Goal: Task Accomplishment & Management: Complete application form

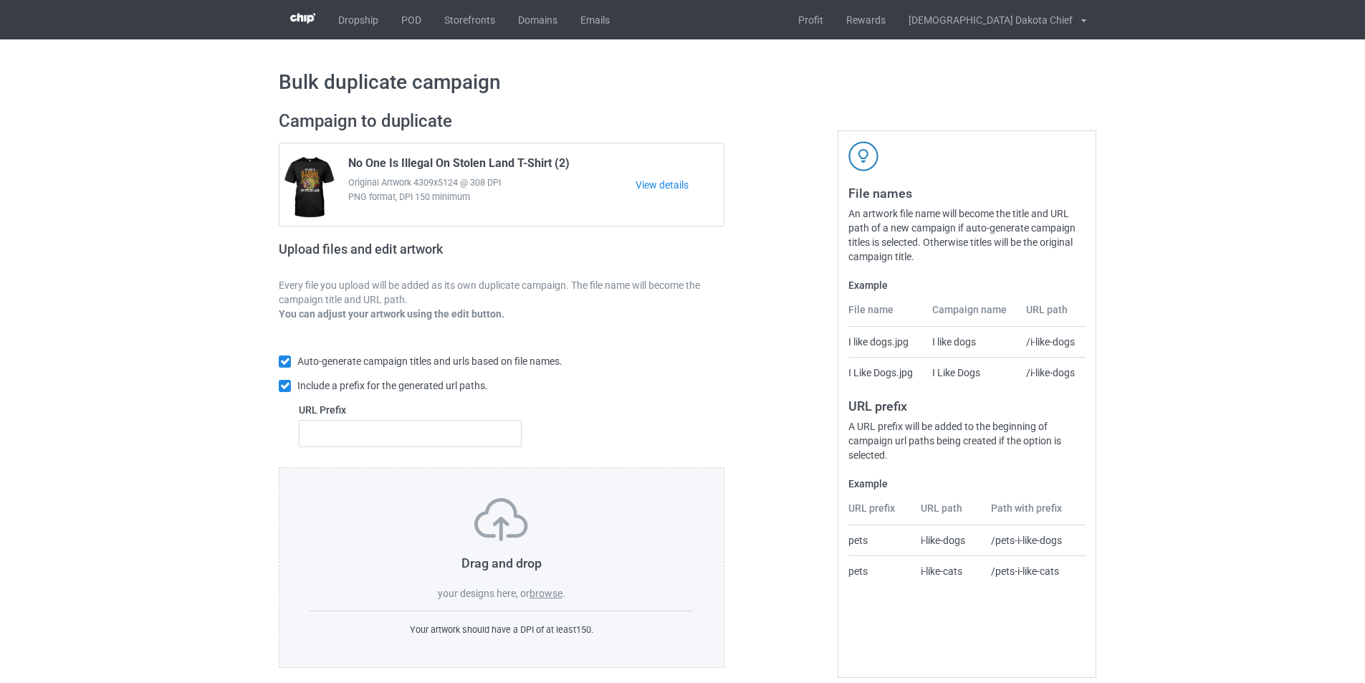
click at [545, 593] on label "browse" at bounding box center [546, 593] width 33 height 11
click at [0, 0] on input "browse" at bounding box center [0, 0] width 0 height 0
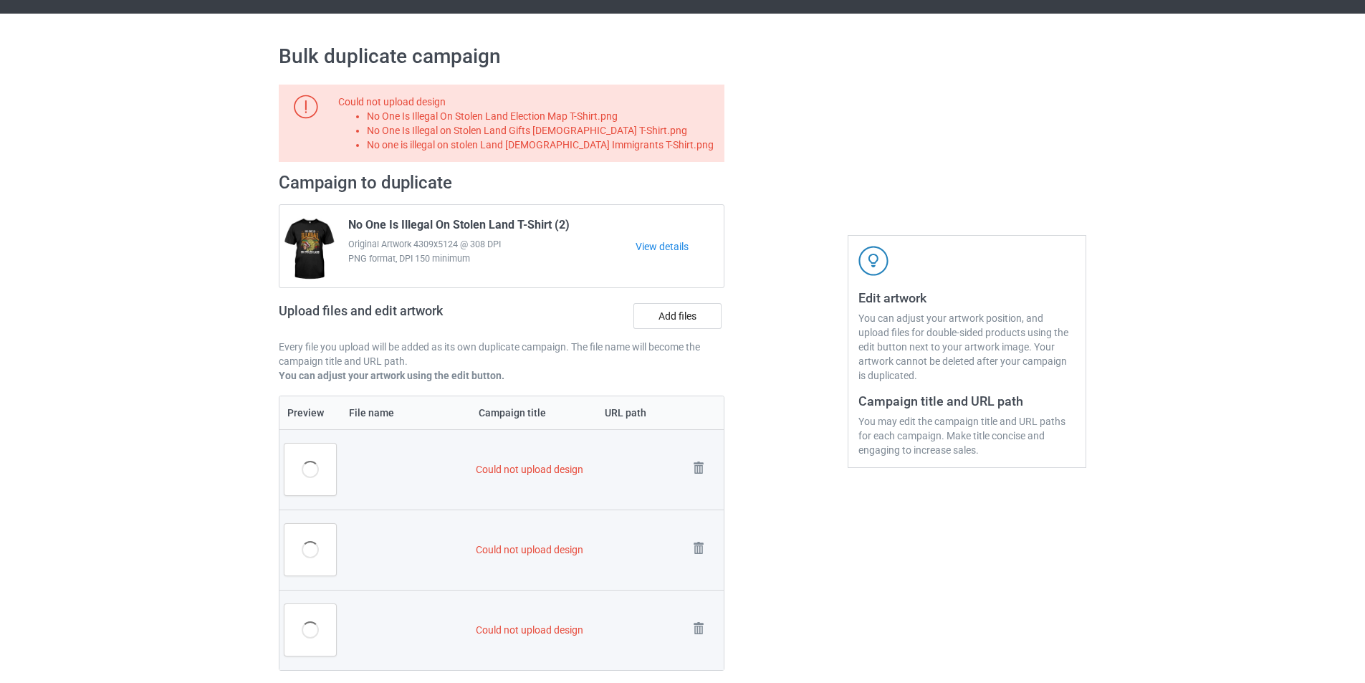
scroll to position [16, 0]
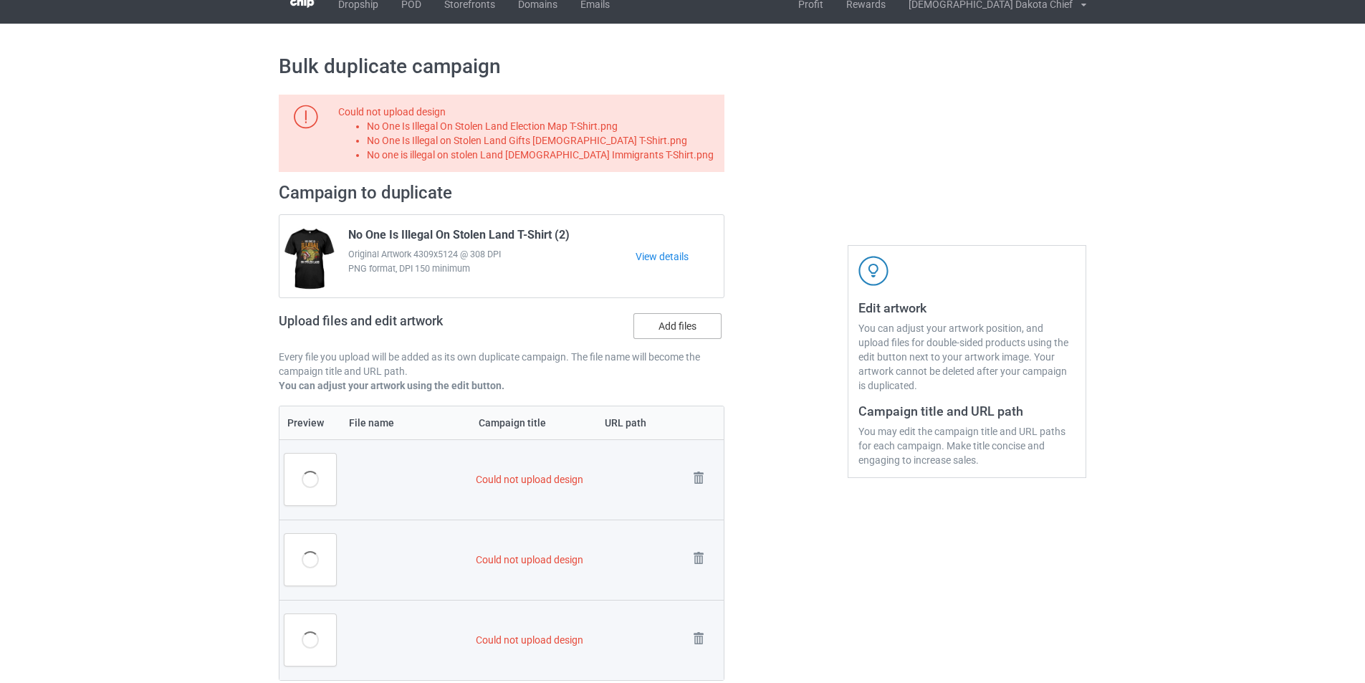
click at [682, 326] on label "Add files" at bounding box center [678, 326] width 88 height 26
click at [0, 0] on input "Add files" at bounding box center [0, 0] width 0 height 0
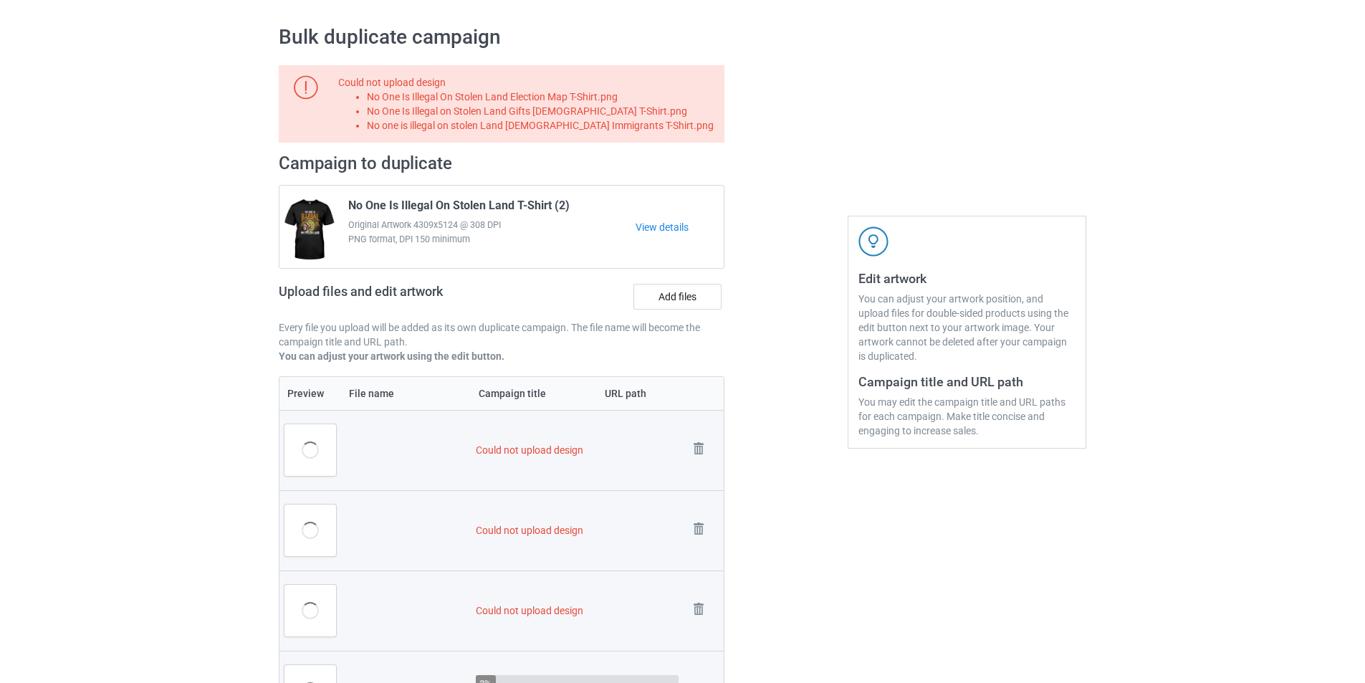
scroll to position [231, 0]
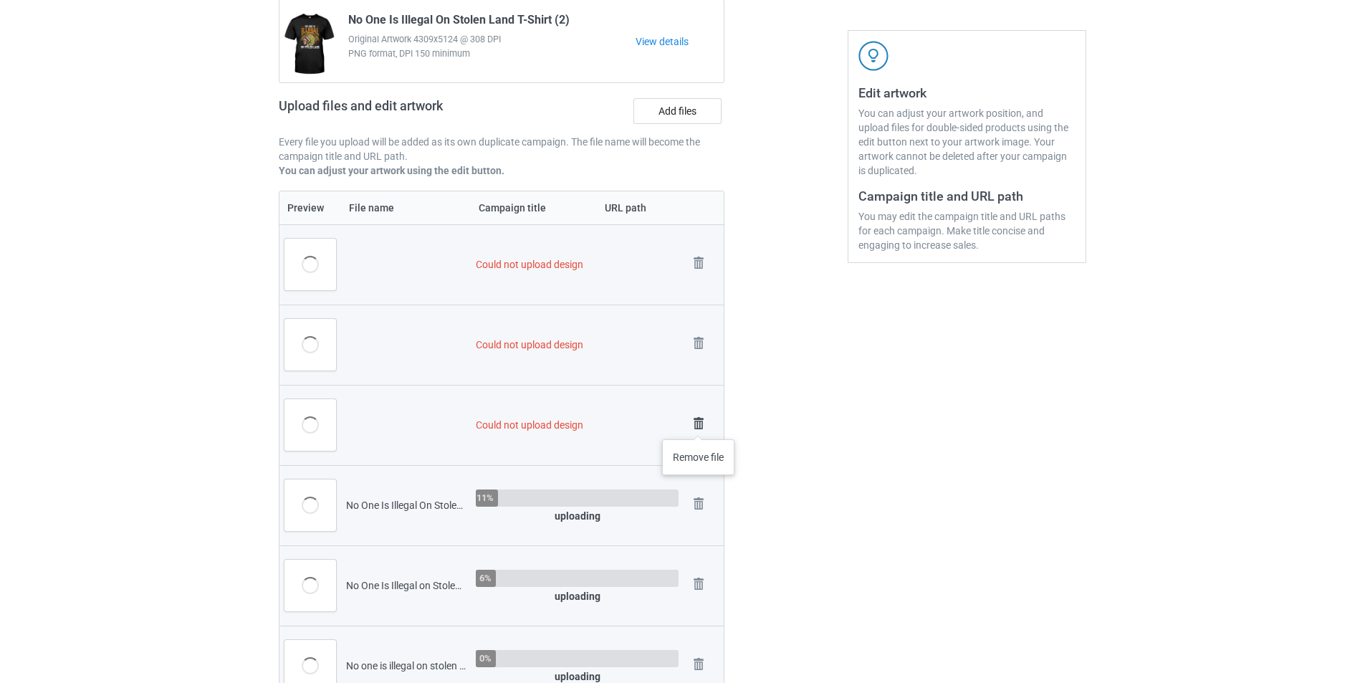
click at [699, 425] on img at bounding box center [699, 424] width 20 height 20
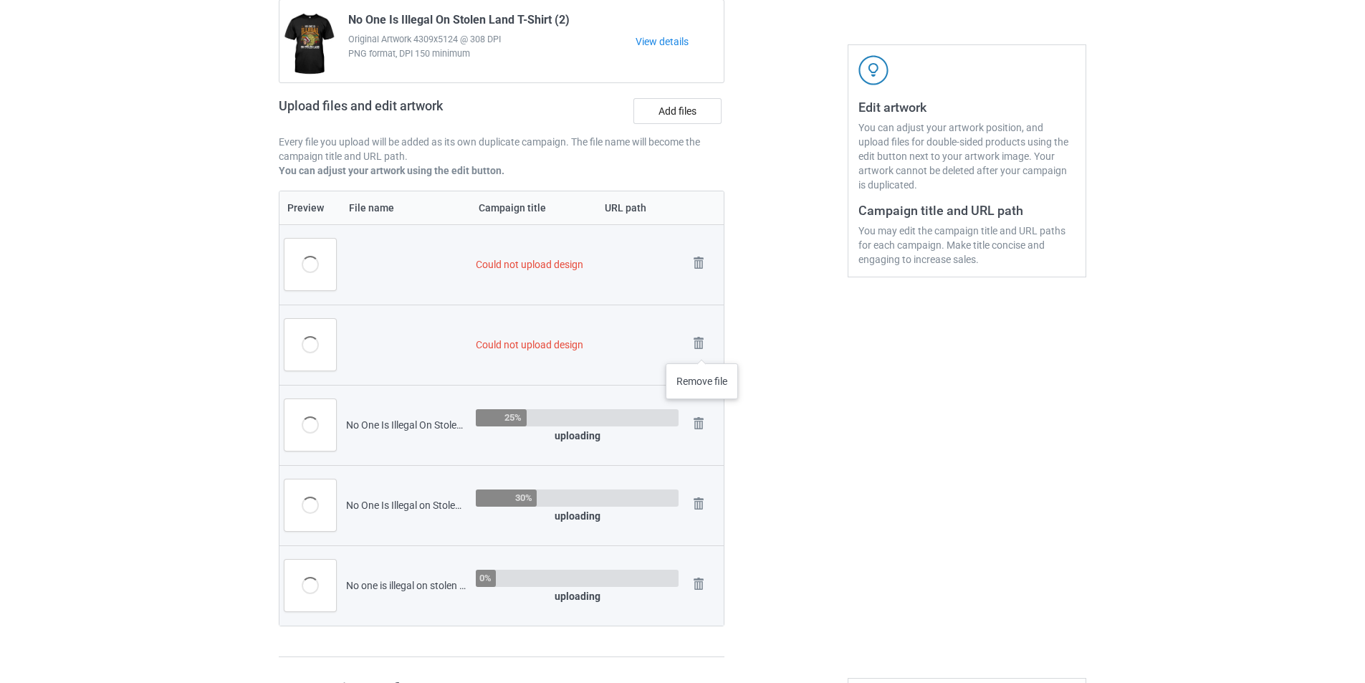
click at [0, 0] on img at bounding box center [0, 0] width 0 height 0
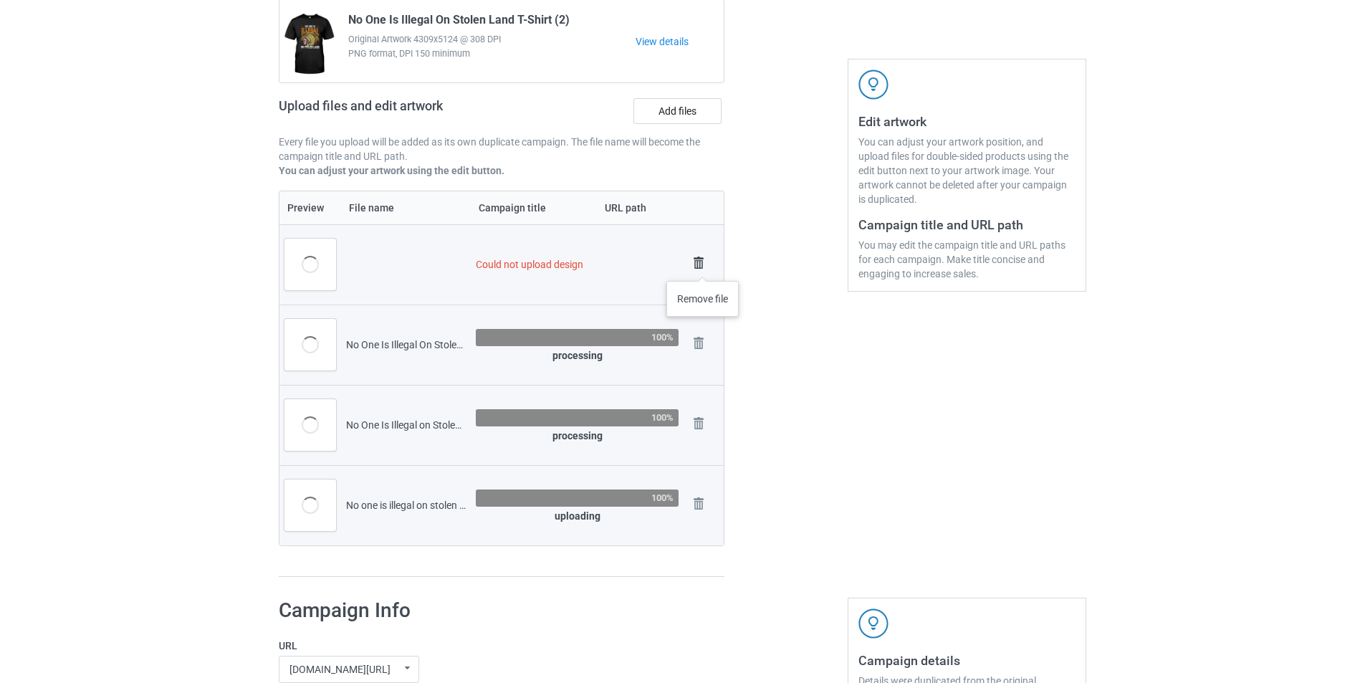
click at [703, 267] on img at bounding box center [699, 263] width 20 height 20
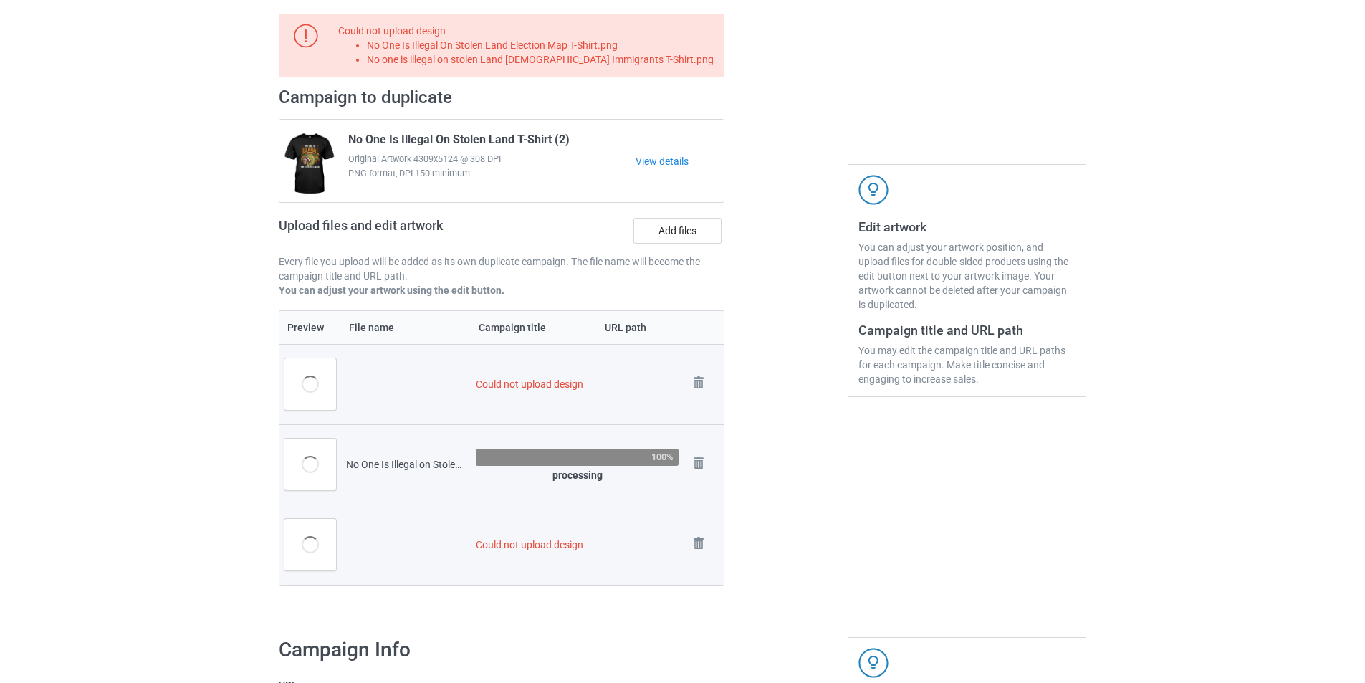
scroll to position [72, 0]
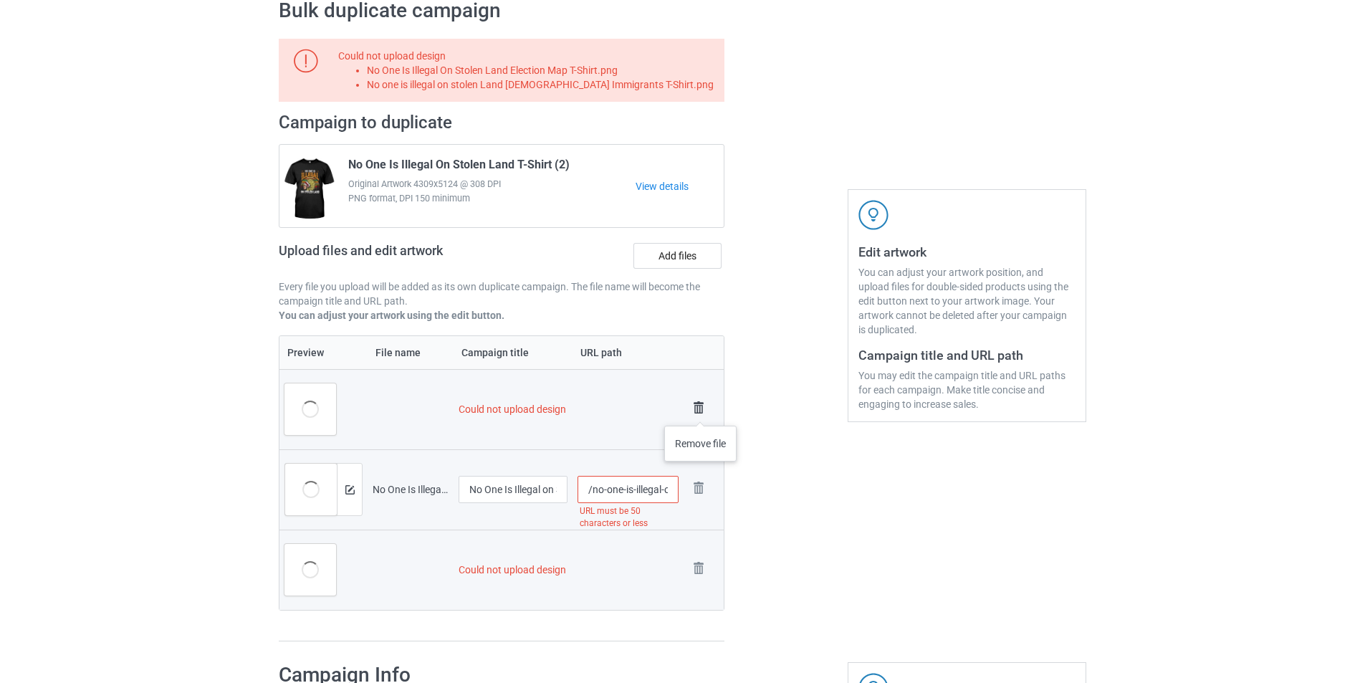
click at [701, 411] on img at bounding box center [699, 408] width 20 height 20
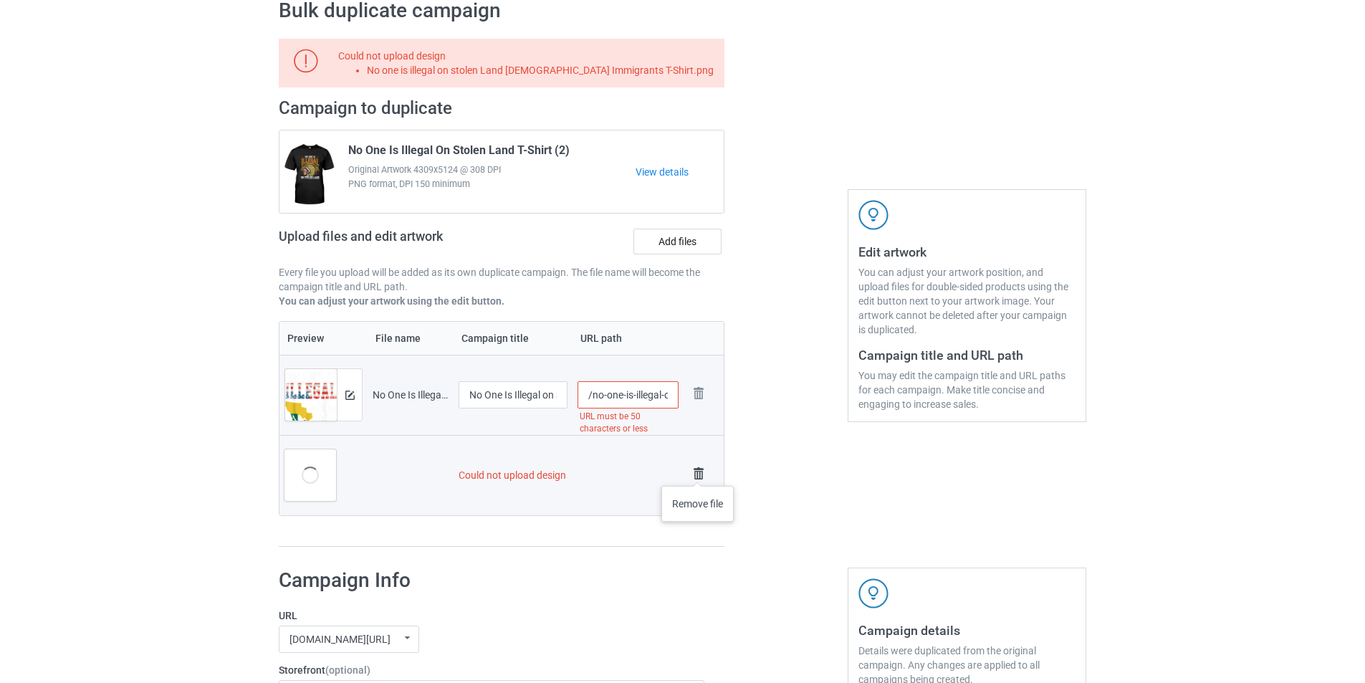
click at [698, 472] on img at bounding box center [699, 474] width 20 height 20
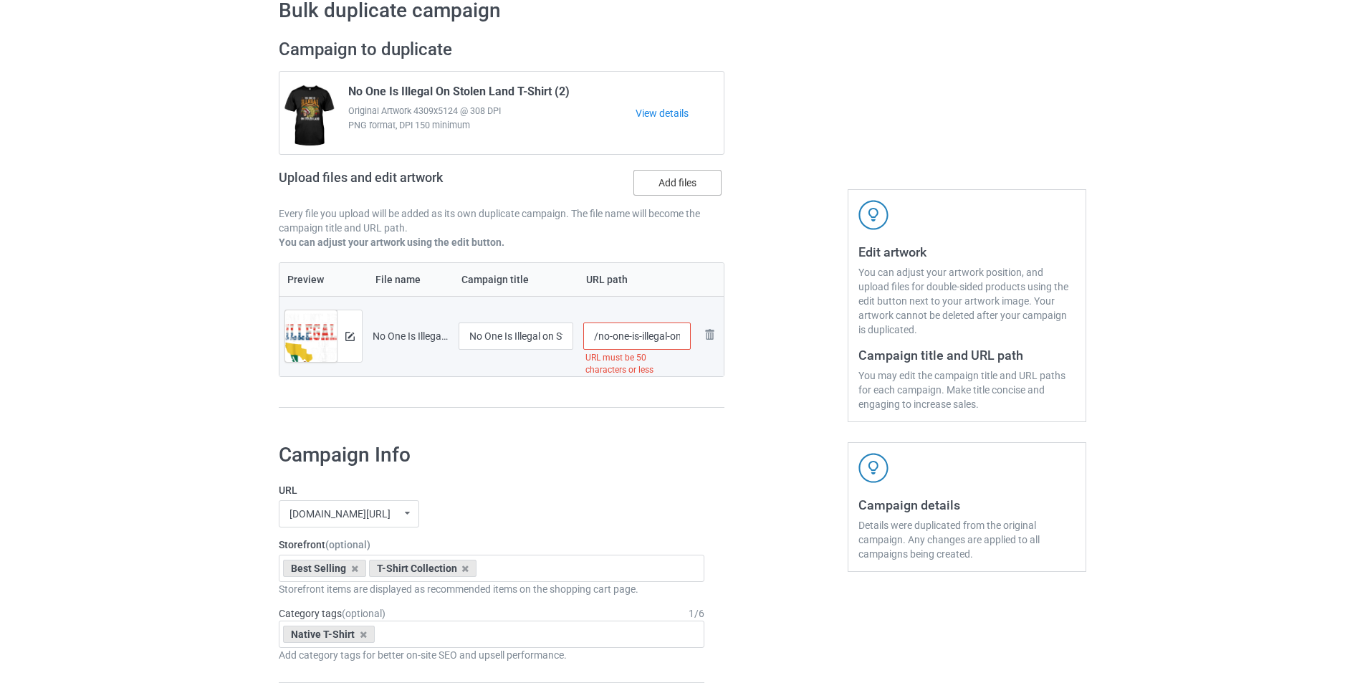
click at [674, 182] on label "Add files" at bounding box center [678, 183] width 88 height 26
click at [0, 0] on input "Add files" at bounding box center [0, 0] width 0 height 0
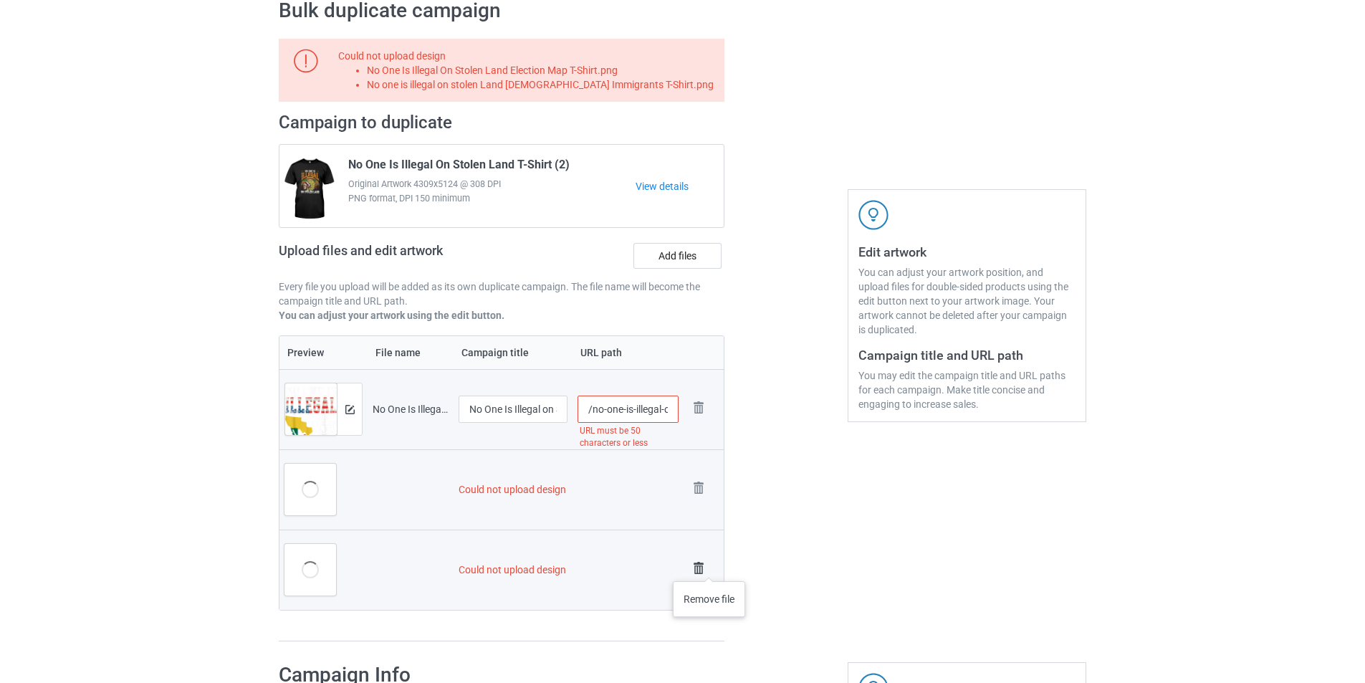
click at [705, 568] on img at bounding box center [699, 568] width 20 height 20
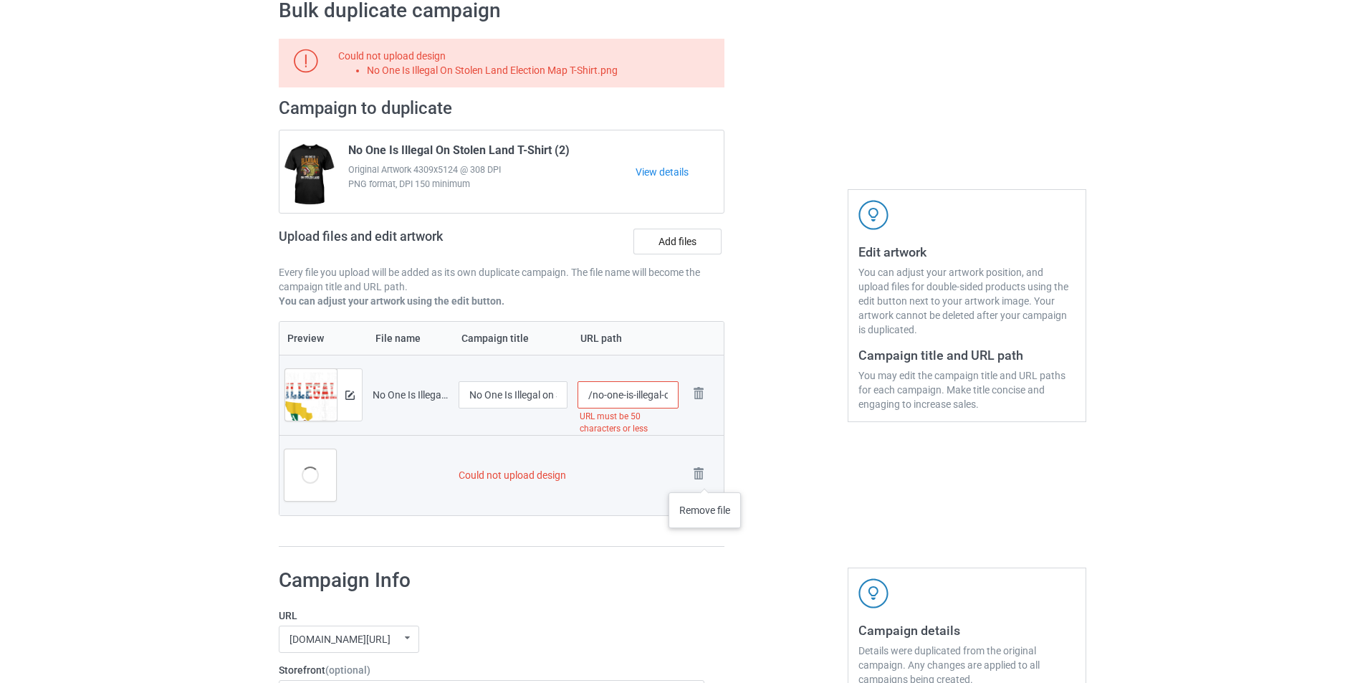
drag, startPoint x: 704, startPoint y: 477, endPoint x: 720, endPoint y: 277, distance: 201.4
click at [0, 0] on img at bounding box center [0, 0] width 0 height 0
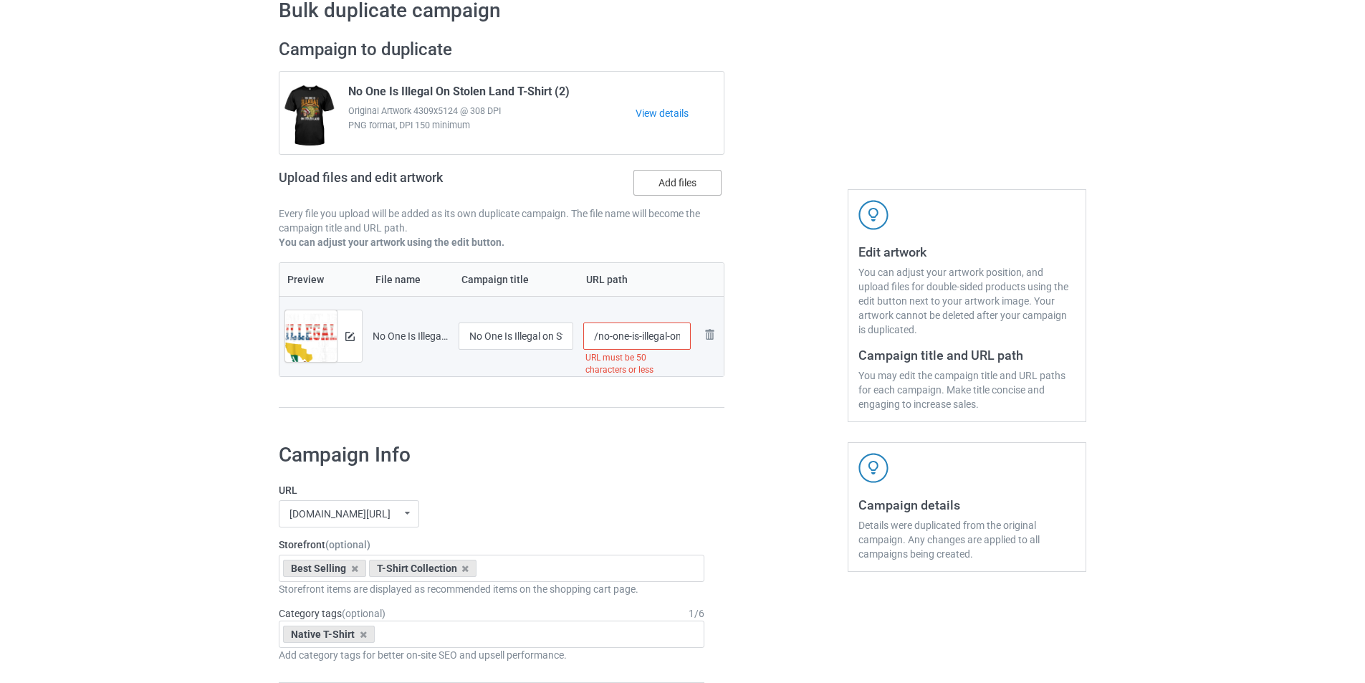
click at [685, 183] on label "Add files" at bounding box center [678, 183] width 88 height 26
click at [0, 0] on input "Add files" at bounding box center [0, 0] width 0 height 0
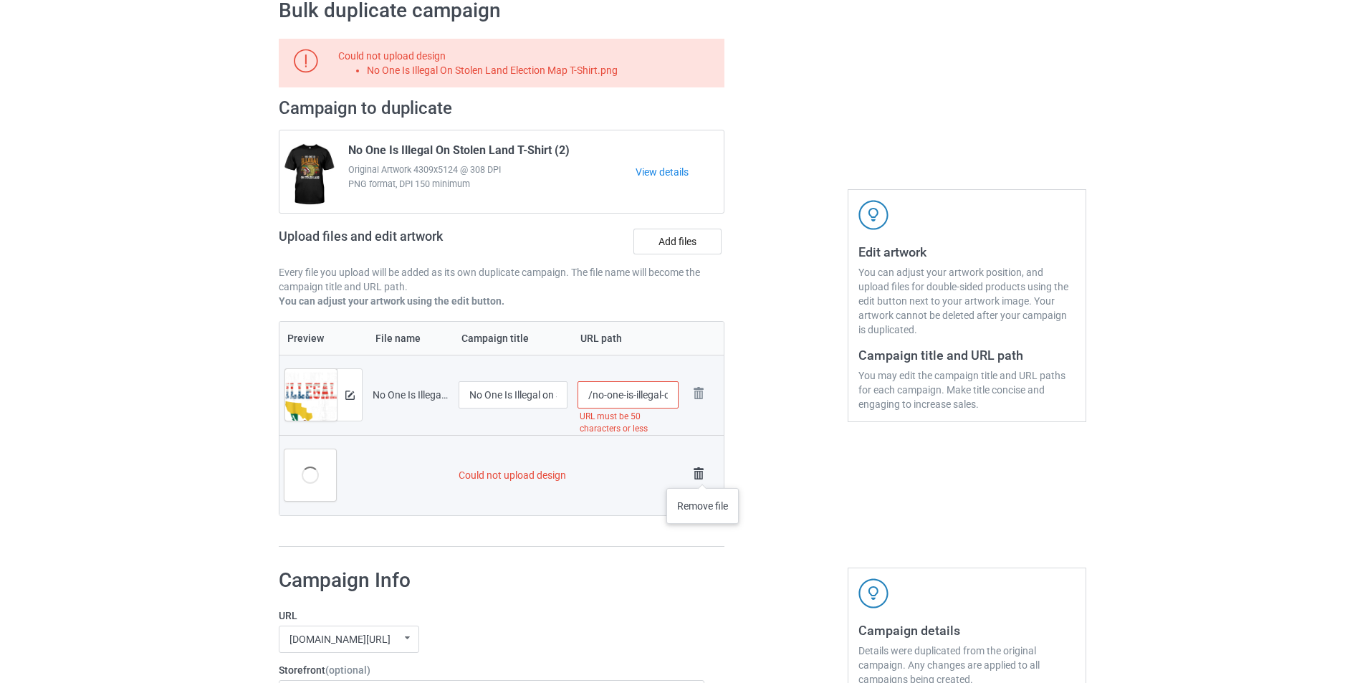
click at [703, 474] on img at bounding box center [699, 474] width 20 height 20
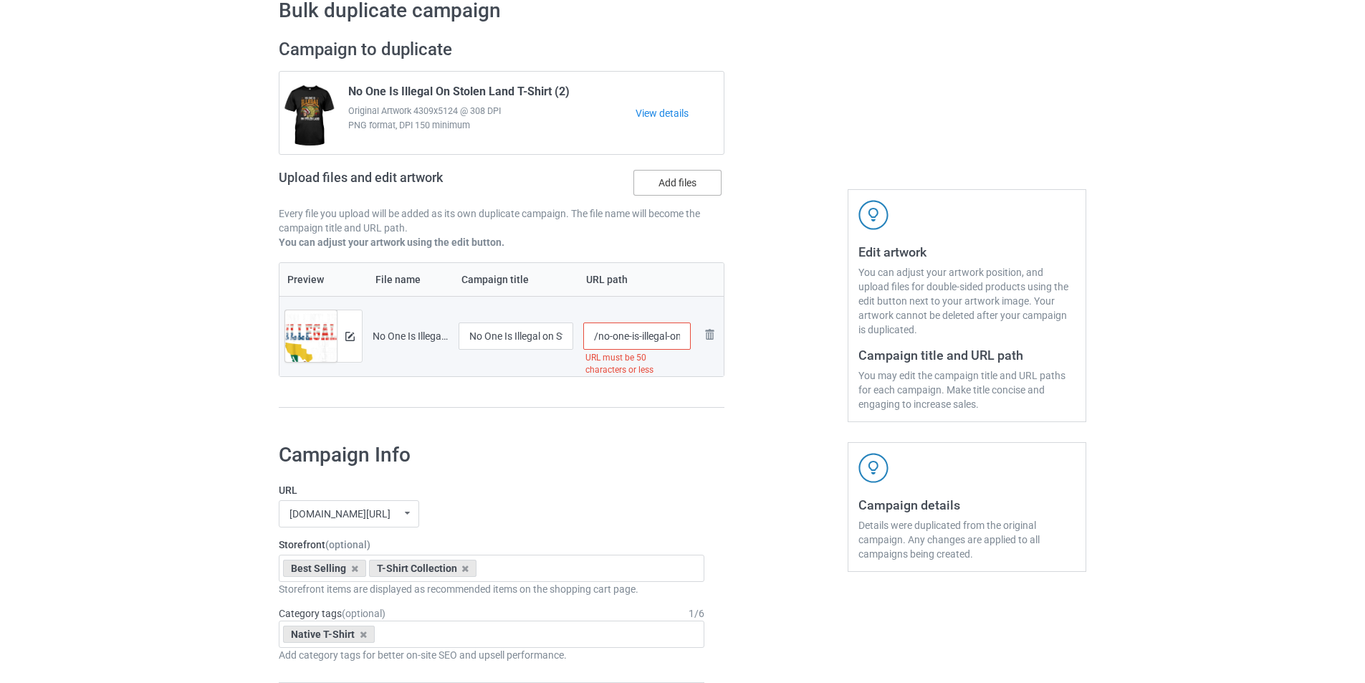
click at [699, 178] on label "Add files" at bounding box center [678, 183] width 88 height 26
click at [0, 0] on input "Add files" at bounding box center [0, 0] width 0 height 0
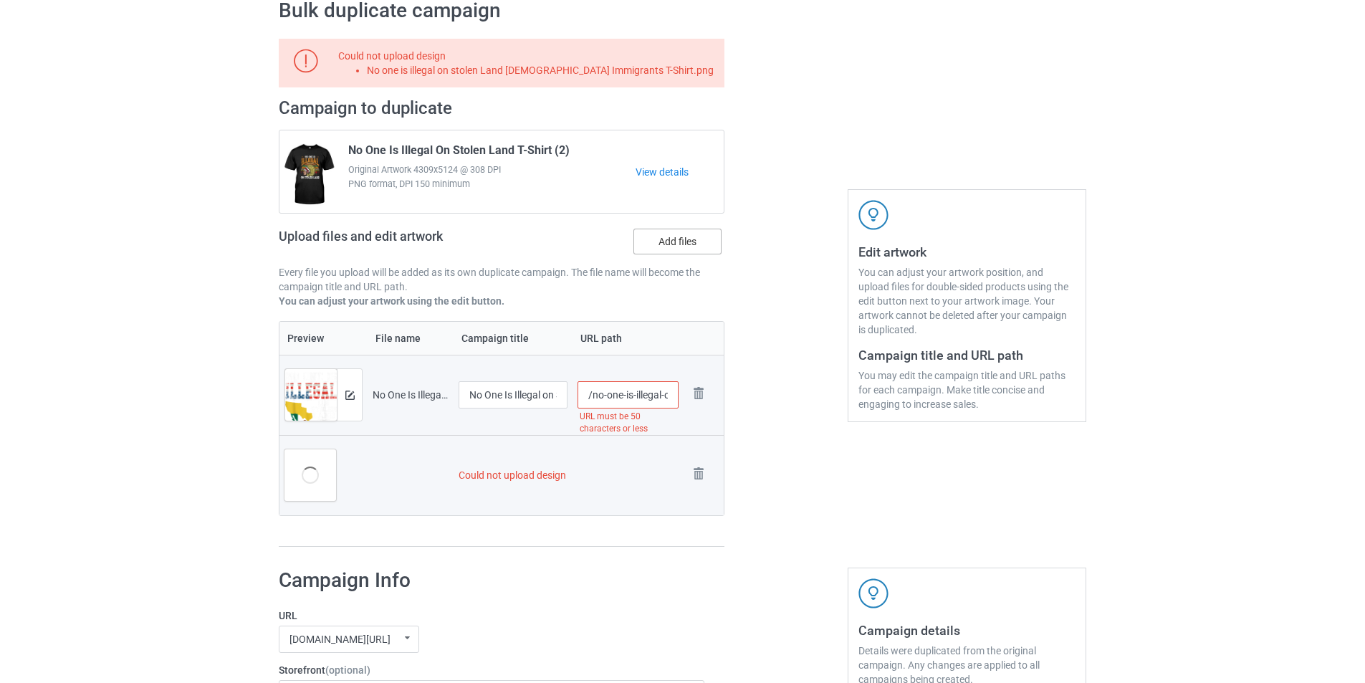
click at [701, 240] on label "Add files" at bounding box center [678, 242] width 88 height 26
click at [0, 0] on input "Add files" at bounding box center [0, 0] width 0 height 0
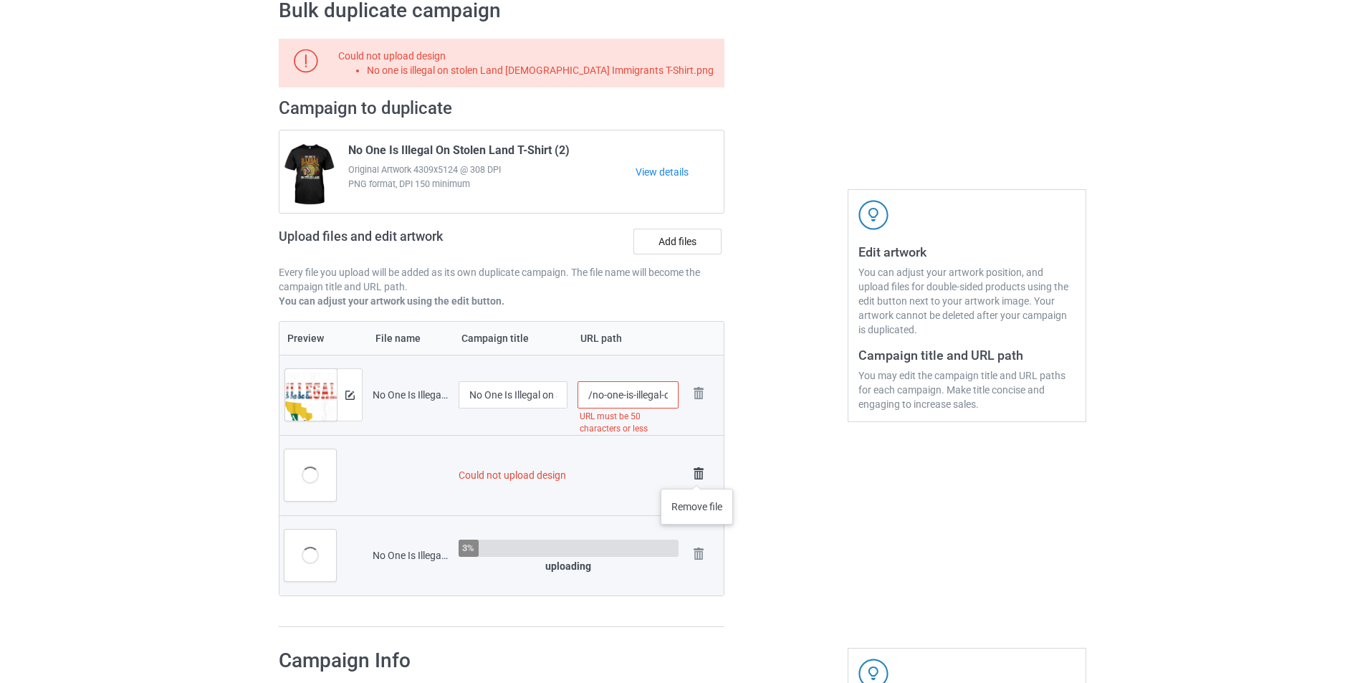
click at [697, 475] on img at bounding box center [699, 474] width 20 height 20
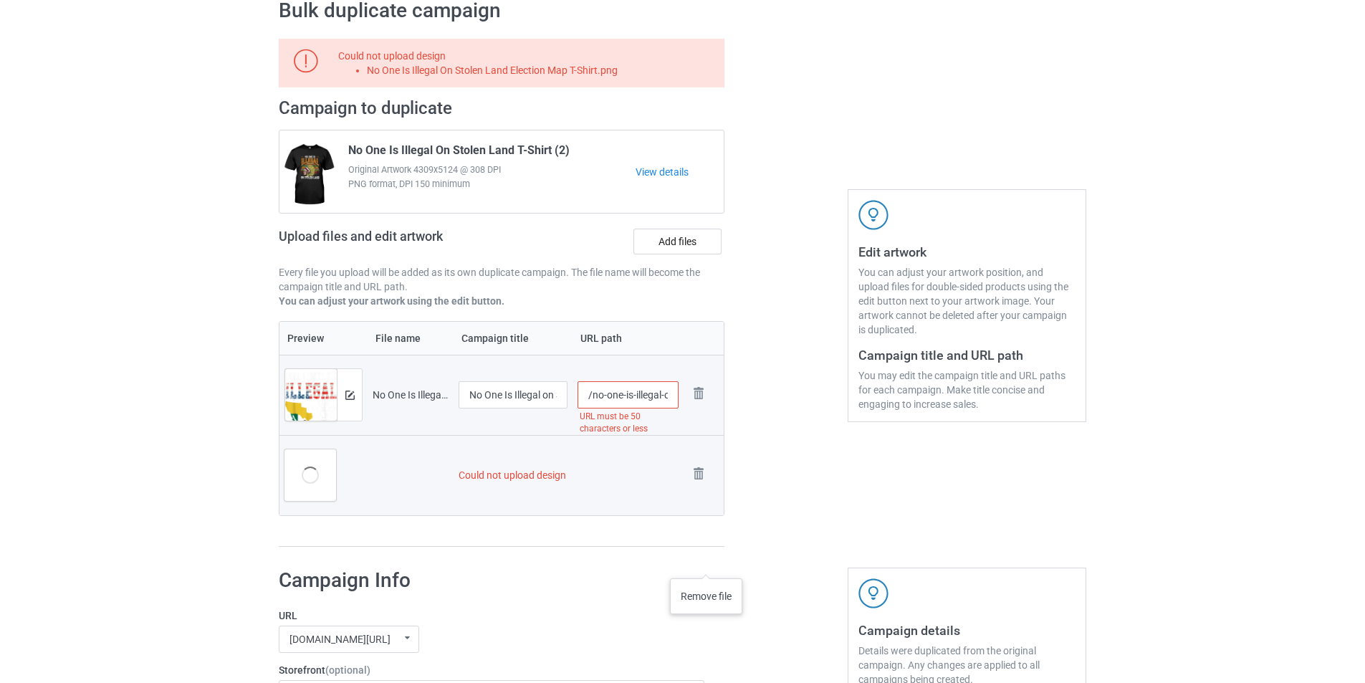
click at [0, 0] on img at bounding box center [0, 0] width 0 height 0
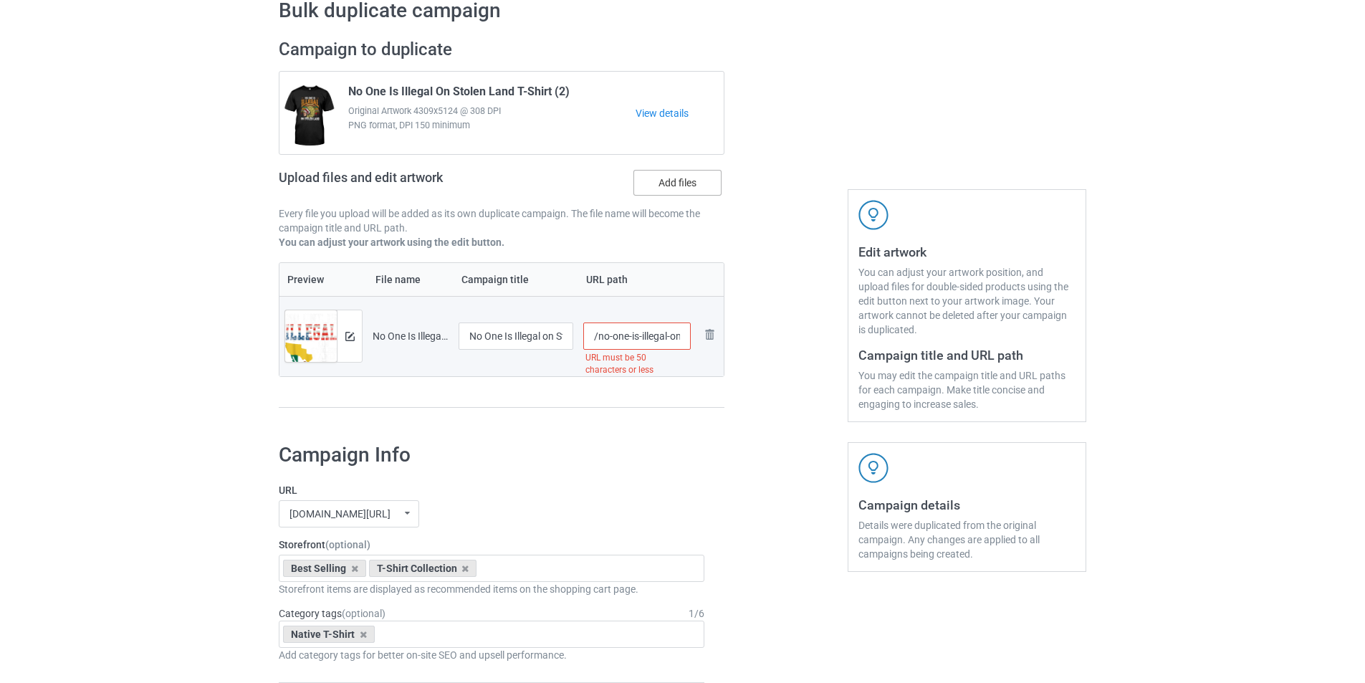
click at [665, 185] on label "Add files" at bounding box center [678, 183] width 88 height 26
click at [0, 0] on input "Add files" at bounding box center [0, 0] width 0 height 0
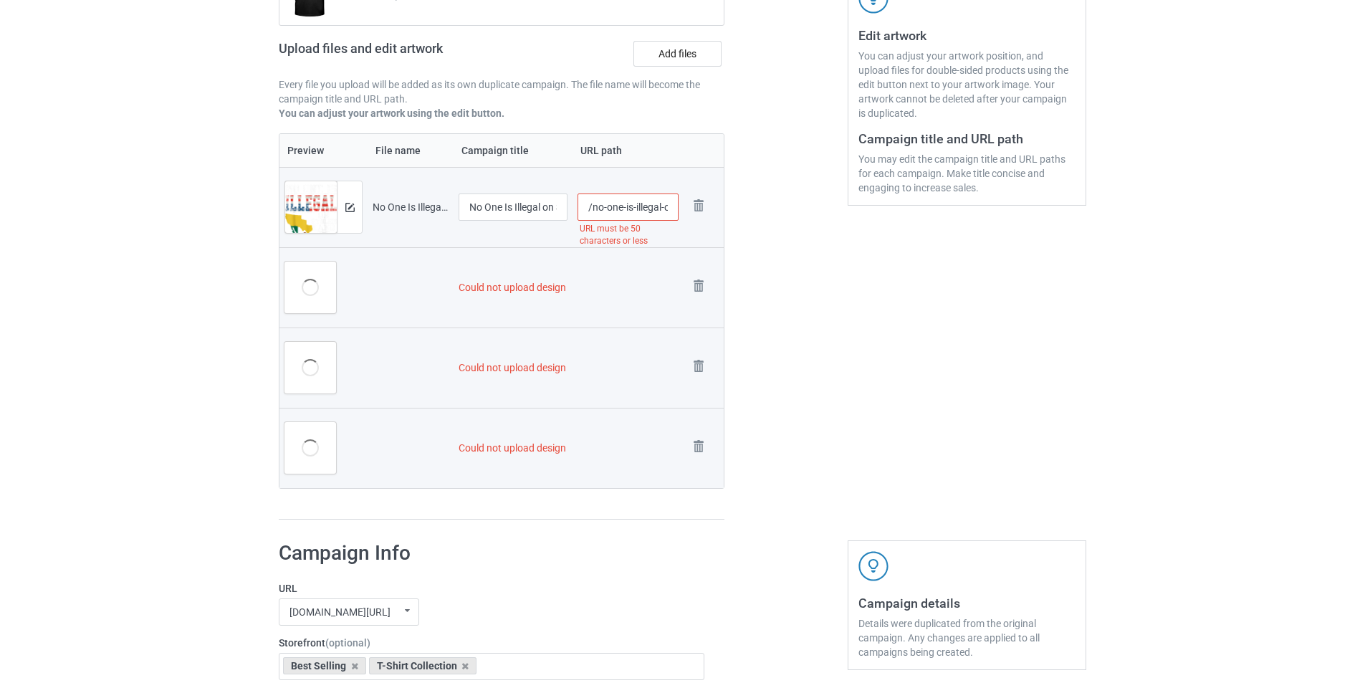
scroll to position [302, 0]
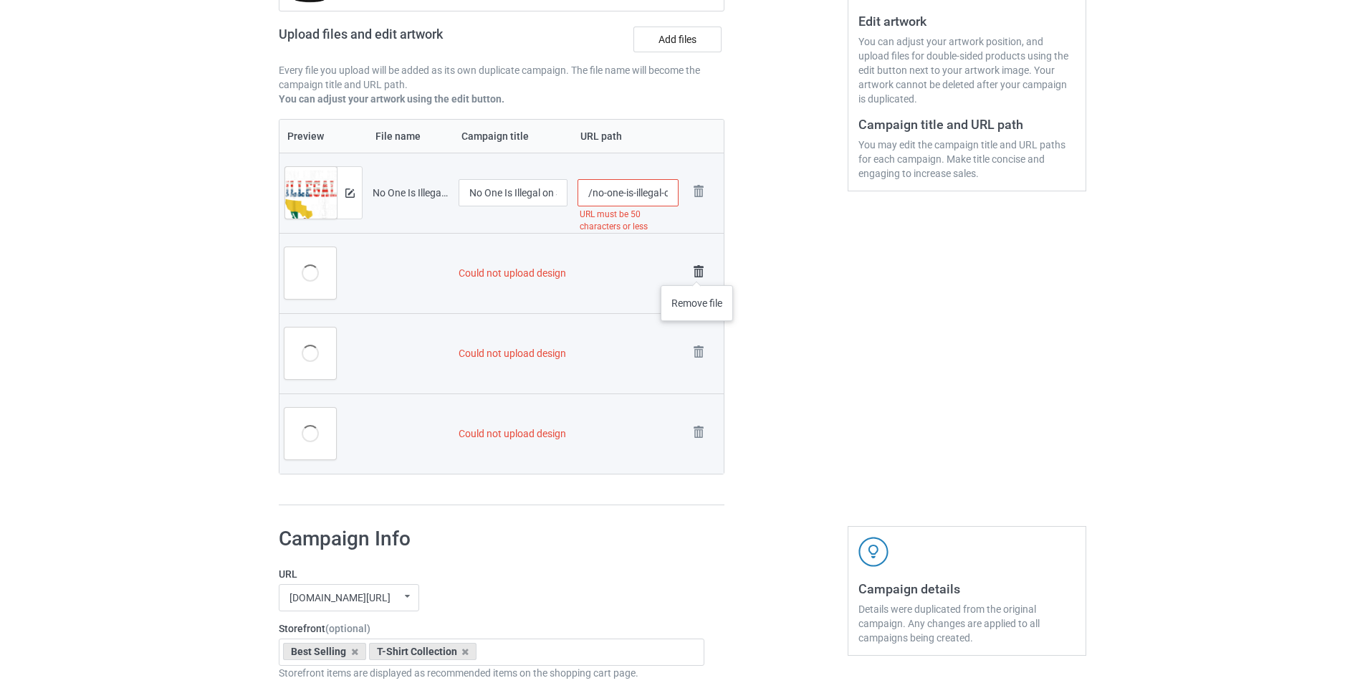
click at [697, 271] on img at bounding box center [699, 272] width 20 height 20
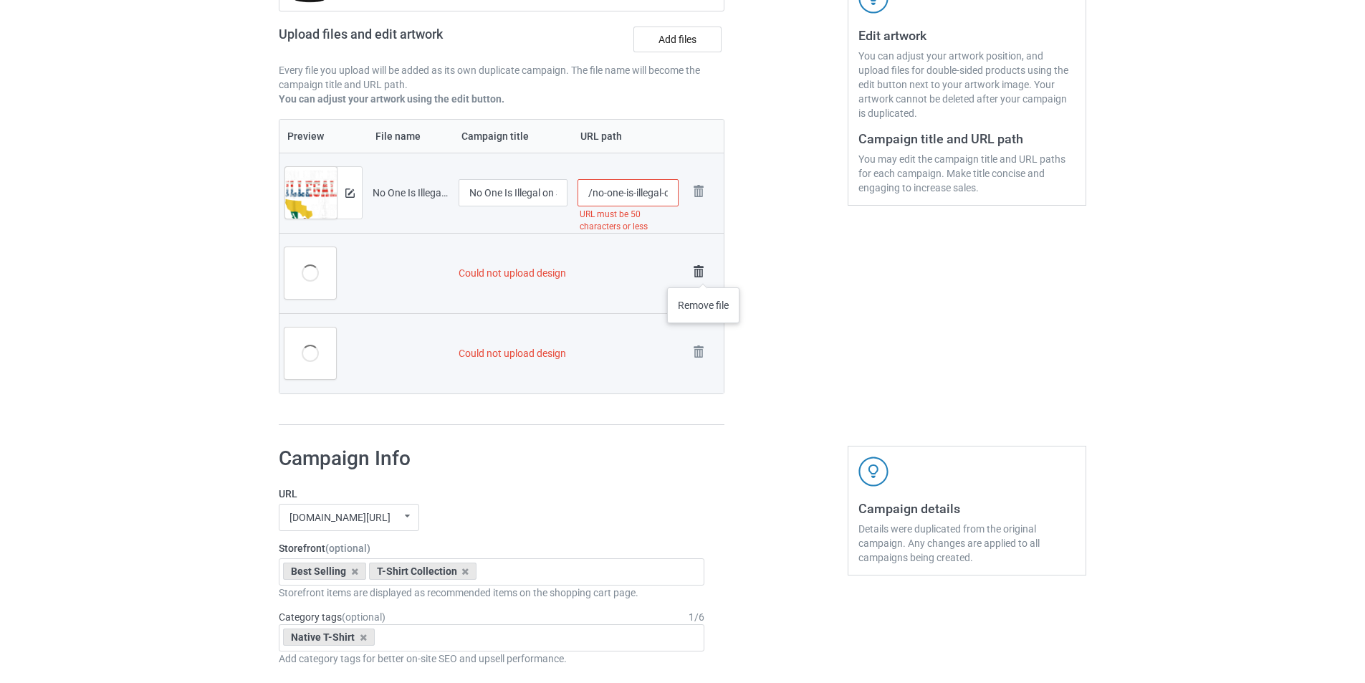
click at [704, 273] on img at bounding box center [699, 272] width 20 height 20
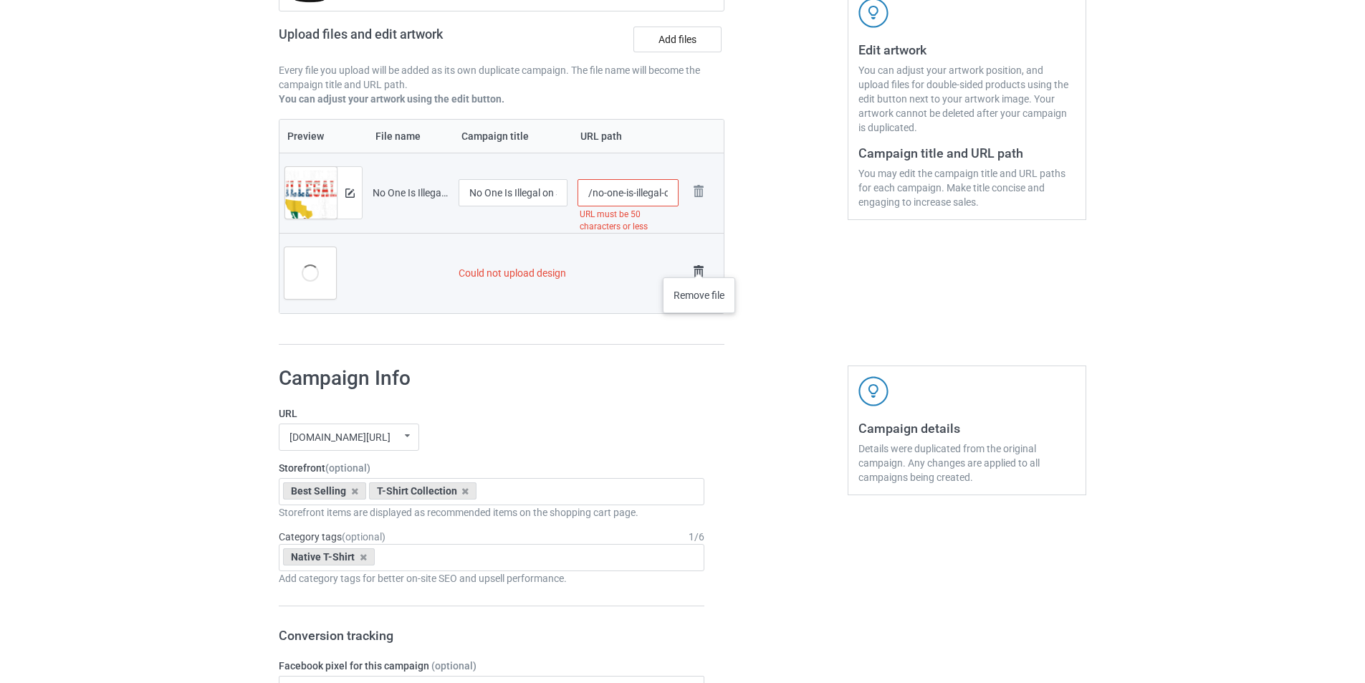
click at [700, 263] on img at bounding box center [699, 272] width 20 height 20
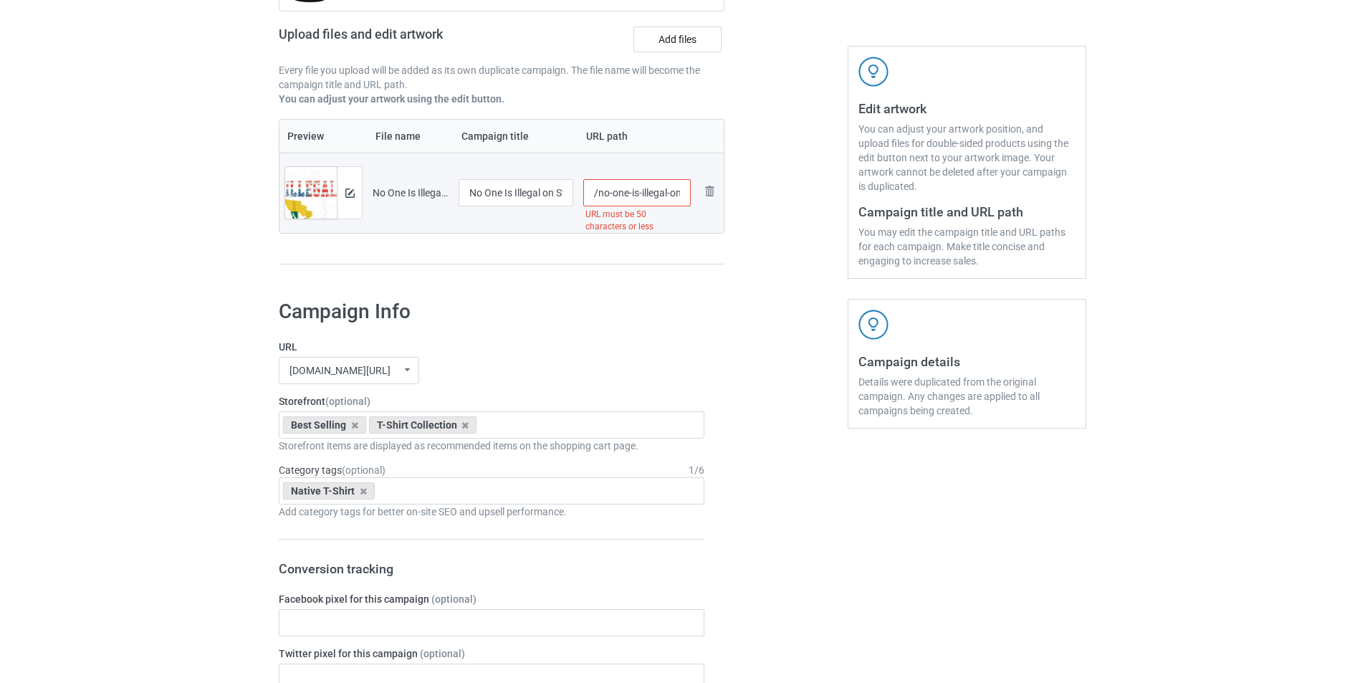
scroll to position [0, 184]
drag, startPoint x: 638, startPoint y: 192, endPoint x: 765, endPoint y: 198, distance: 127.0
click at [765, 198] on div "Campaign to duplicate No One Is Illegal On Stolen Land T-Shirt (2) Original Art…" at bounding box center [683, 87] width 828 height 404
type input "/no-one-is1"
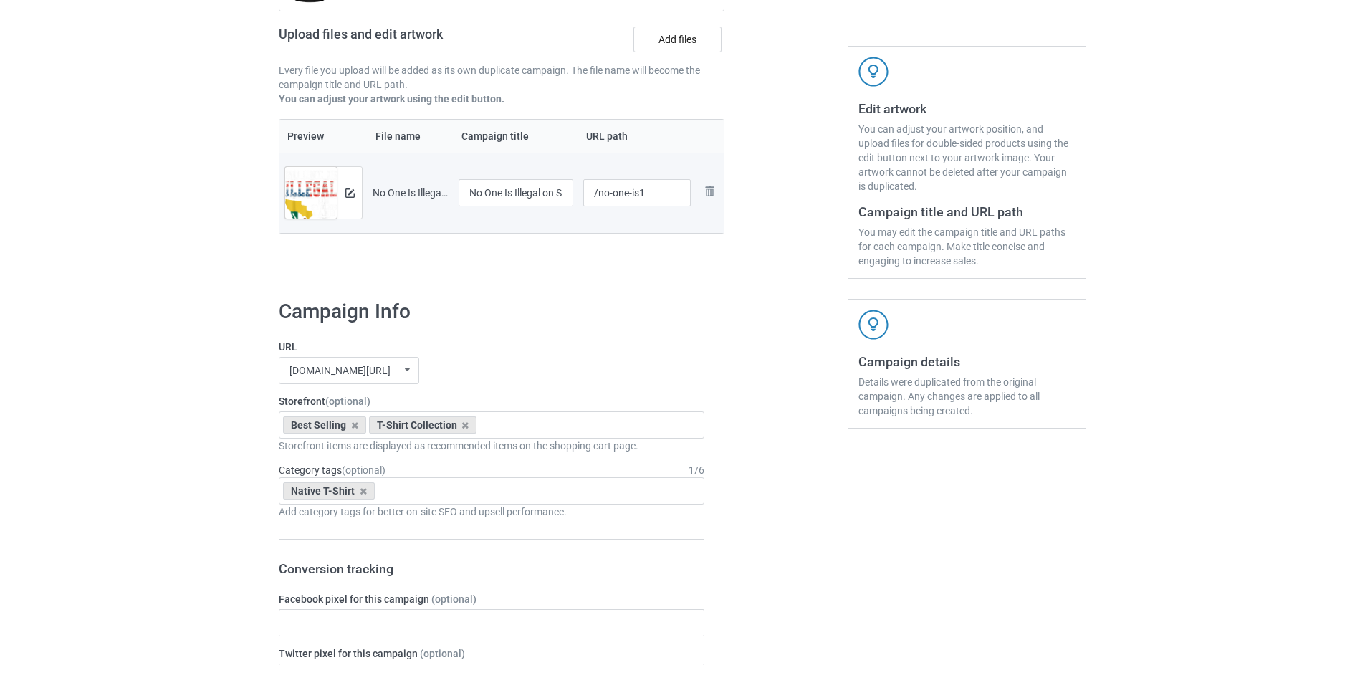
click at [739, 288] on div at bounding box center [786, 87] width 103 height 404
drag, startPoint x: 548, startPoint y: 192, endPoint x: 582, endPoint y: 191, distance: 33.7
click at [578, 191] on tr "Preview and edit artwork No One Is Illegal on Stolen Land Gifts [DEMOGRAPHIC_DA…" at bounding box center [502, 193] width 444 height 80
click at [555, 252] on div "Preview File name Campaign title URL path Preview and edit artwork No One Is Il…" at bounding box center [502, 192] width 446 height 146
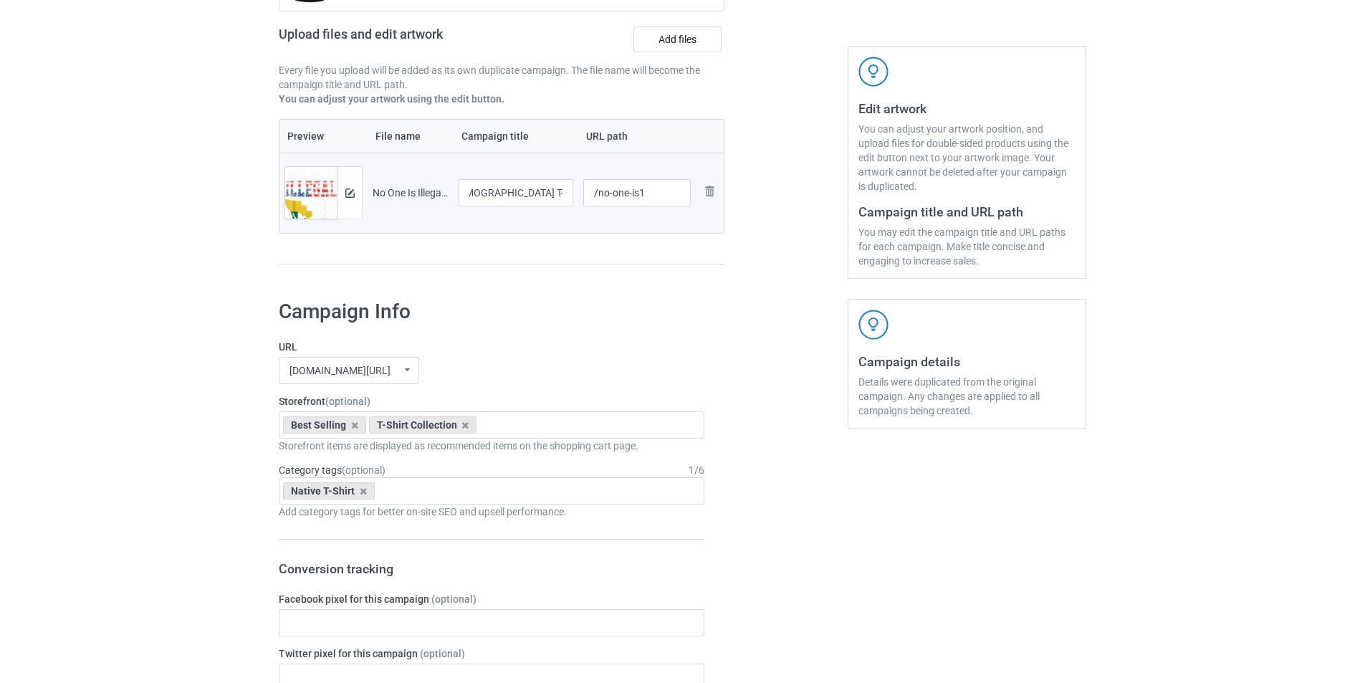
scroll to position [0, 0]
click at [355, 195] on div at bounding box center [349, 193] width 25 height 52
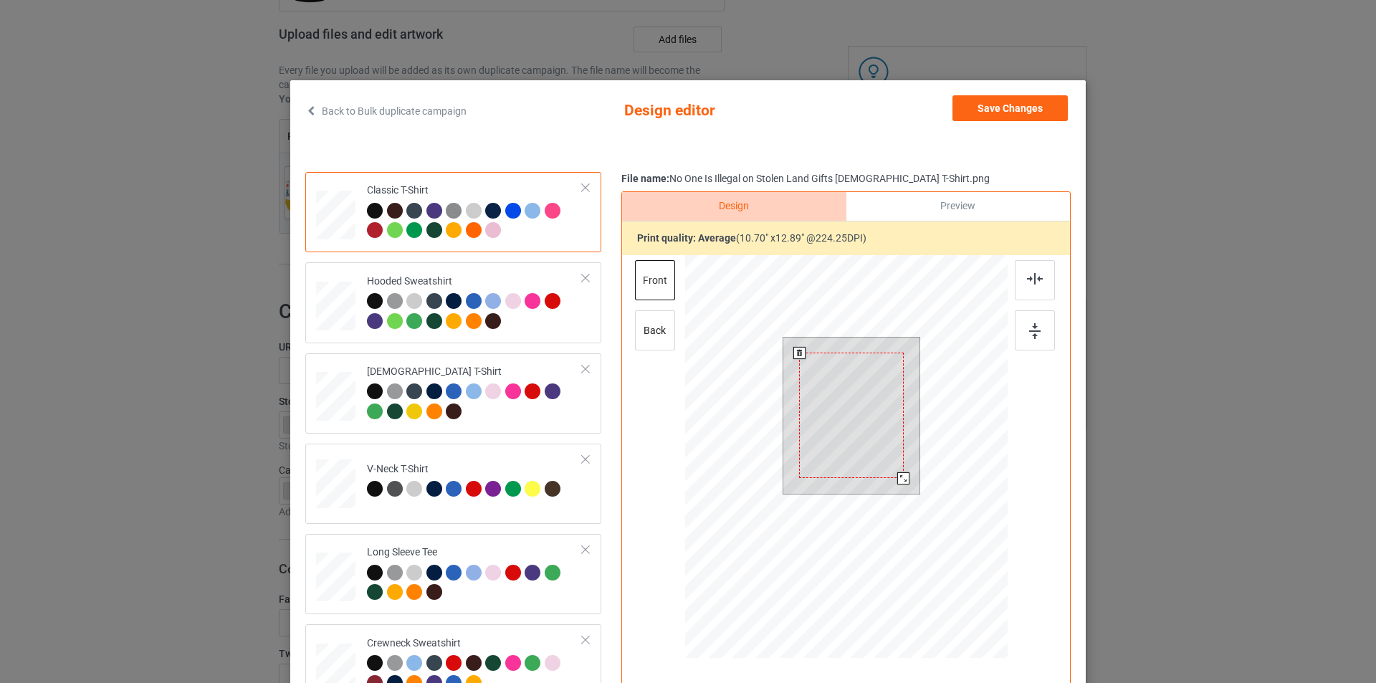
drag, startPoint x: 897, startPoint y: 478, endPoint x: 889, endPoint y: 477, distance: 8.6
click at [889, 477] on div at bounding box center [851, 415] width 105 height 125
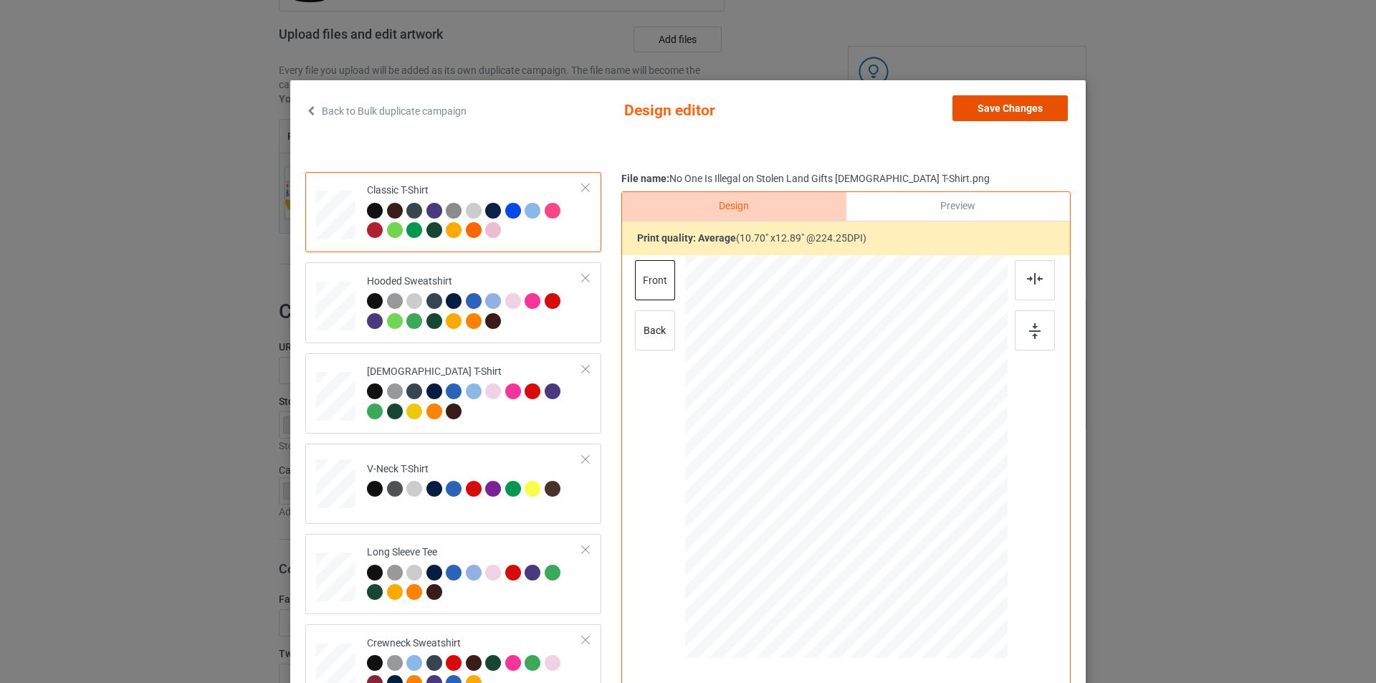
click at [1029, 108] on button "Save Changes" at bounding box center [1010, 108] width 115 height 26
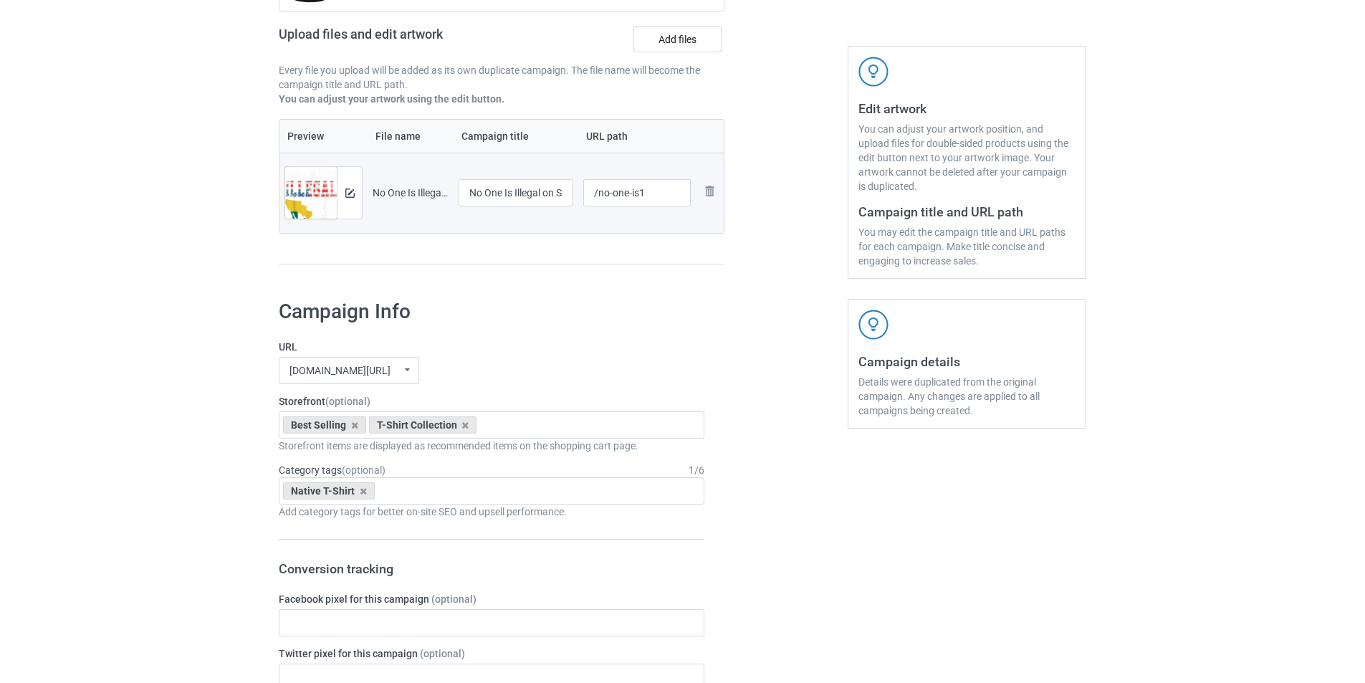
click at [596, 311] on h1 "Campaign Info" at bounding box center [492, 312] width 426 height 26
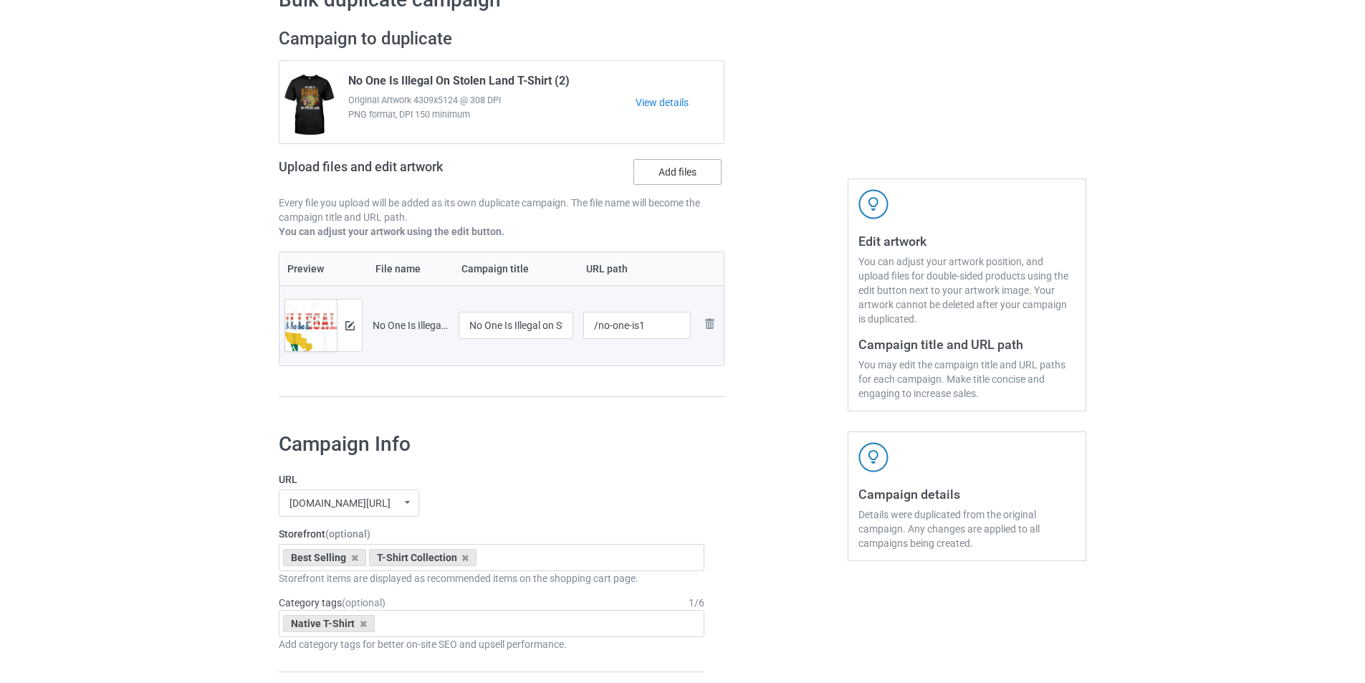
scroll to position [72, 0]
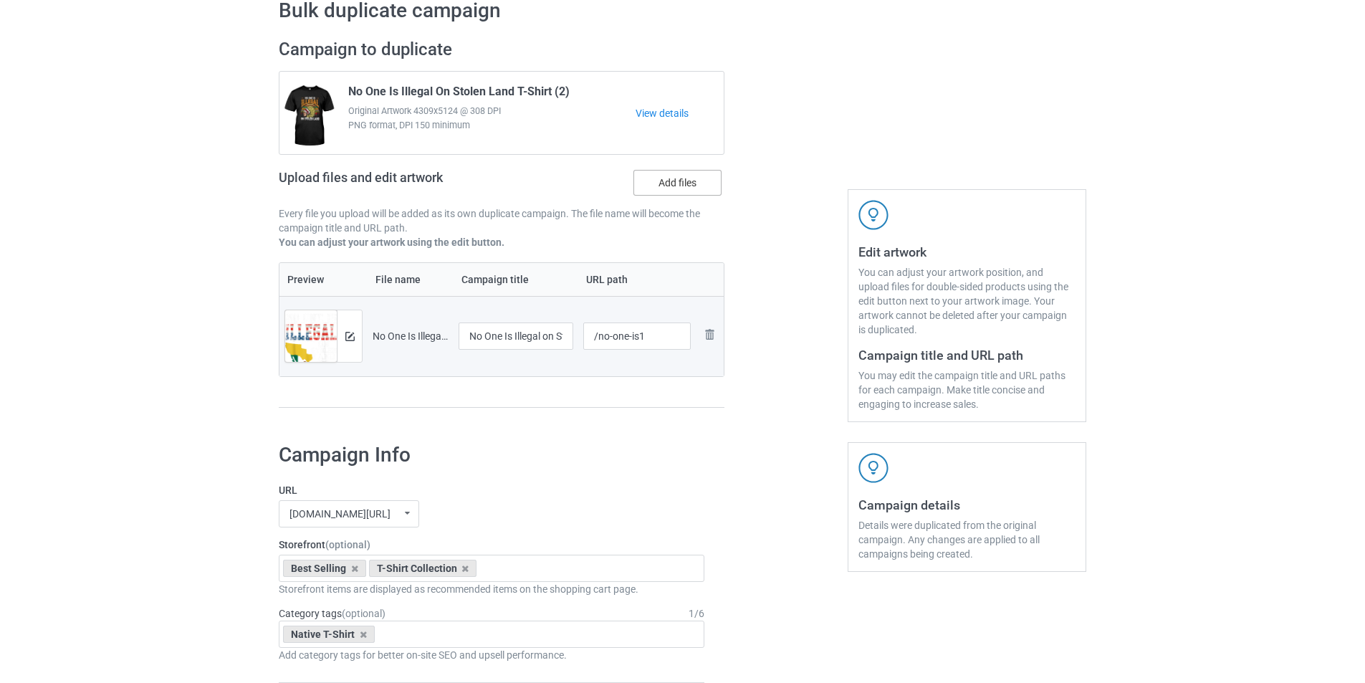
click at [665, 184] on label "Add files" at bounding box center [678, 183] width 88 height 26
click at [0, 0] on input "Add files" at bounding box center [0, 0] width 0 height 0
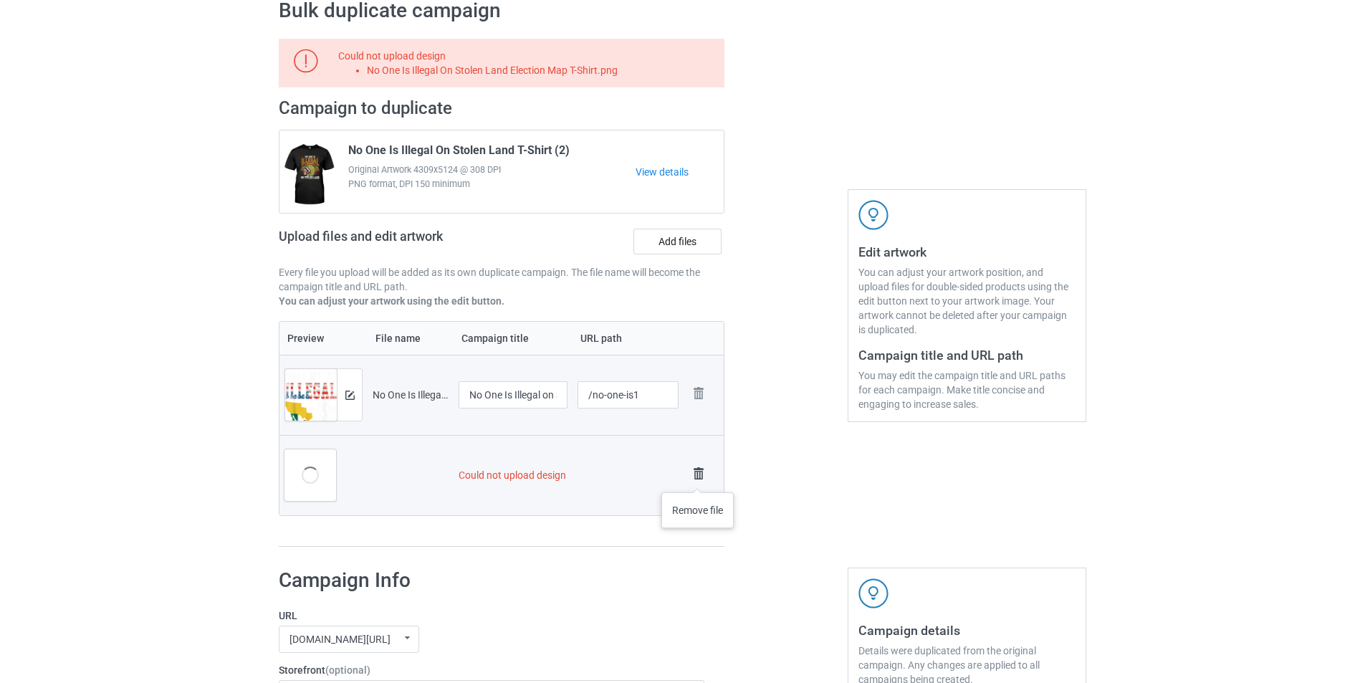
click at [698, 478] on img at bounding box center [699, 474] width 20 height 20
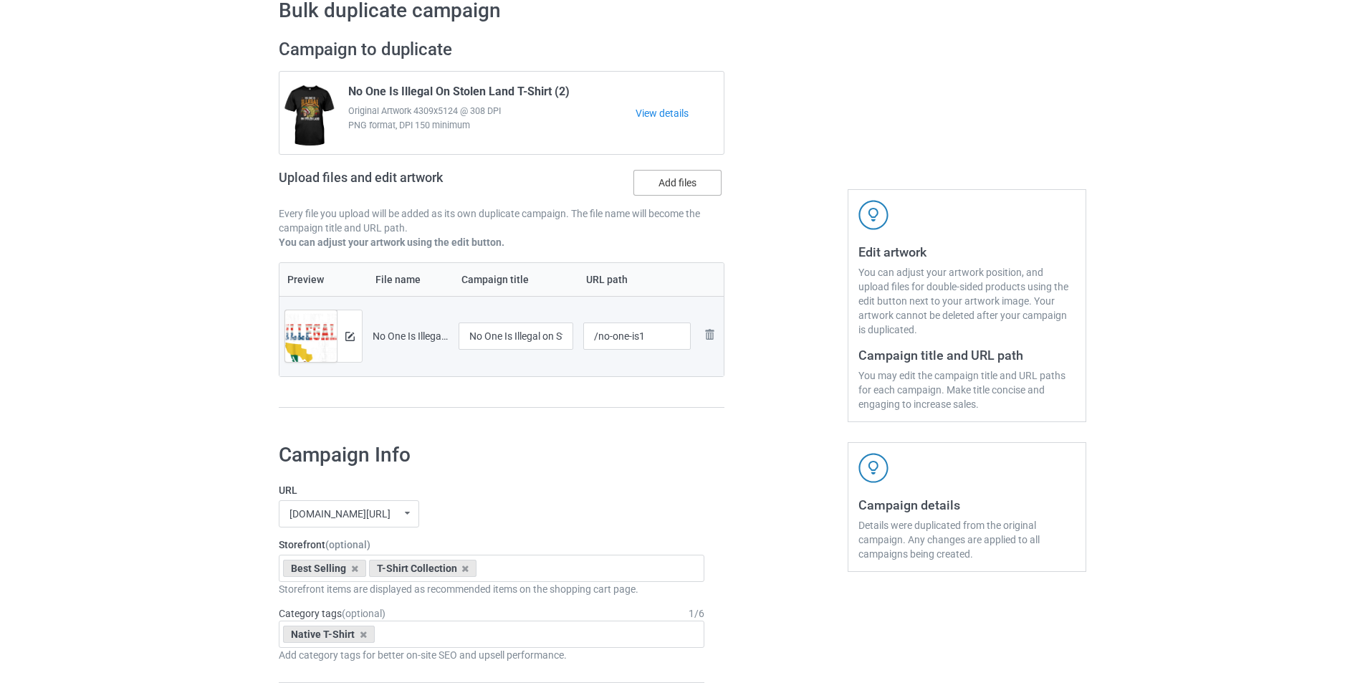
click at [684, 183] on label "Add files" at bounding box center [678, 183] width 88 height 26
click at [0, 0] on input "Add files" at bounding box center [0, 0] width 0 height 0
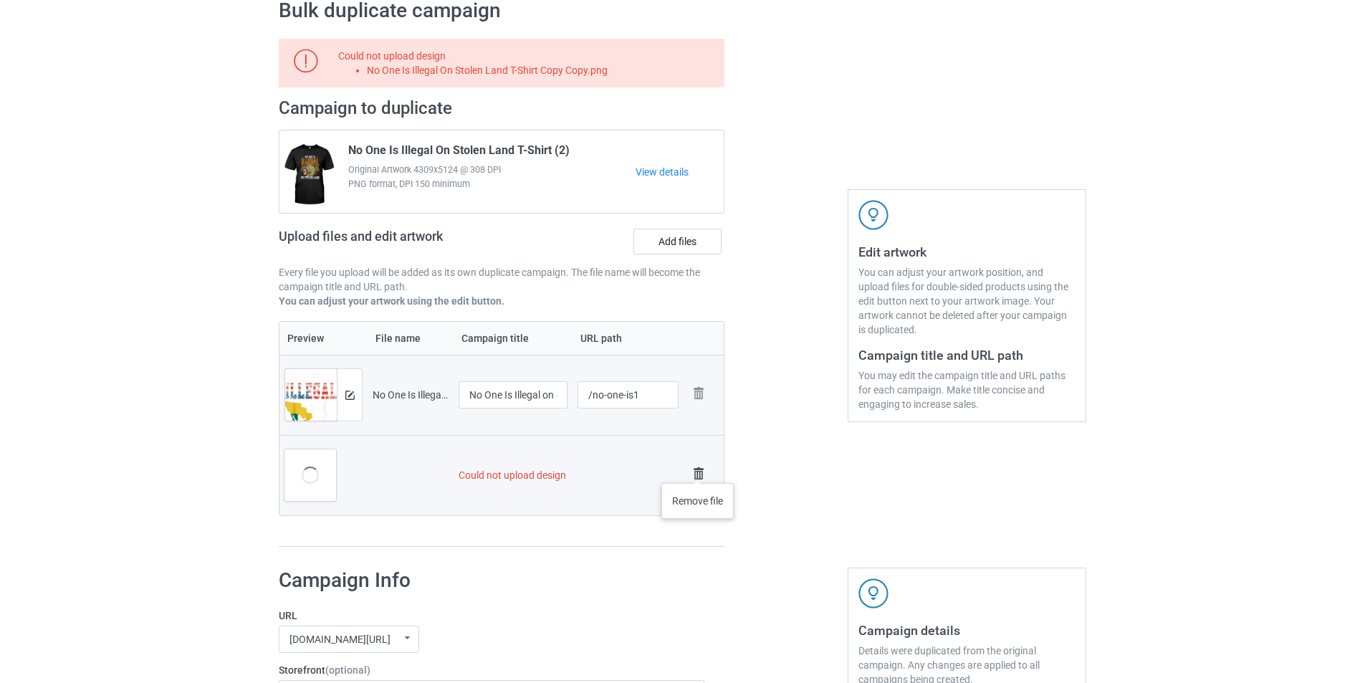
click at [698, 469] on img at bounding box center [699, 474] width 20 height 20
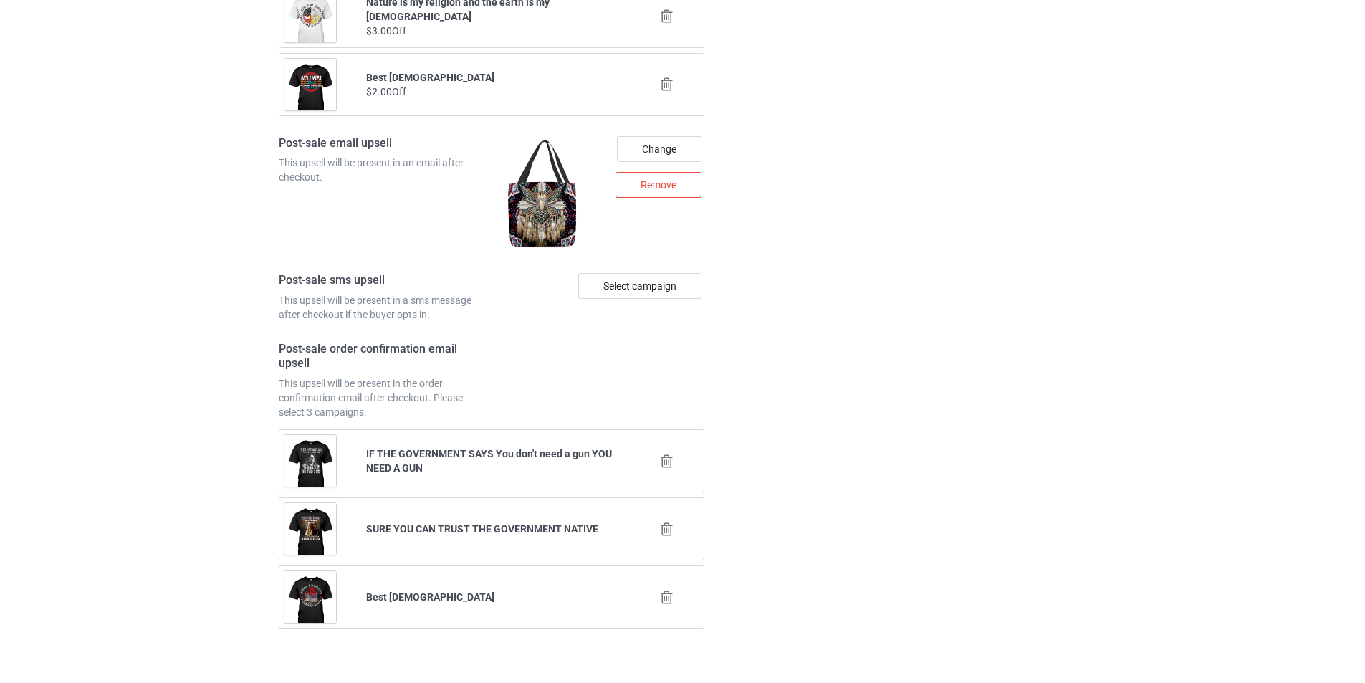
scroll to position [1922, 0]
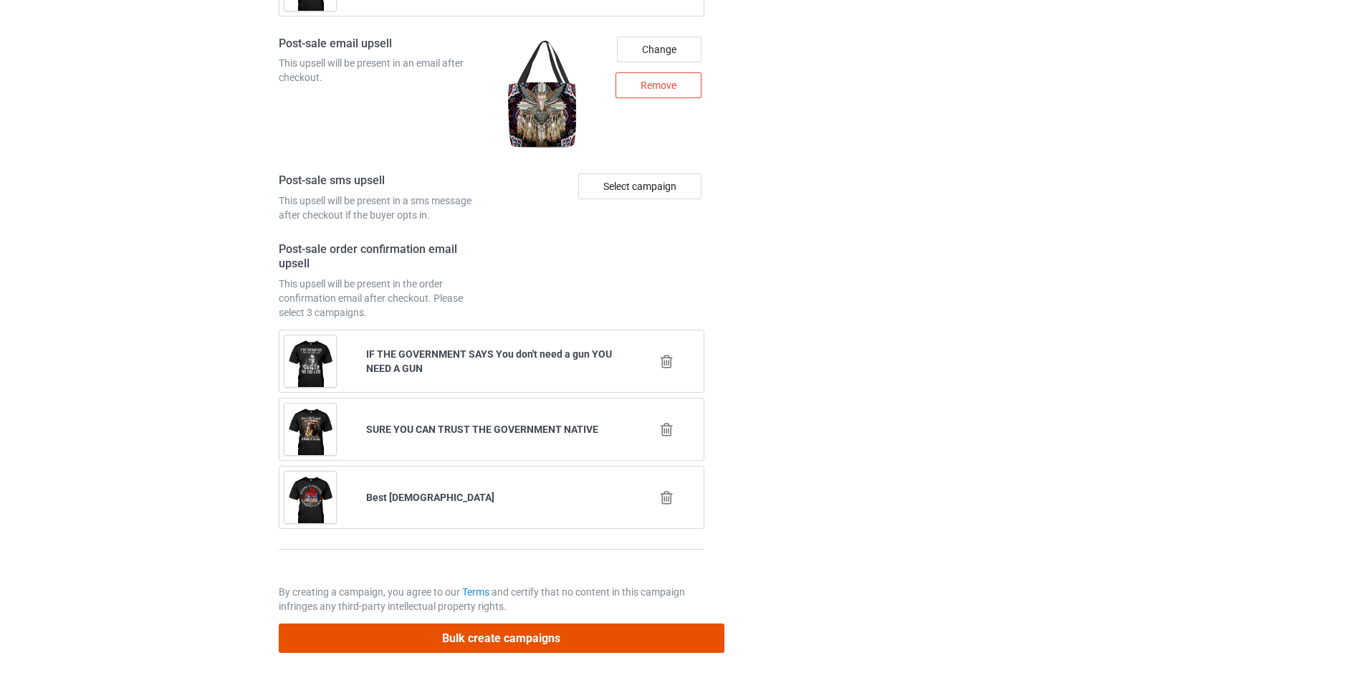
click at [523, 643] on button "Bulk create campaigns" at bounding box center [502, 638] width 446 height 29
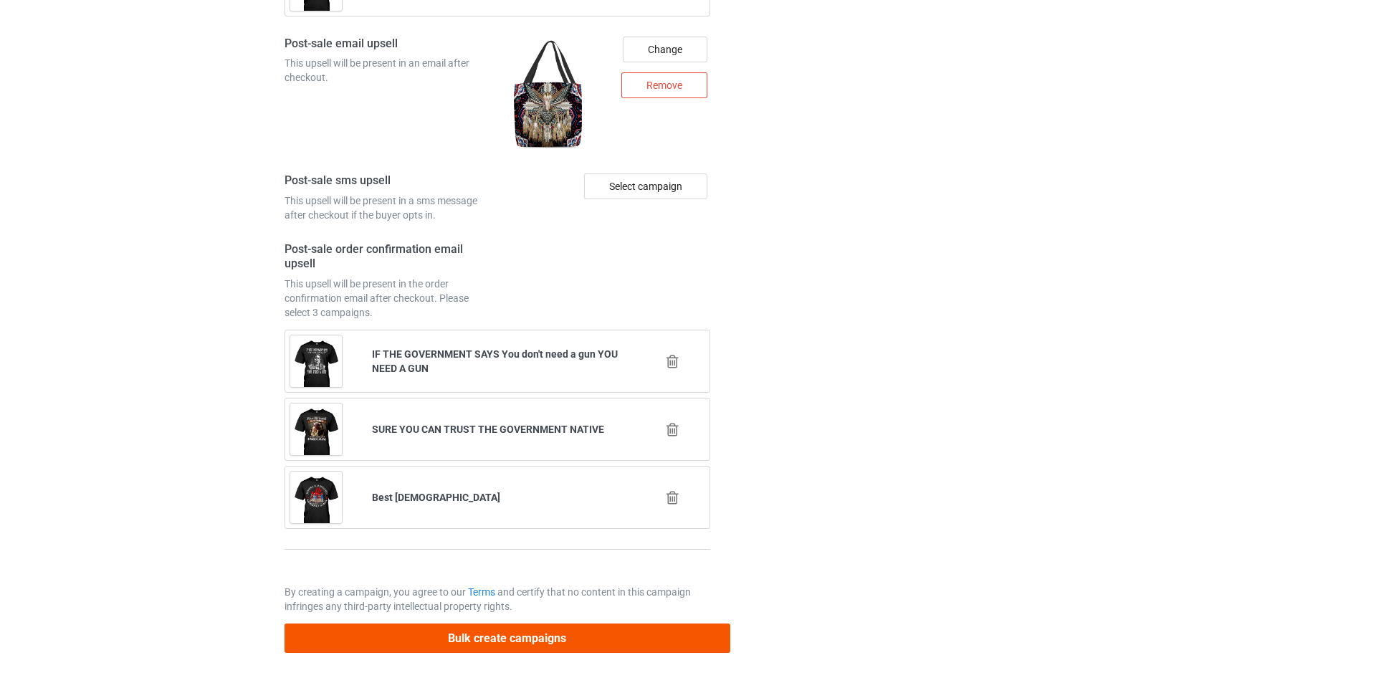
scroll to position [0, 0]
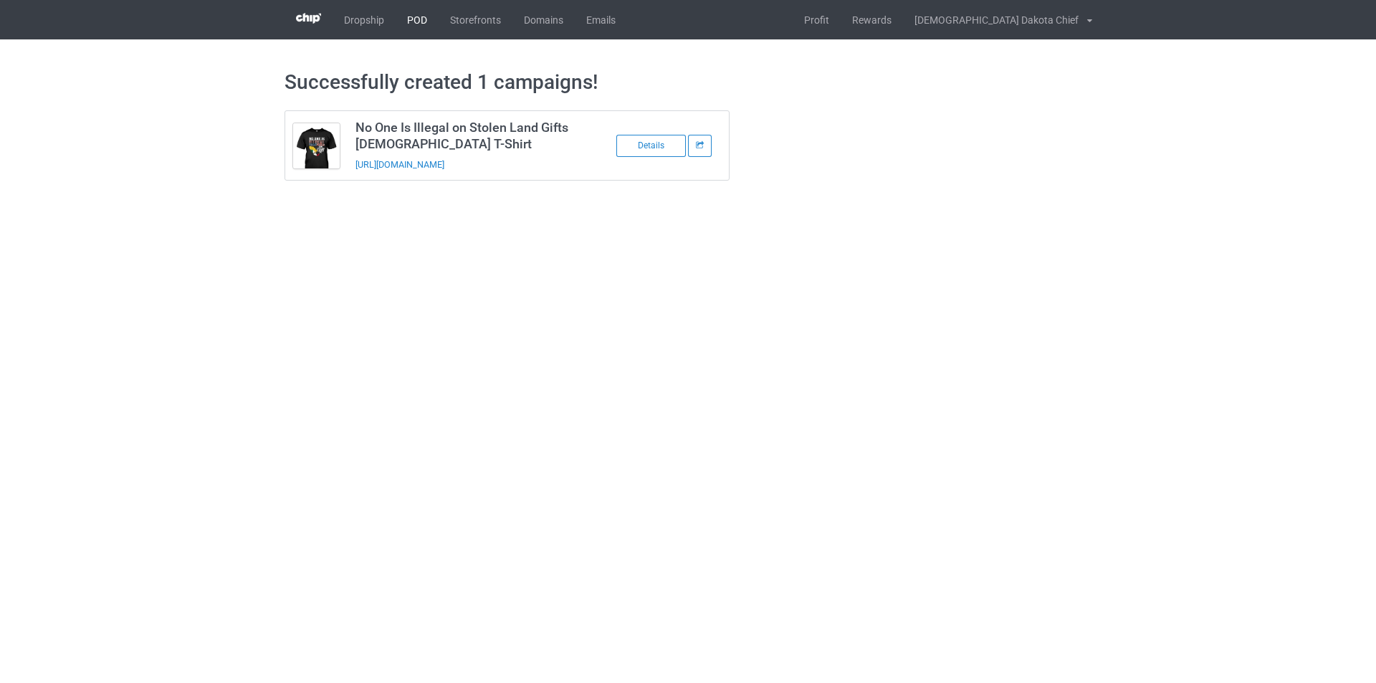
click at [405, 23] on link "POD" at bounding box center [417, 19] width 43 height 39
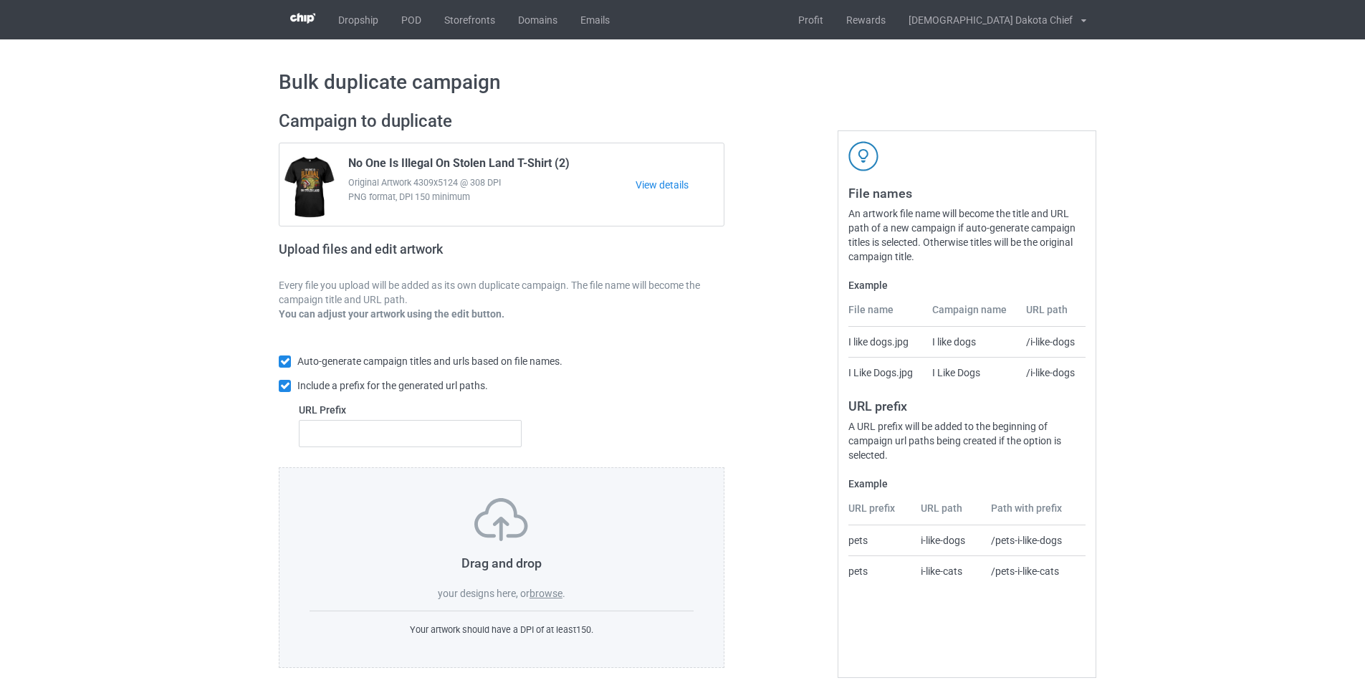
click at [540, 593] on label "browse" at bounding box center [546, 593] width 33 height 11
click at [0, 0] on input "browse" at bounding box center [0, 0] width 0 height 0
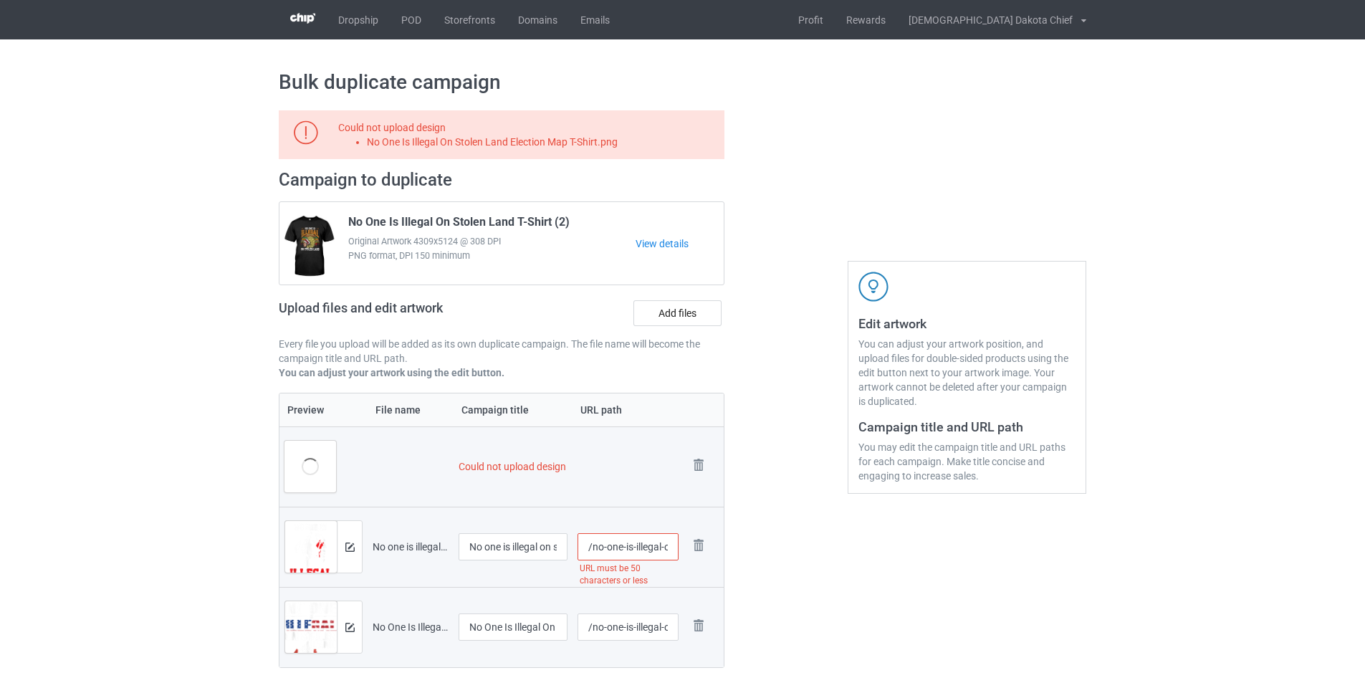
click at [744, 330] on div at bounding box center [786, 404] width 103 height 609
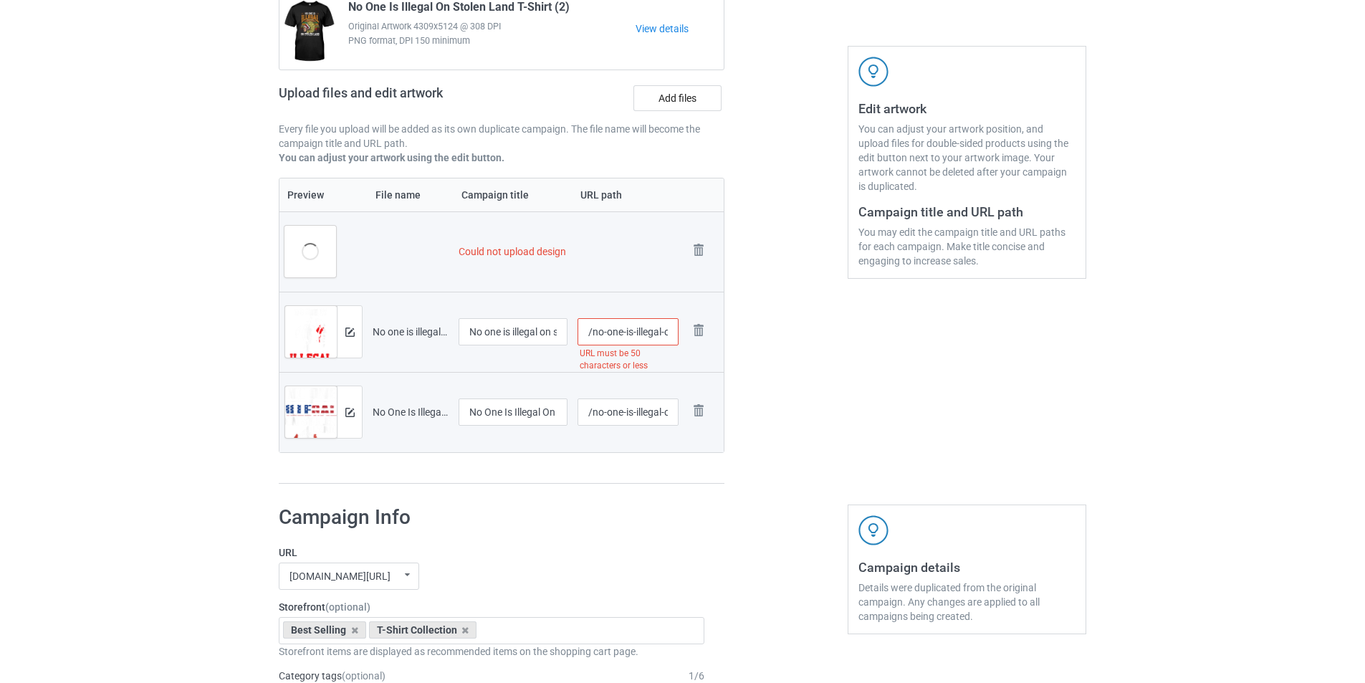
scroll to position [0, 195]
drag, startPoint x: 632, startPoint y: 332, endPoint x: 743, endPoint y: 332, distance: 110.4
click at [743, 332] on div "Could not upload design No One Is Illegal On Stolen Land Election Map T-Shirt.p…" at bounding box center [683, 189] width 828 height 609
type input "/no-one-is2"
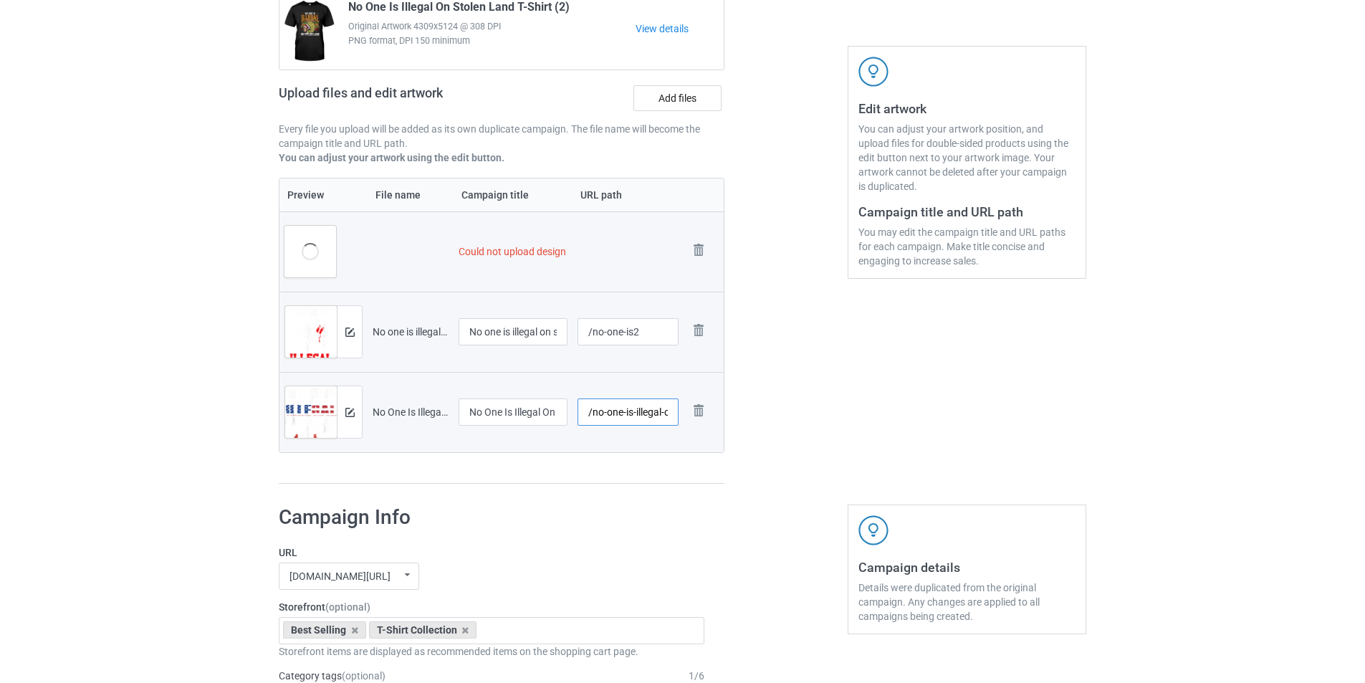
scroll to position [0, 138]
drag, startPoint x: 634, startPoint y: 411, endPoint x: 775, endPoint y: 411, distance: 141.2
click at [775, 411] on div "Could not upload design No One Is Illegal On Stolen Land Election Map T-Shirt.p…" at bounding box center [683, 189] width 828 height 609
type input "/no-one-is3"
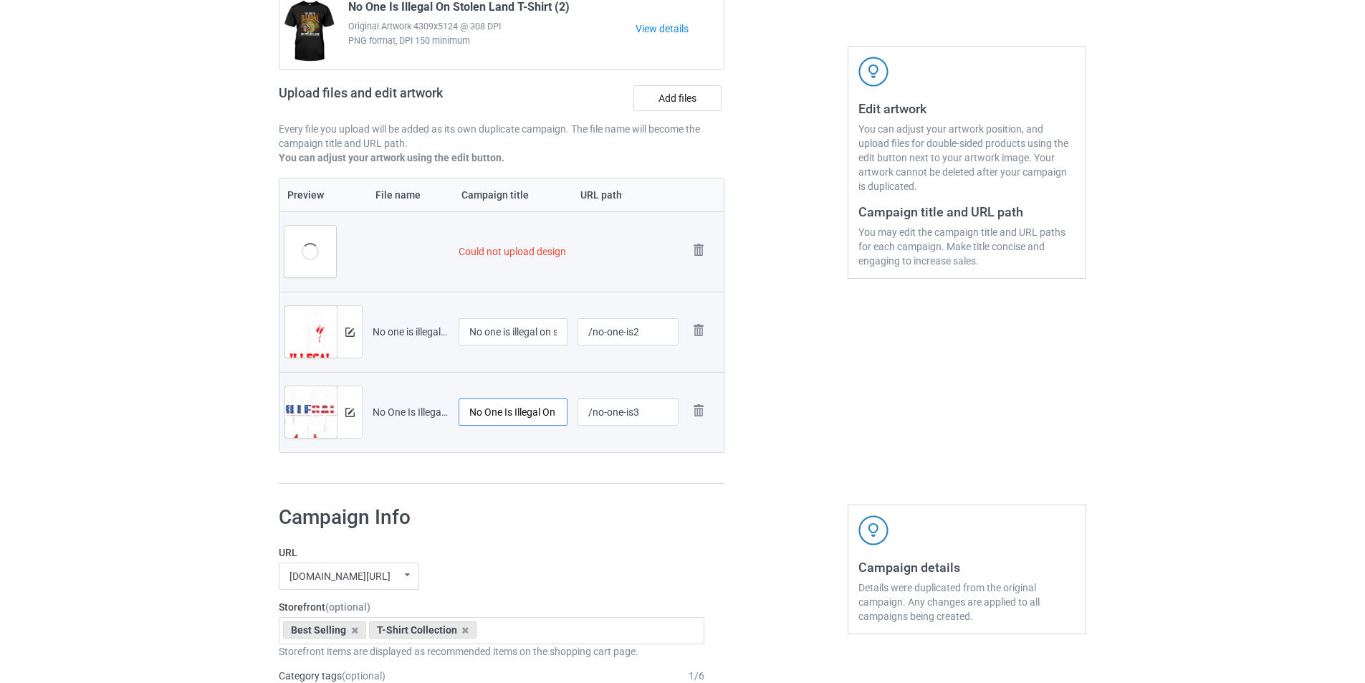
scroll to position [0, 137]
drag, startPoint x: 524, startPoint y: 411, endPoint x: 609, endPoint y: 412, distance: 84.6
click at [609, 412] on tr "Preview and edit artwork No One Is Illegal On Stolen Land T-Shirt Copy Copy.png…" at bounding box center [502, 412] width 444 height 80
click at [528, 421] on input "No One Is Illegal On Stolen Land T-Shirt Copy Copy" at bounding box center [513, 412] width 109 height 27
drag, startPoint x: 505, startPoint y: 411, endPoint x: 617, endPoint y: 430, distance: 113.4
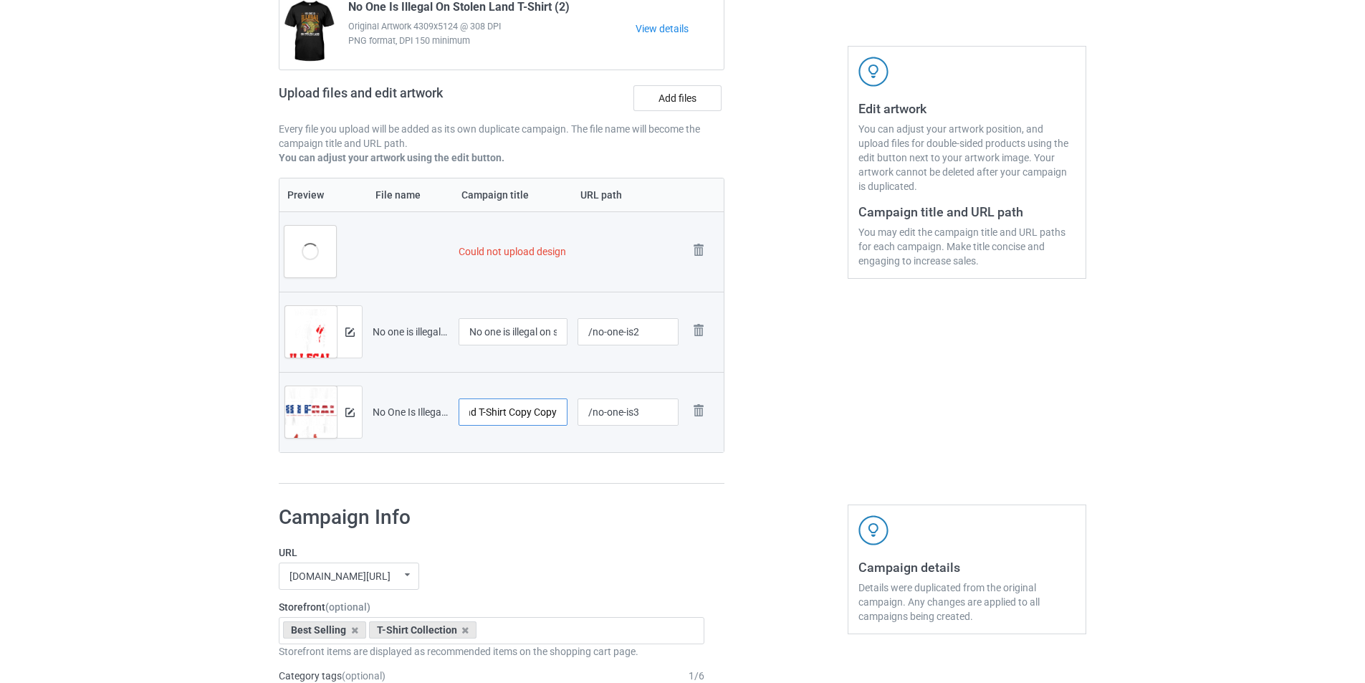
click at [617, 430] on tr "Preview and edit artwork No One Is Illegal On Stolen Land T-Shirt Copy Copy.png…" at bounding box center [502, 412] width 444 height 80
type input "No One Is Illegal On Stolen Land T-Shirt"
drag, startPoint x: 553, startPoint y: 333, endPoint x: 591, endPoint y: 330, distance: 37.3
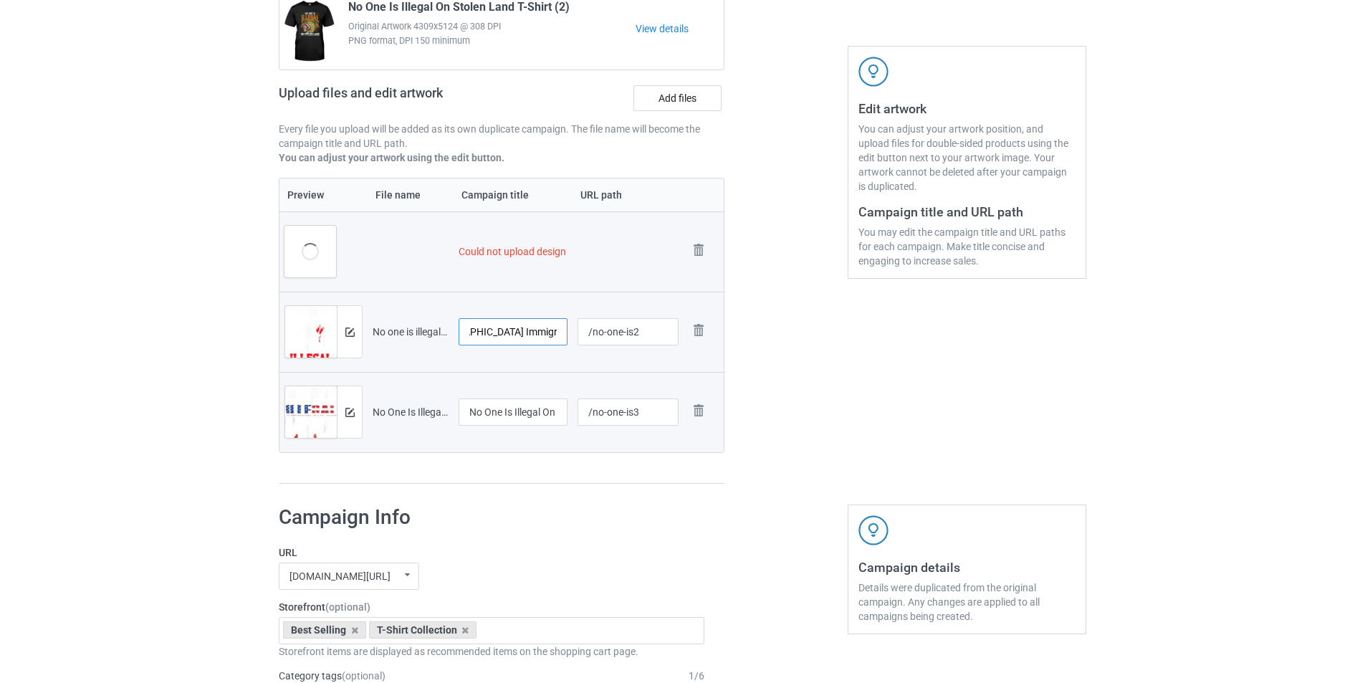
click at [591, 330] on tr "Preview and edit artwork No one is illegal on stolen Land Indigenous Immigrants…" at bounding box center [502, 332] width 444 height 80
click at [539, 330] on input "No one is illegal on stolen Land Indigenous Immigrants T-Shirt" at bounding box center [513, 331] width 109 height 27
click at [733, 332] on div "Could not upload design No One Is Illegal On Stolen Land Election Map T-Shirt.p…" at bounding box center [502, 189] width 466 height 609
click at [696, 252] on img at bounding box center [699, 250] width 20 height 20
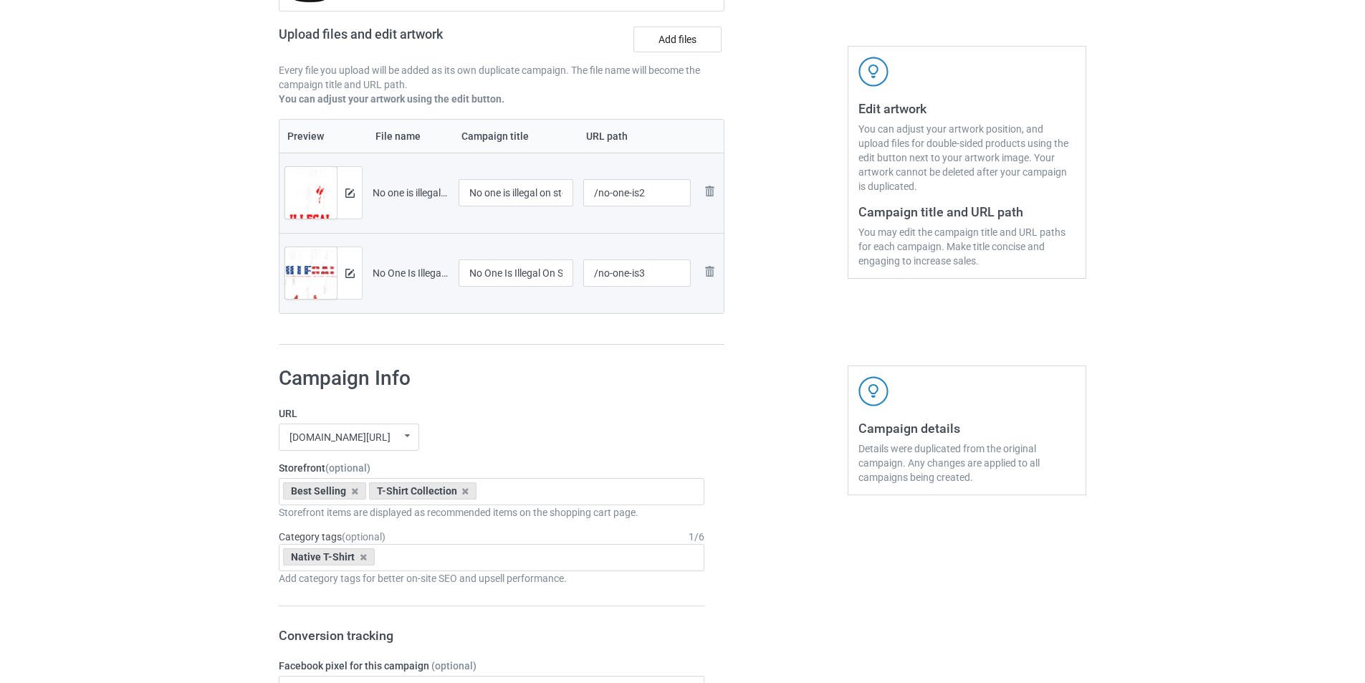
scroll to position [156, 0]
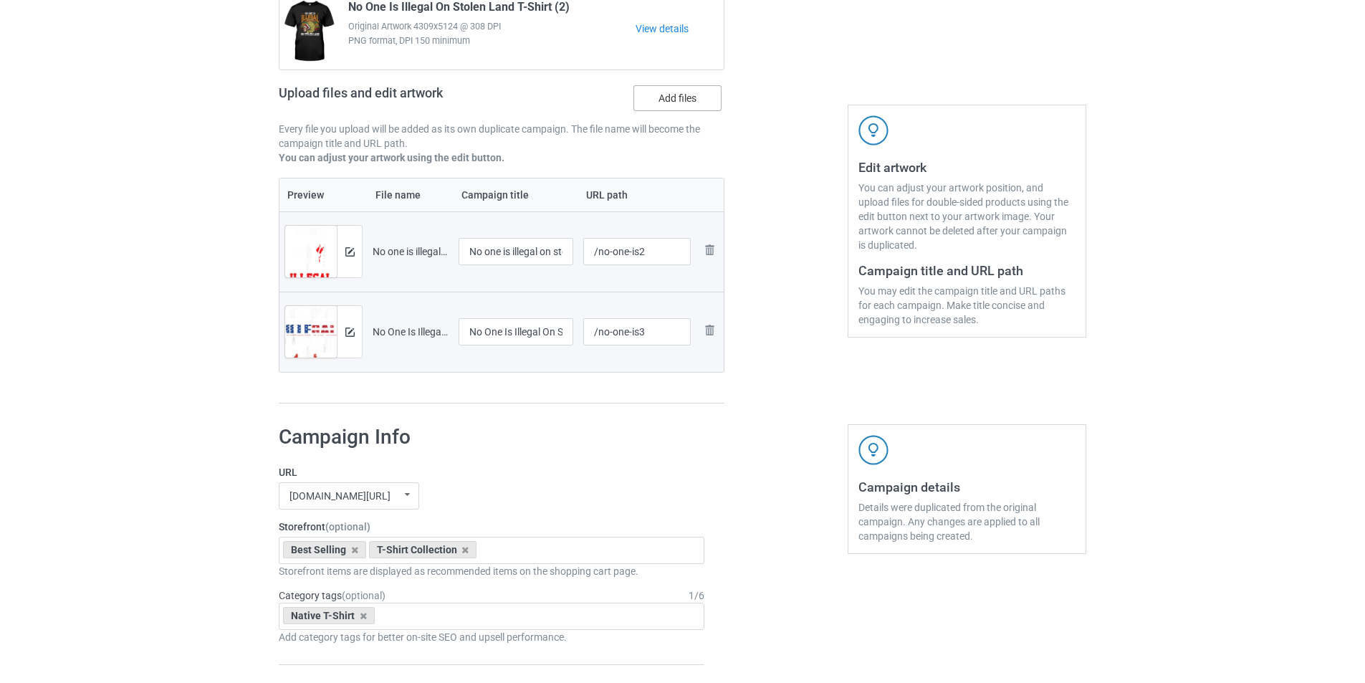
click at [669, 102] on label "Add files" at bounding box center [678, 98] width 88 height 26
click at [0, 0] on input "Add files" at bounding box center [0, 0] width 0 height 0
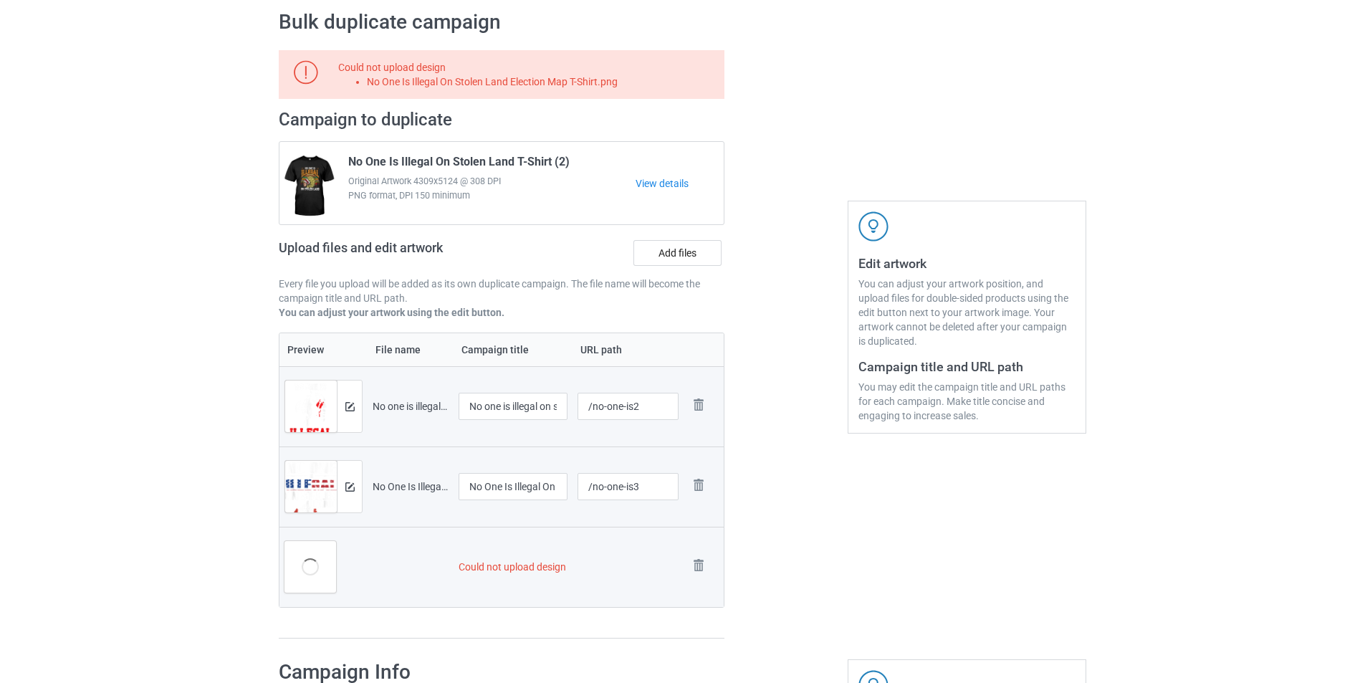
scroll to position [85, 0]
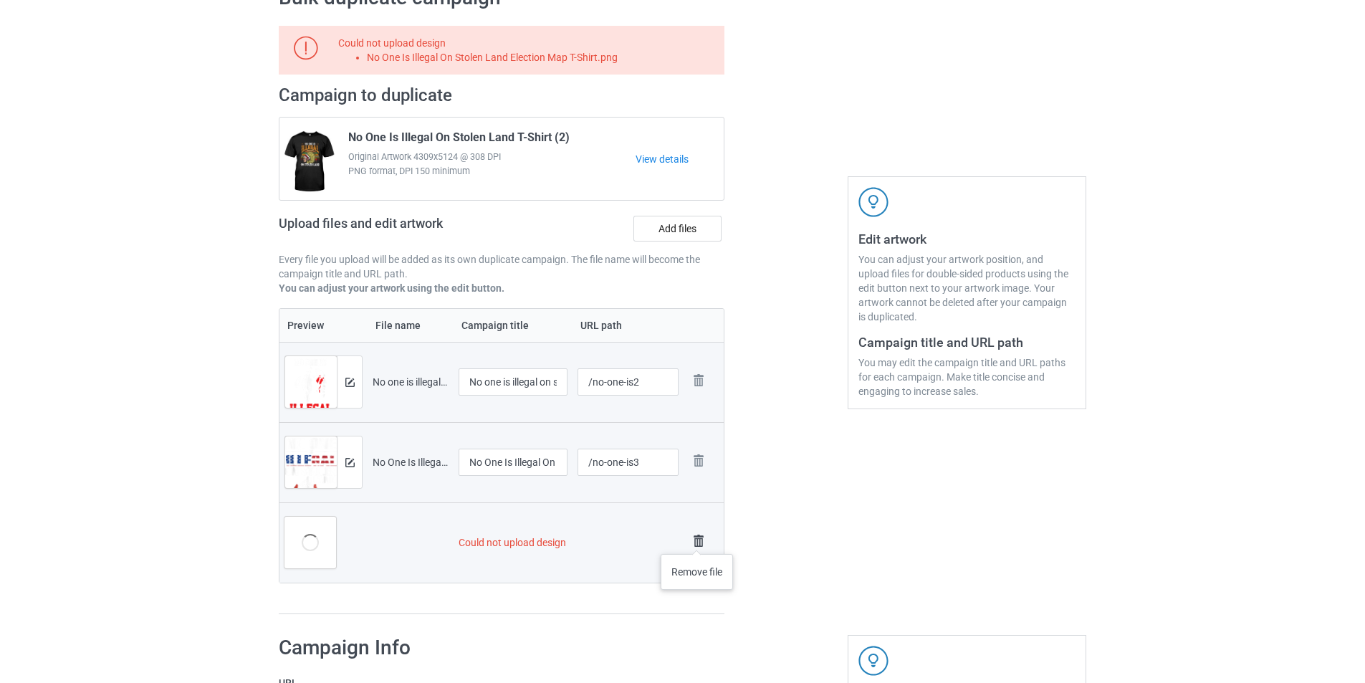
click at [697, 540] on img at bounding box center [699, 541] width 20 height 20
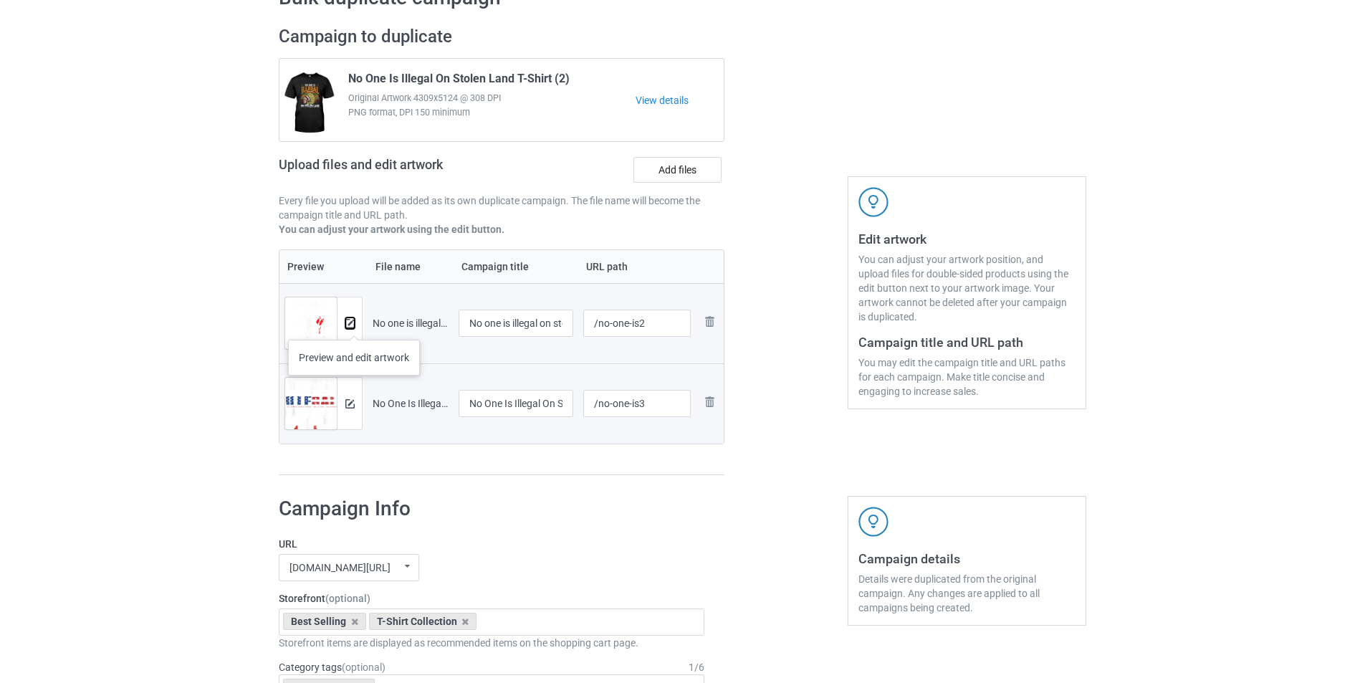
click at [354, 325] on img at bounding box center [349, 323] width 9 height 9
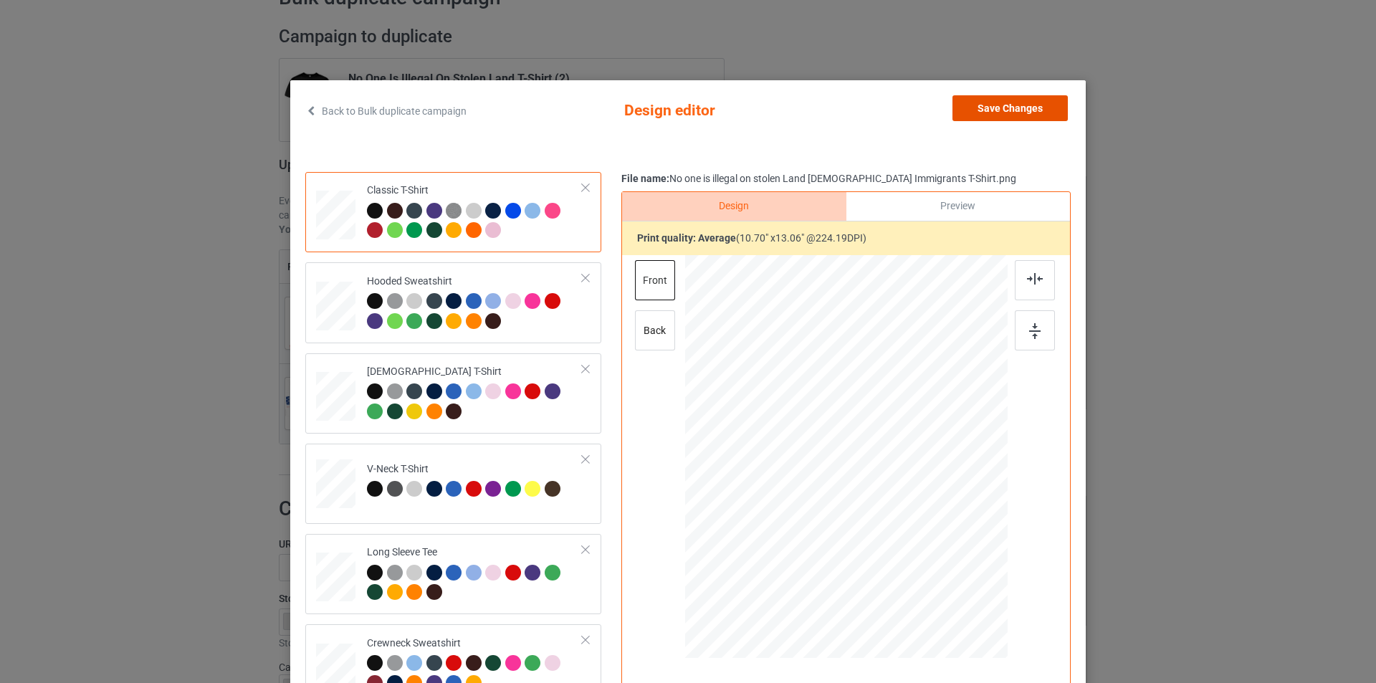
click at [1049, 112] on button "Save Changes" at bounding box center [1010, 108] width 115 height 26
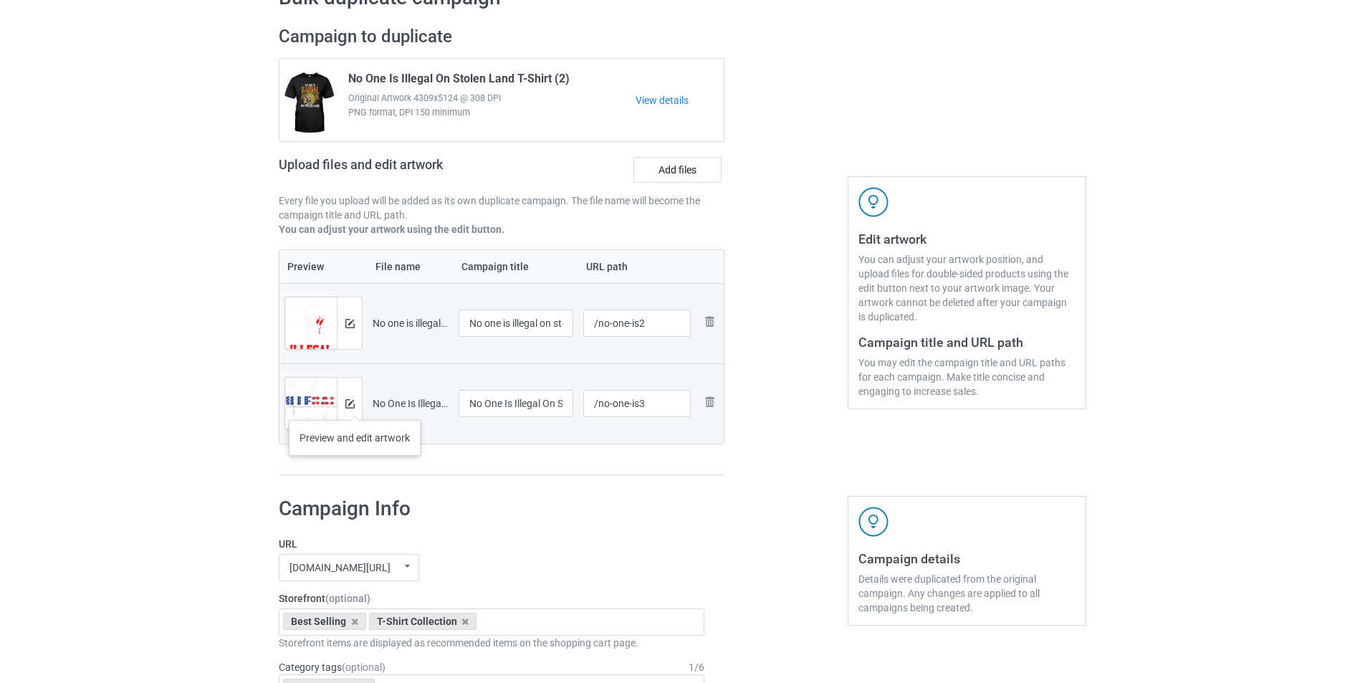
click at [355, 406] on div at bounding box center [349, 404] width 25 height 52
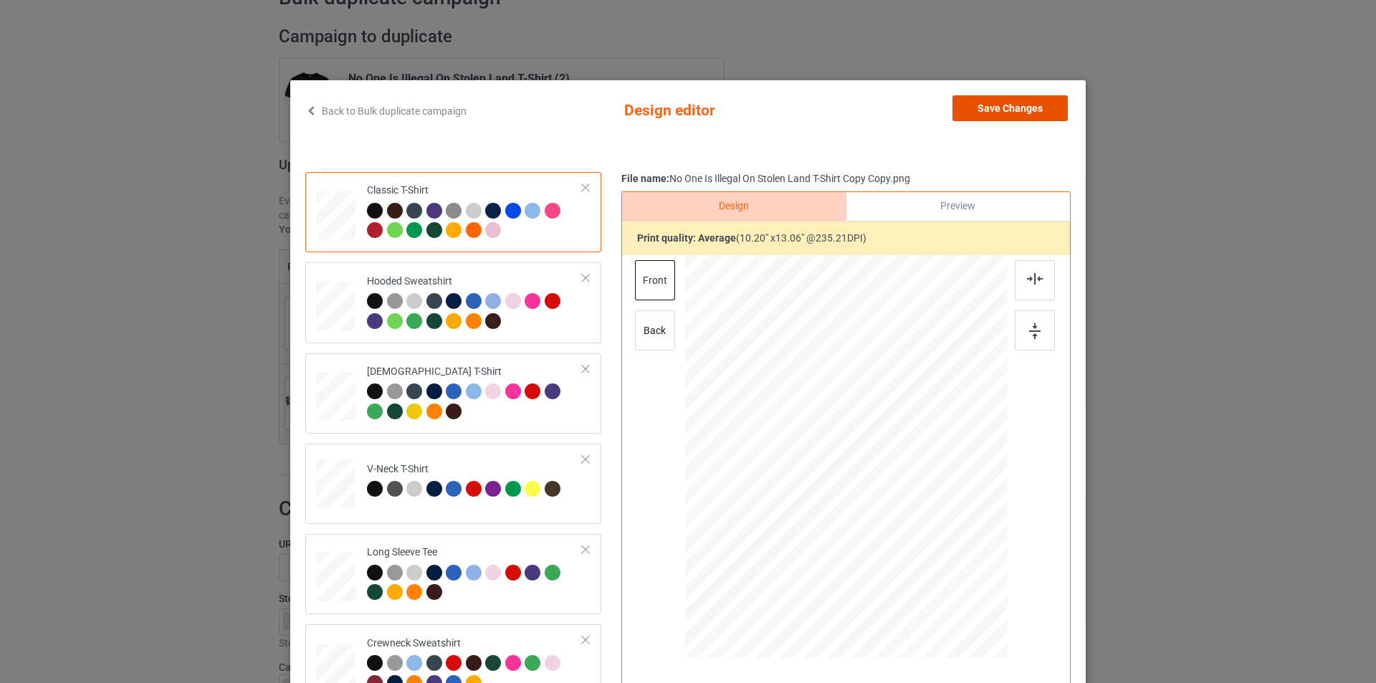
click at [1026, 104] on button "Save Changes" at bounding box center [1010, 108] width 115 height 26
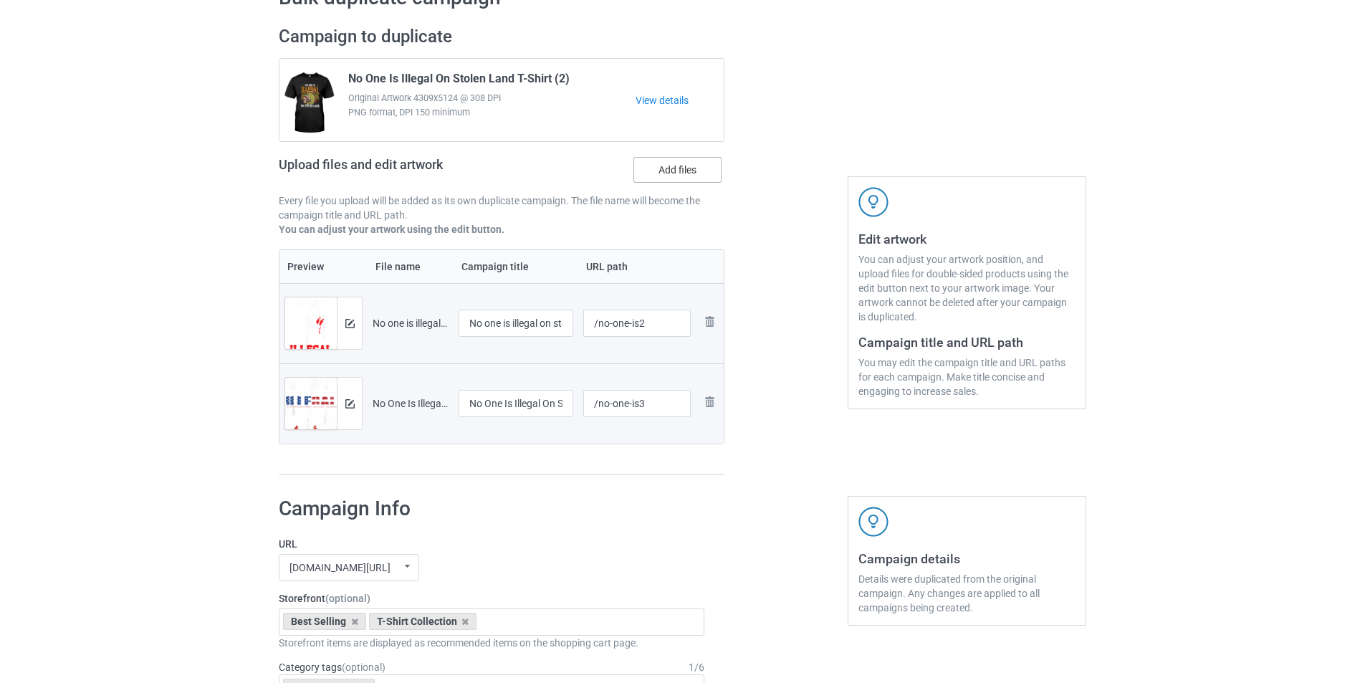
click at [687, 161] on label "Add files" at bounding box center [678, 170] width 88 height 26
click at [0, 0] on input "Add files" at bounding box center [0, 0] width 0 height 0
click at [690, 168] on label "Add files" at bounding box center [678, 170] width 88 height 26
click at [0, 0] on input "Add files" at bounding box center [0, 0] width 0 height 0
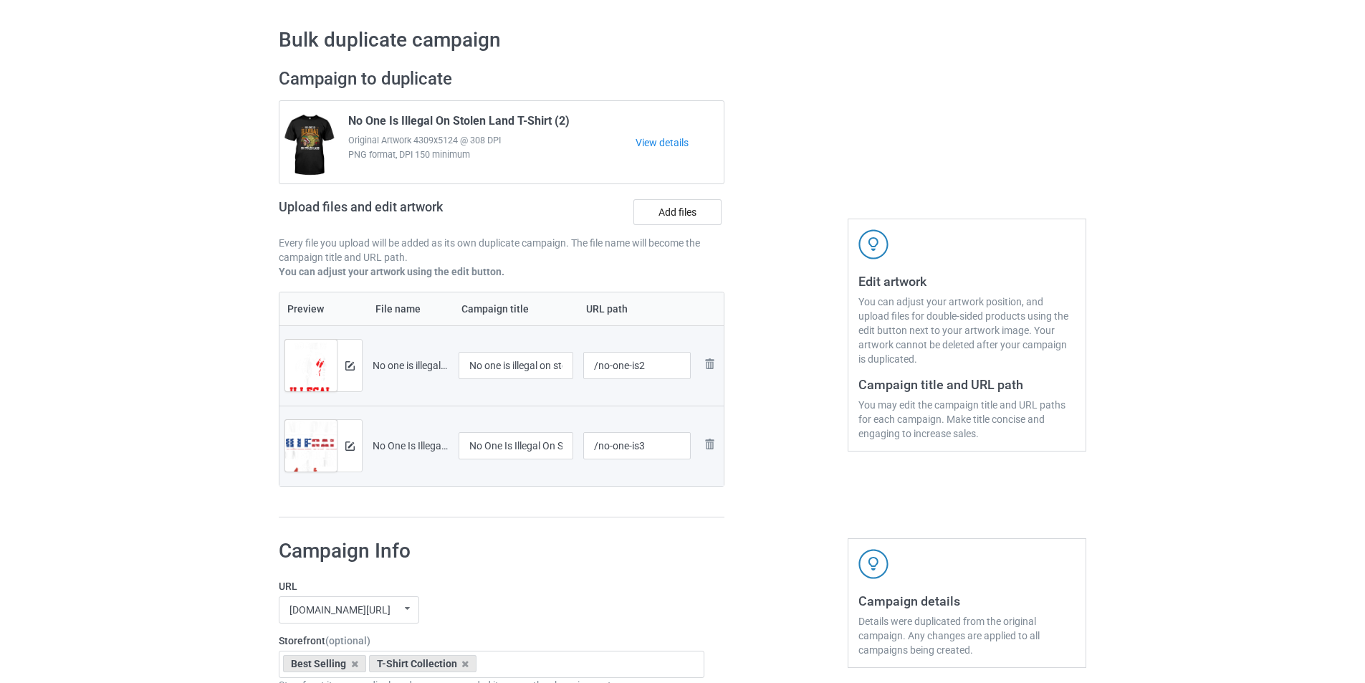
scroll to position [0, 0]
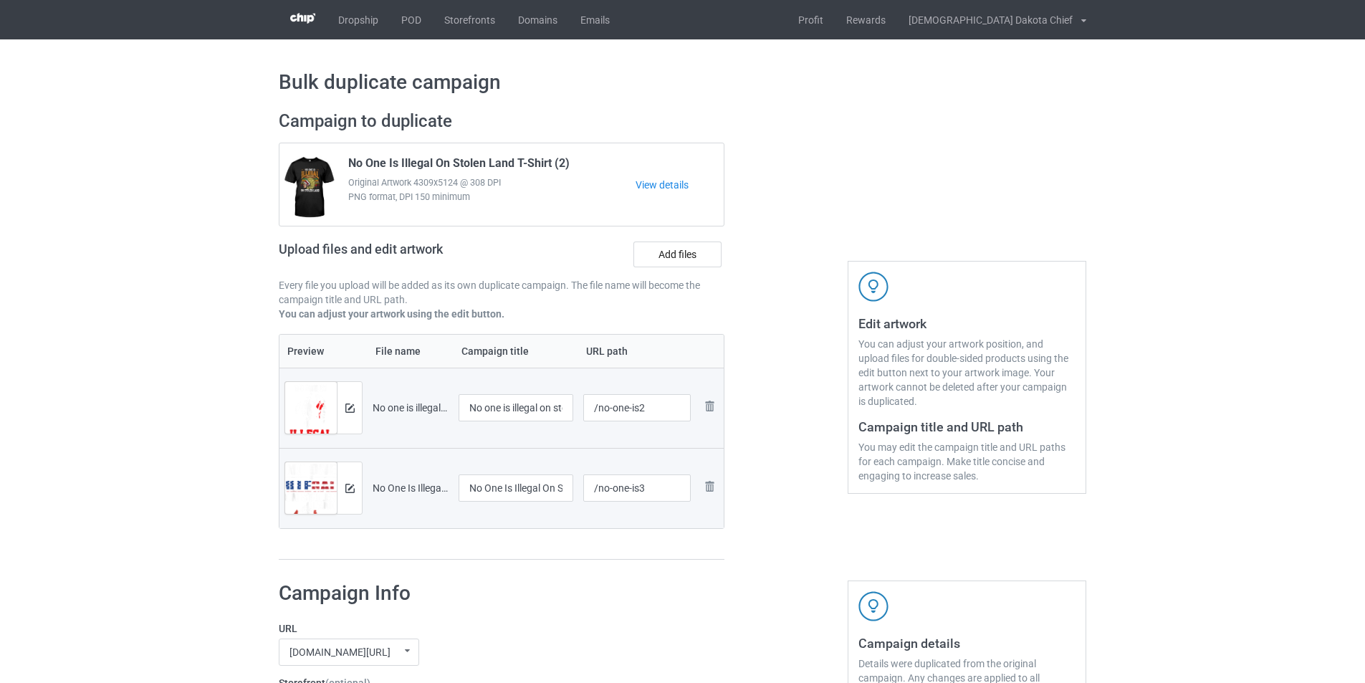
click at [793, 242] on div at bounding box center [786, 335] width 103 height 470
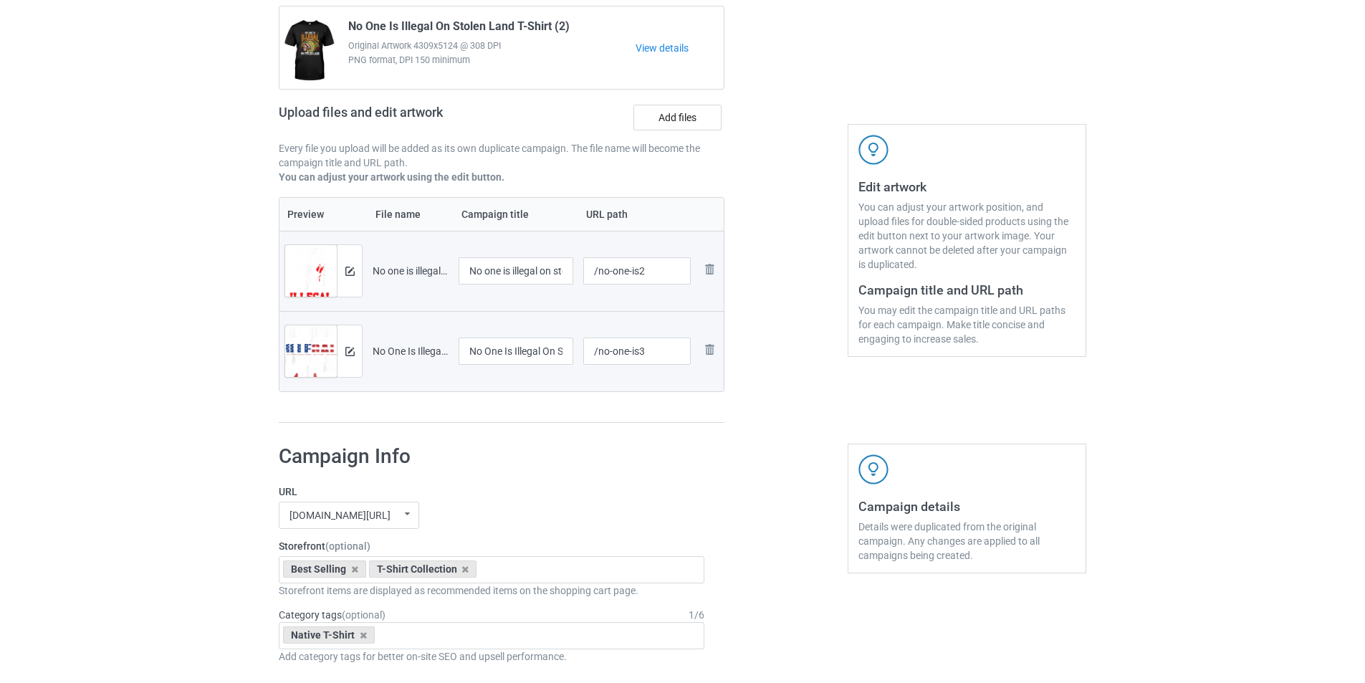
scroll to position [215, 0]
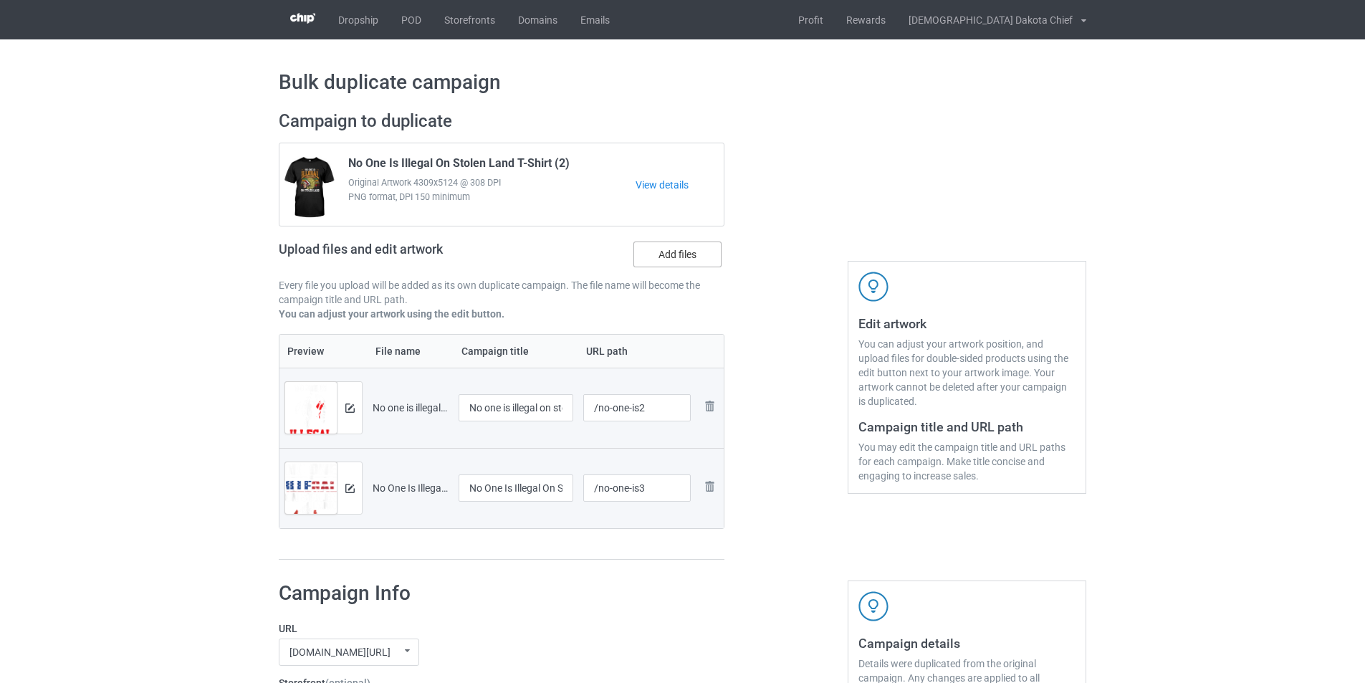
click at [666, 244] on label "Add files" at bounding box center [678, 255] width 88 height 26
click at [0, 0] on input "Add files" at bounding box center [0, 0] width 0 height 0
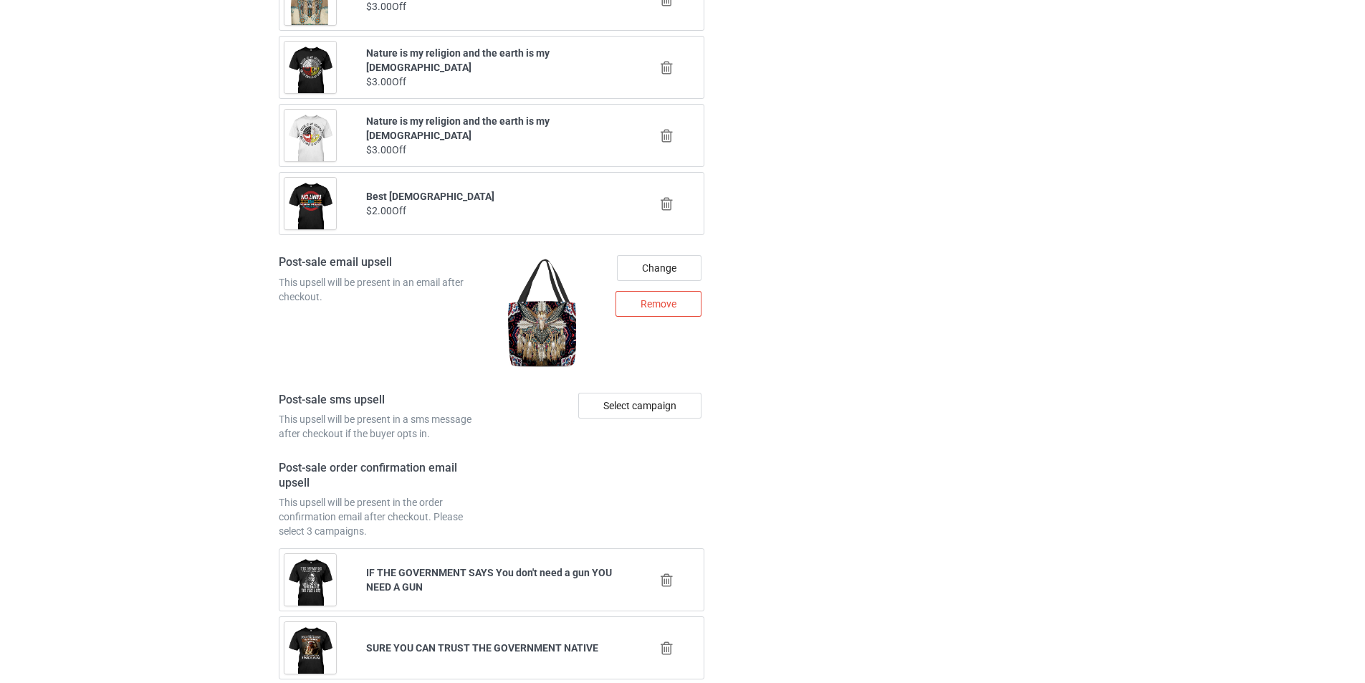
scroll to position [1988, 0]
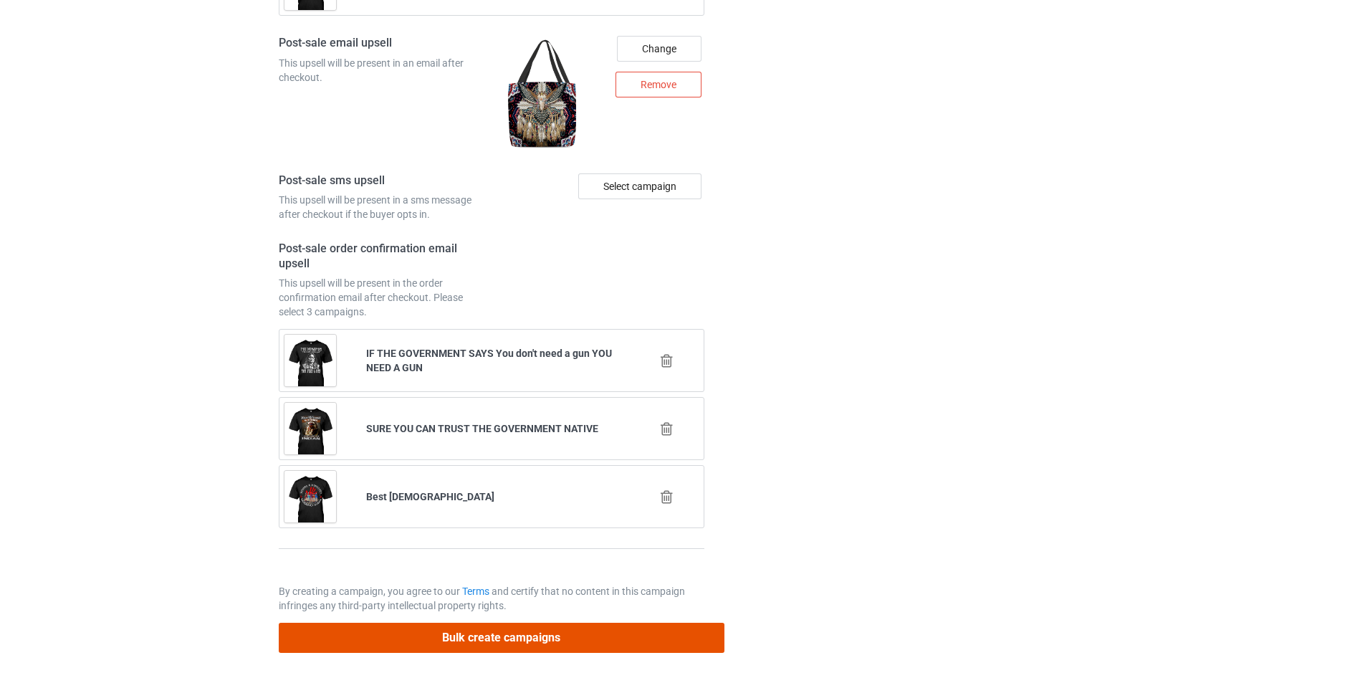
click at [535, 632] on button "Bulk create campaigns" at bounding box center [502, 637] width 446 height 29
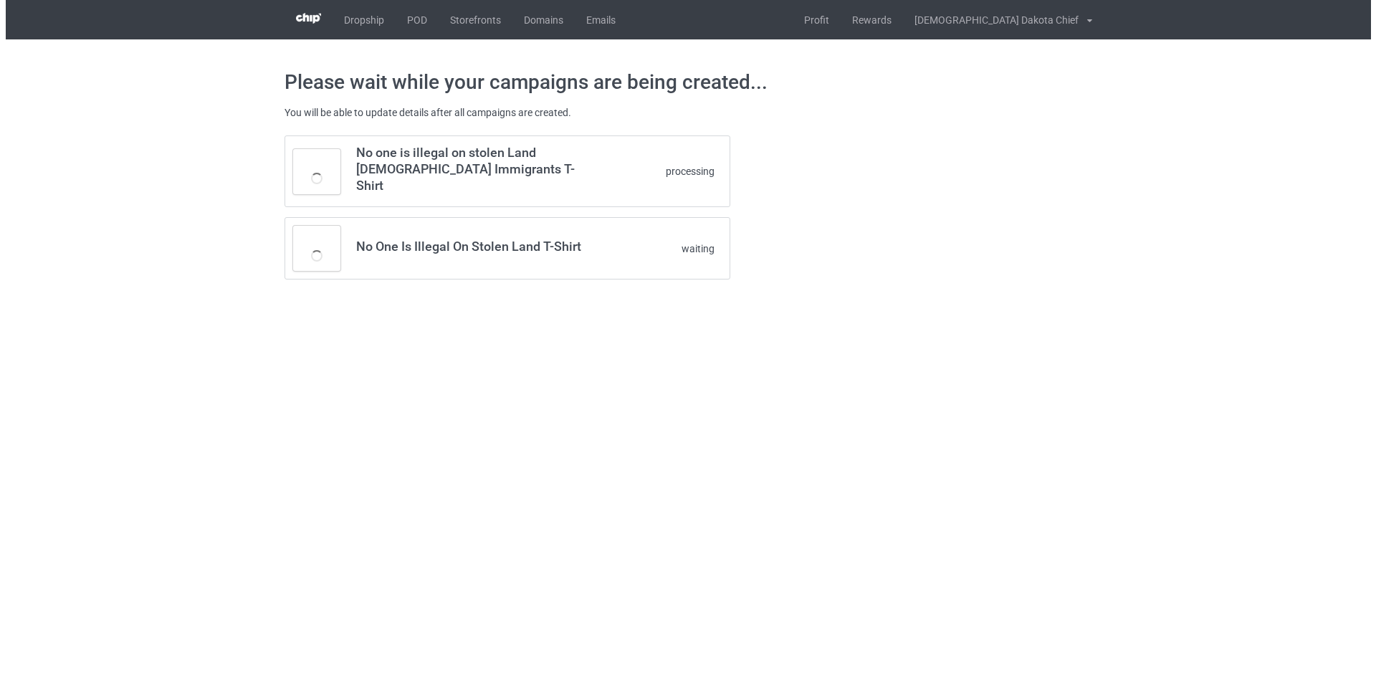
scroll to position [0, 0]
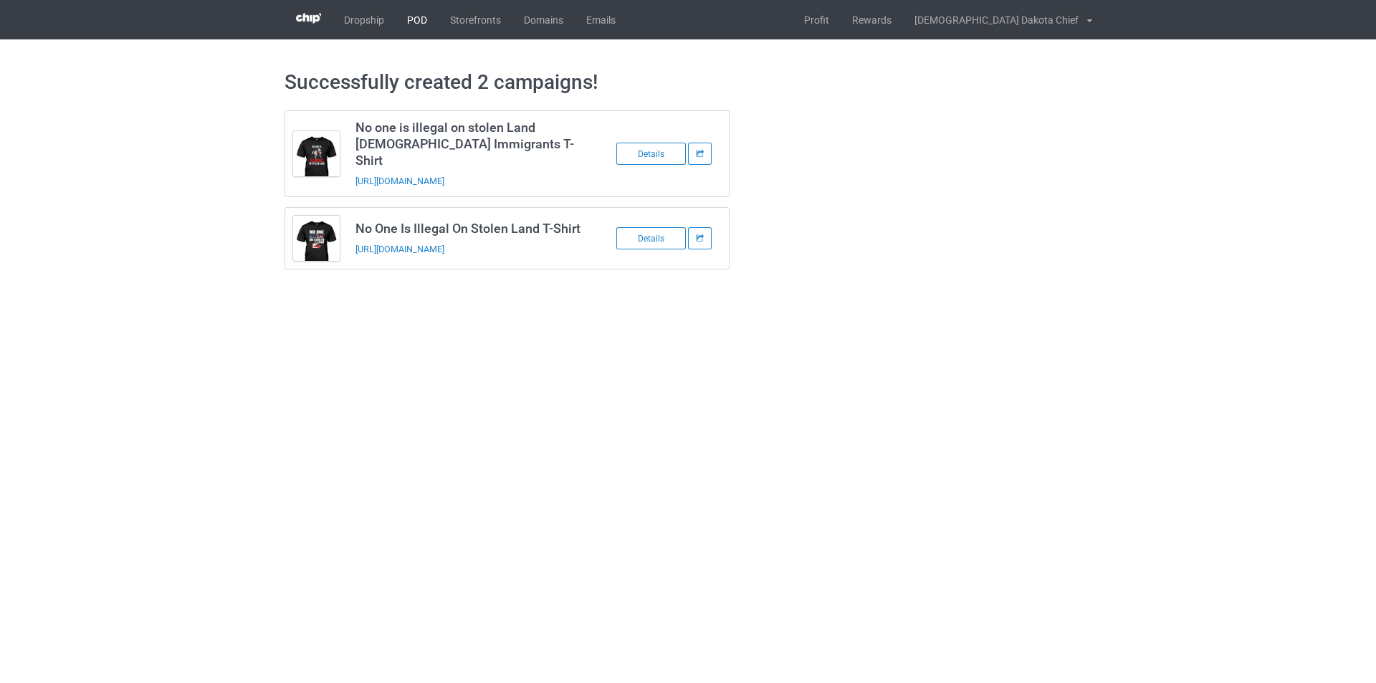
click at [419, 24] on link "POD" at bounding box center [417, 19] width 43 height 39
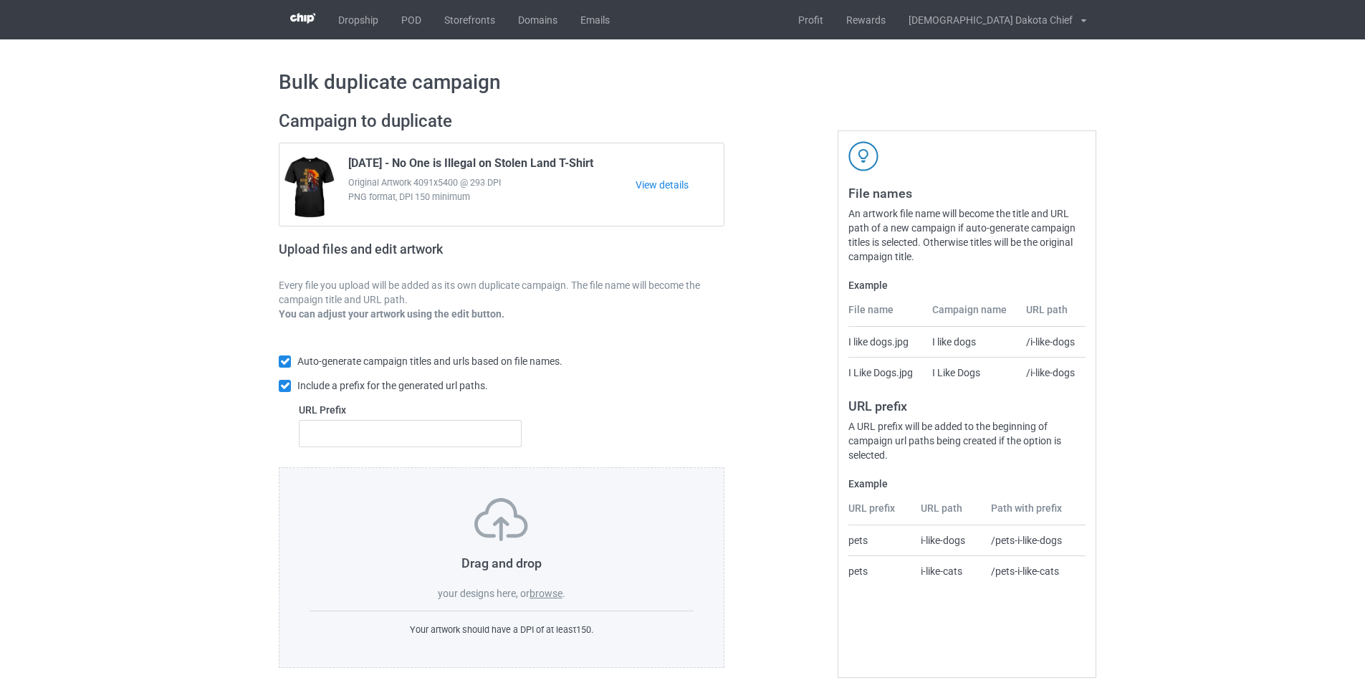
click at [534, 595] on label "browse" at bounding box center [546, 593] width 33 height 11
click at [0, 0] on input "browse" at bounding box center [0, 0] width 0 height 0
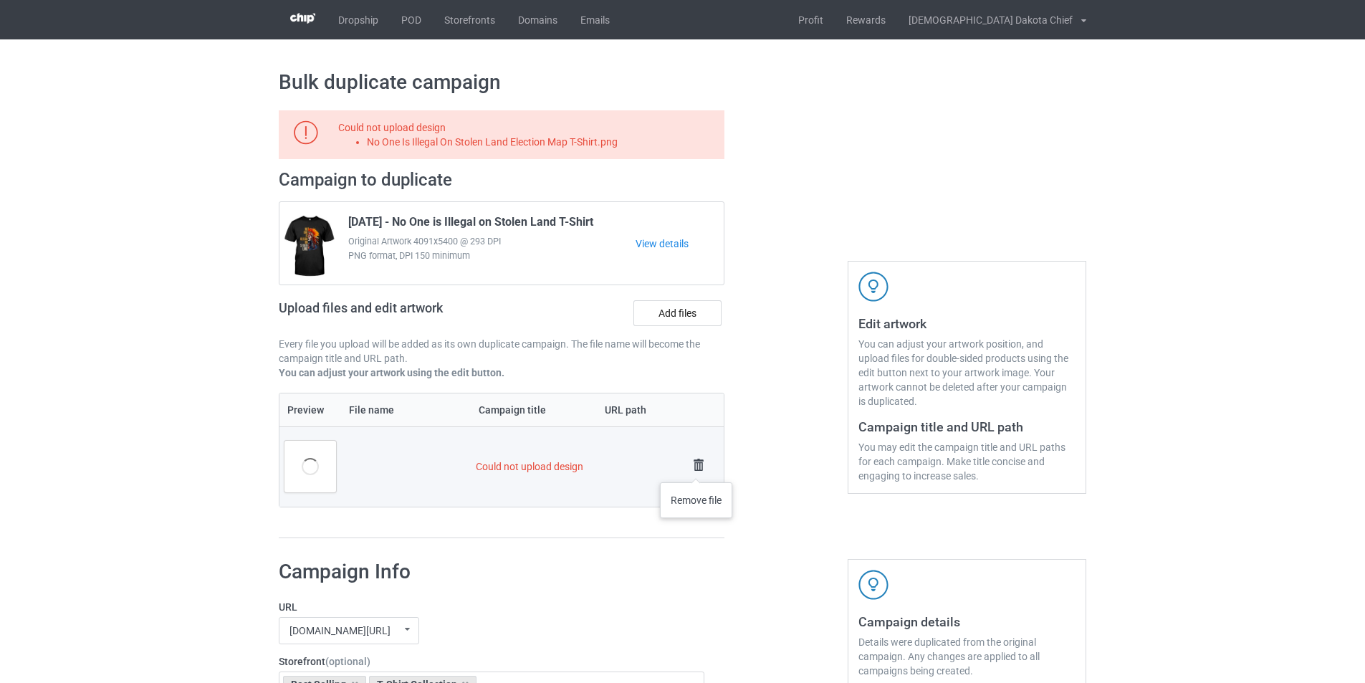
click at [697, 468] on img at bounding box center [699, 465] width 20 height 20
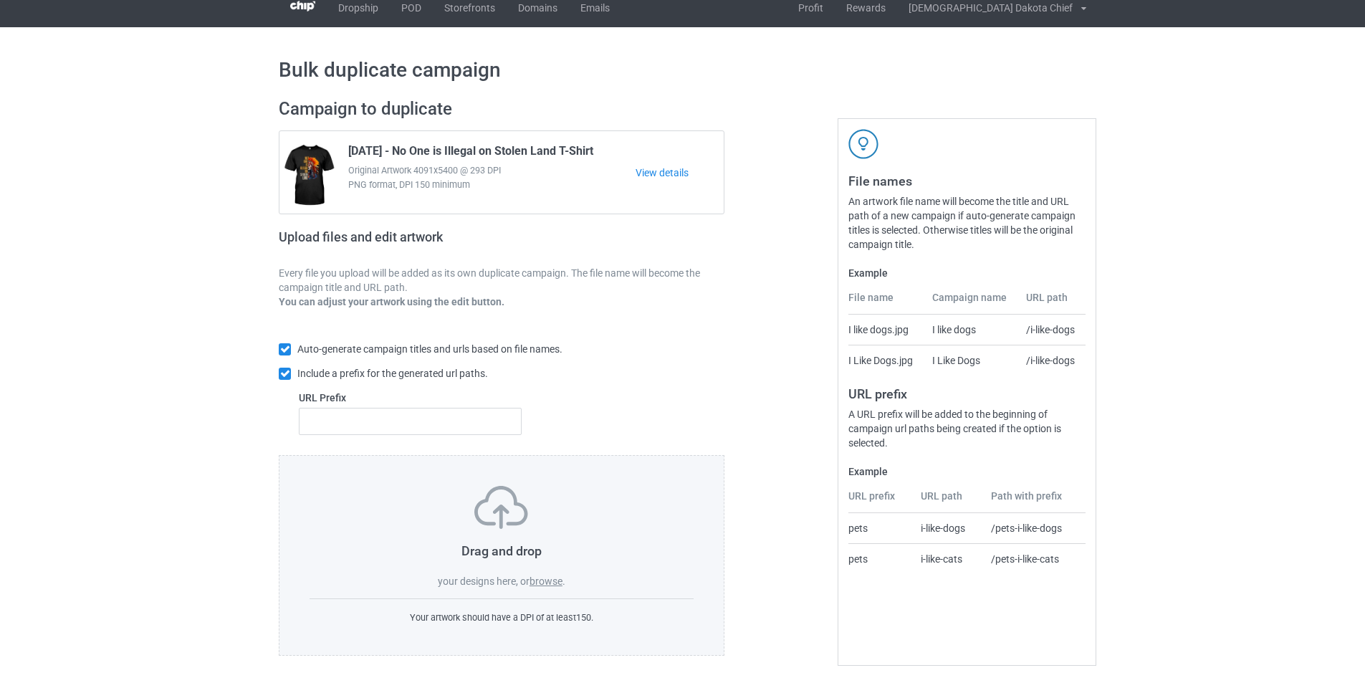
scroll to position [16, 0]
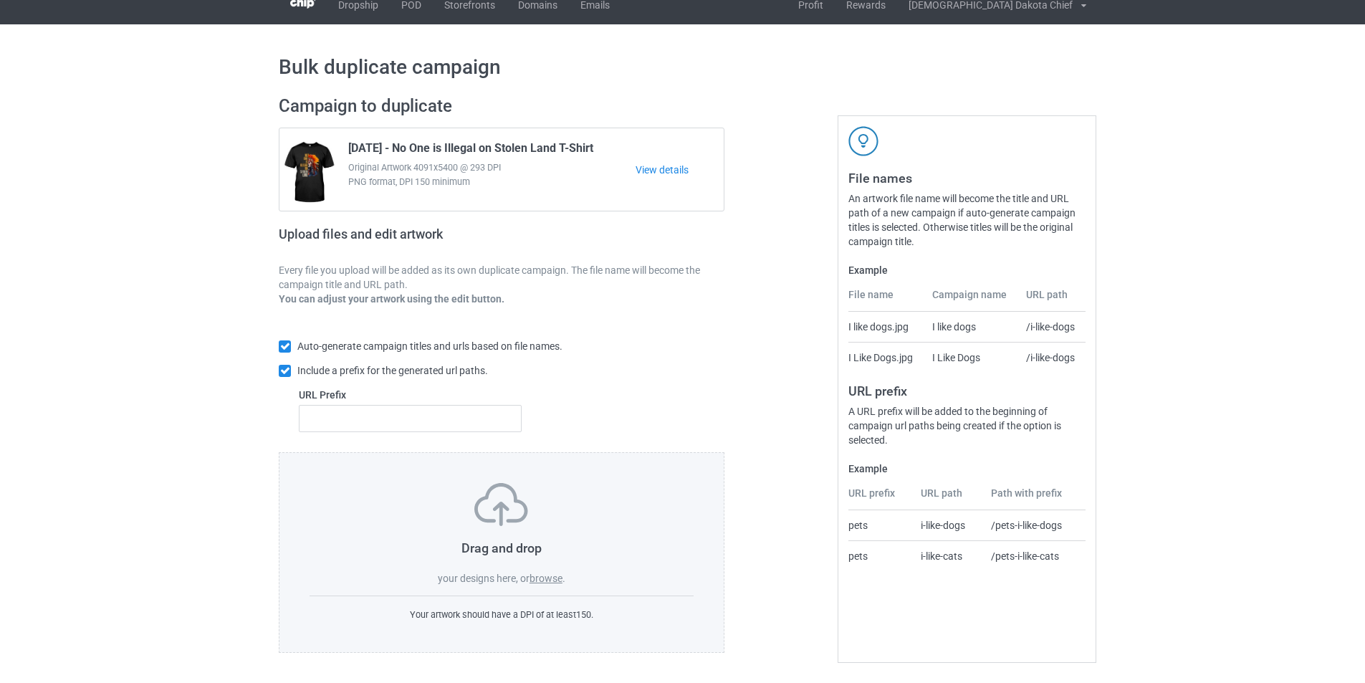
click at [548, 581] on label "browse" at bounding box center [546, 578] width 33 height 11
click at [0, 0] on input "browse" at bounding box center [0, 0] width 0 height 0
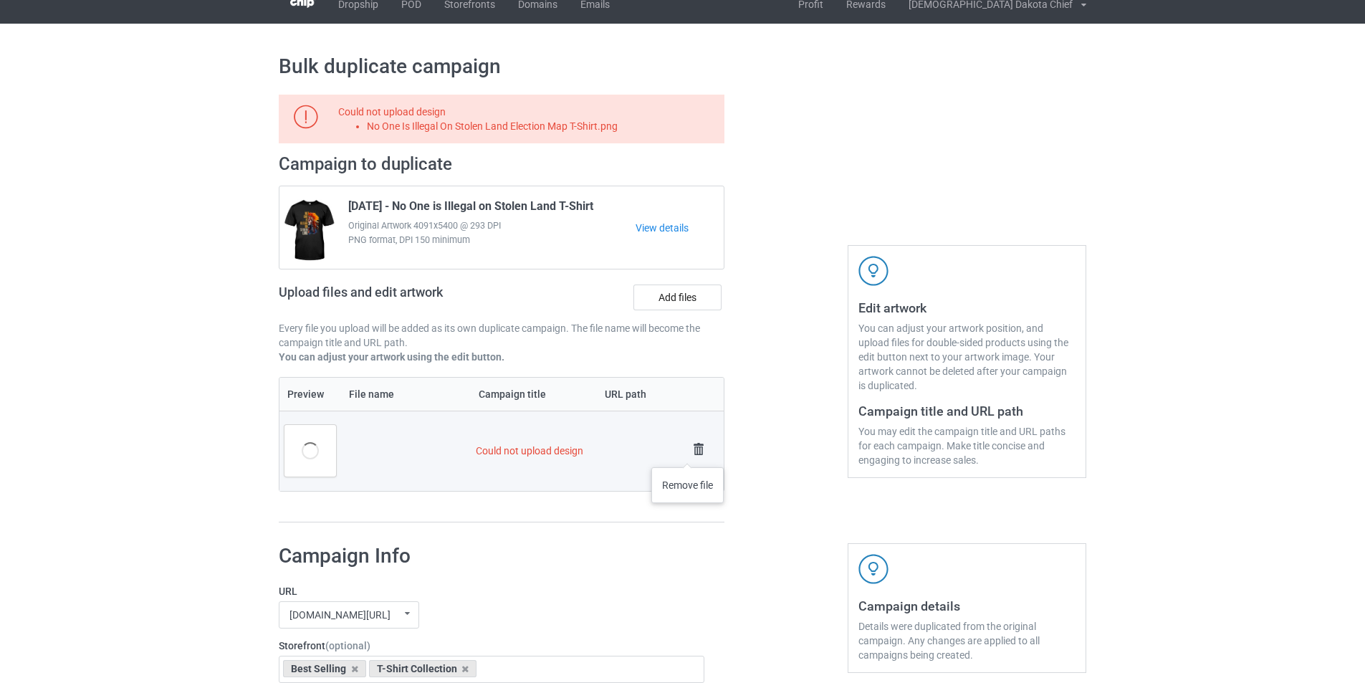
click at [690, 449] on img at bounding box center [699, 449] width 20 height 20
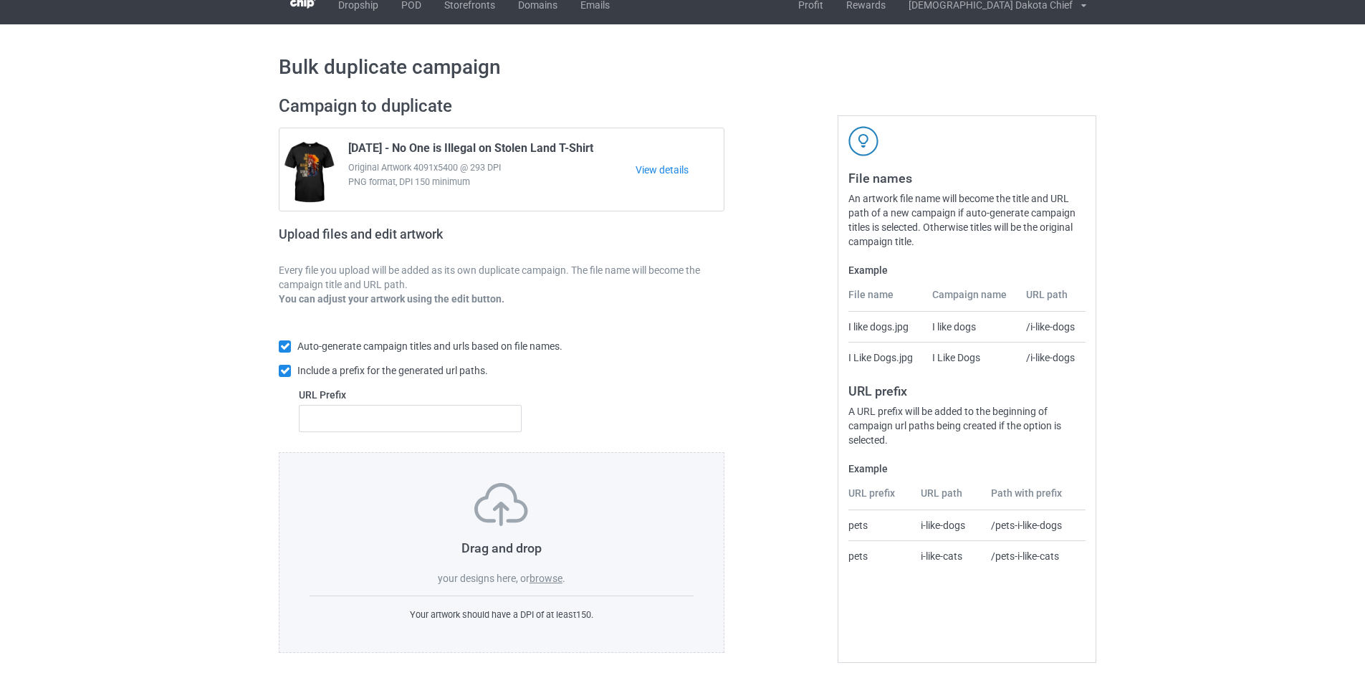
click at [549, 578] on label "browse" at bounding box center [546, 578] width 33 height 11
click at [0, 0] on input "browse" at bounding box center [0, 0] width 0 height 0
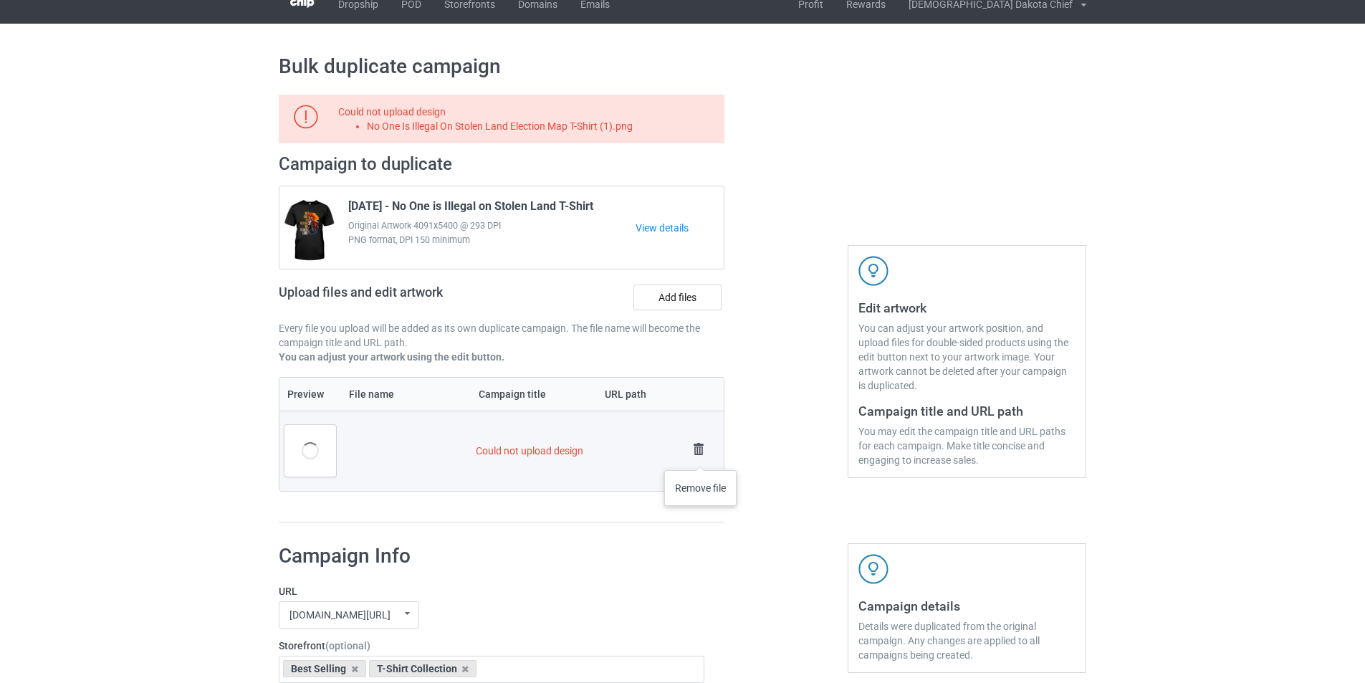
click at [701, 456] on img at bounding box center [699, 449] width 20 height 20
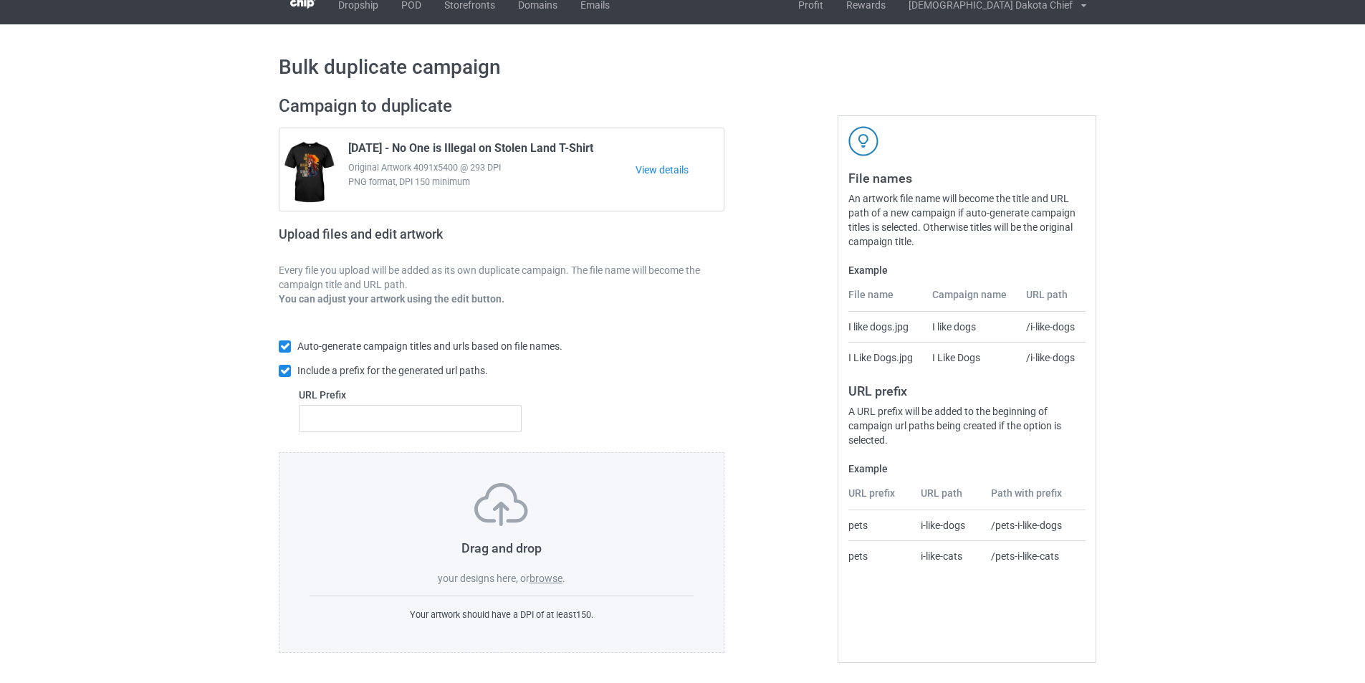
click at [505, 487] on img at bounding box center [502, 504] width 54 height 43
click at [498, 513] on img at bounding box center [502, 504] width 54 height 43
click at [553, 578] on label "browse" at bounding box center [546, 578] width 33 height 11
click at [0, 0] on input "browse" at bounding box center [0, 0] width 0 height 0
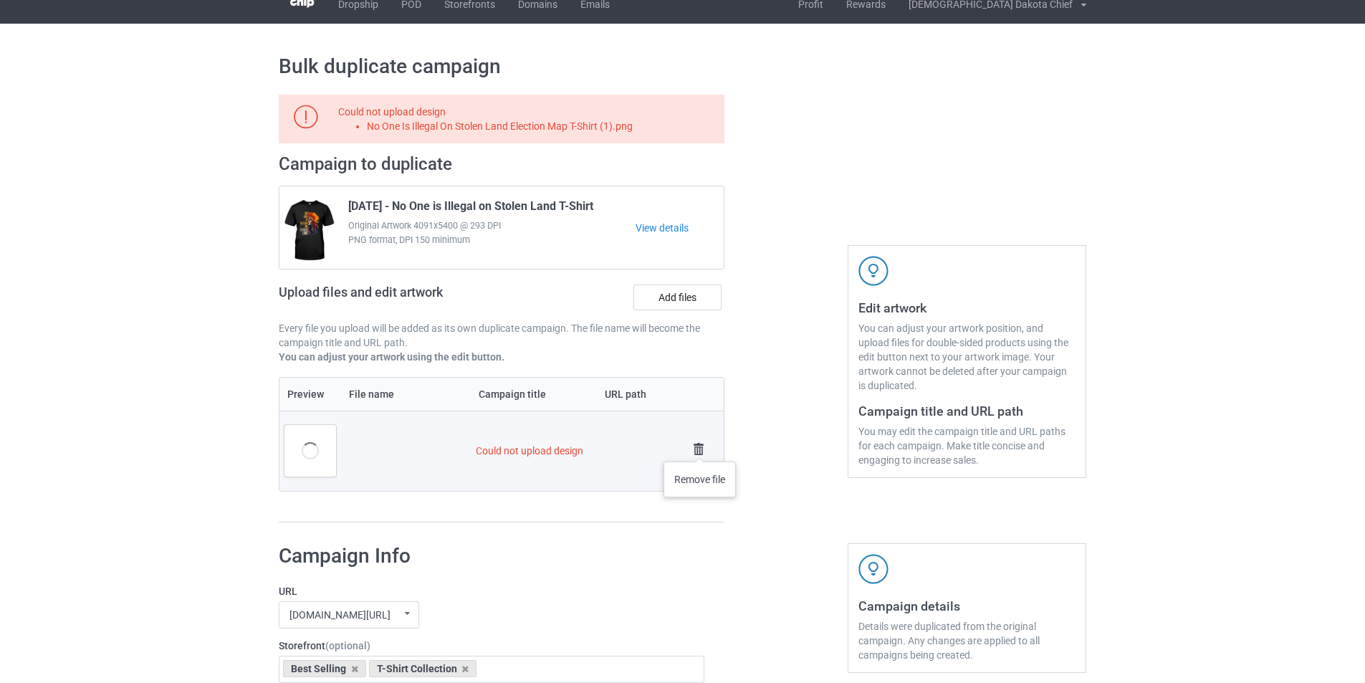
click at [701, 447] on img at bounding box center [699, 449] width 20 height 20
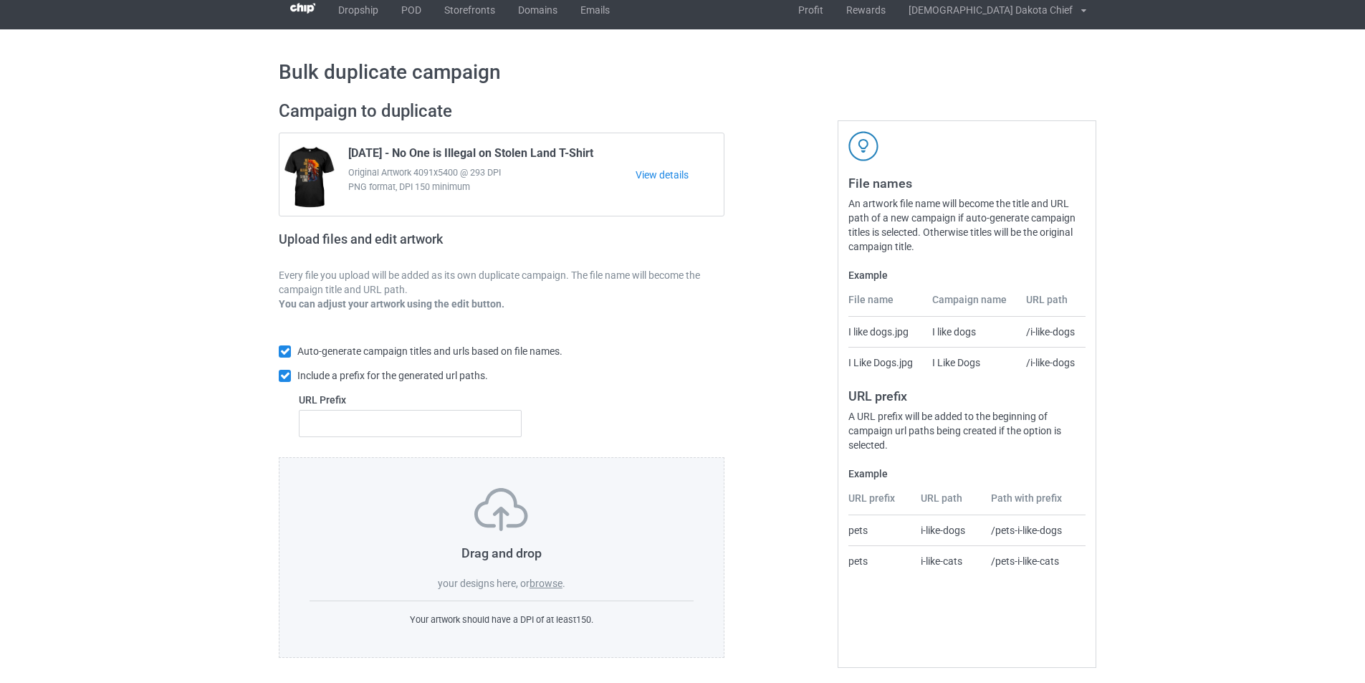
scroll to position [0, 0]
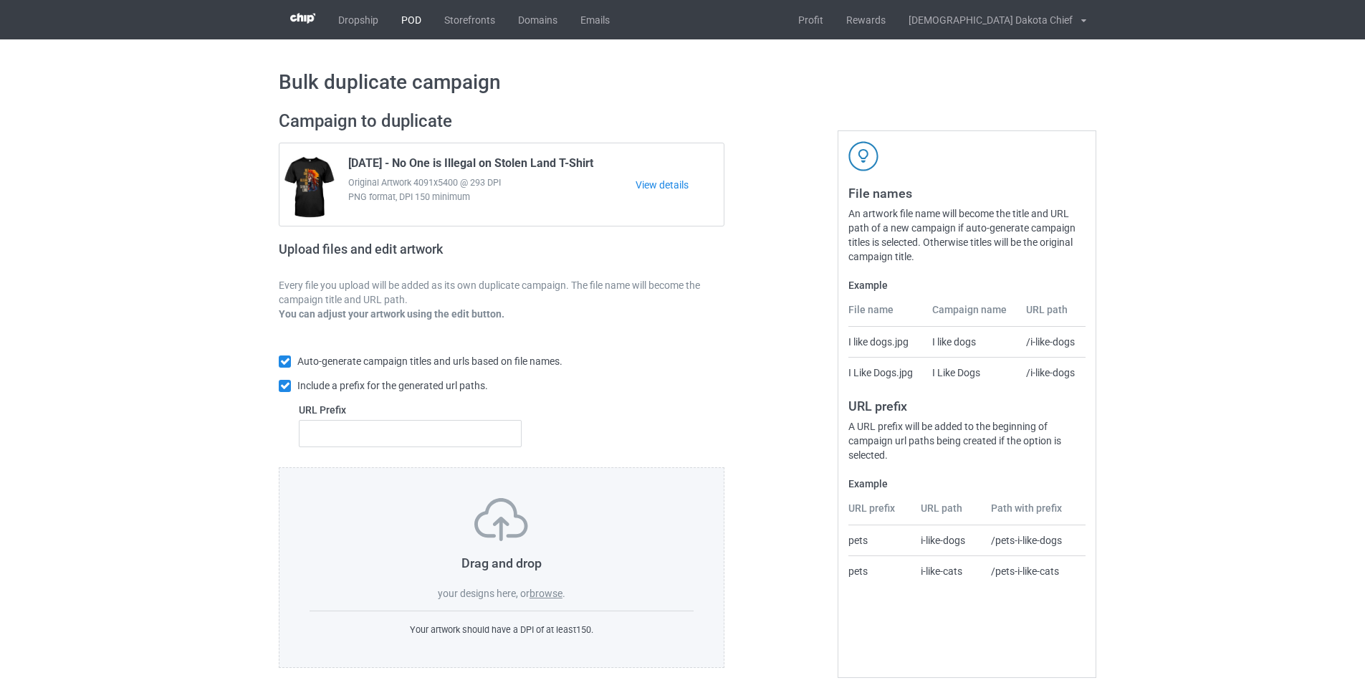
click at [419, 26] on link "POD" at bounding box center [411, 19] width 43 height 39
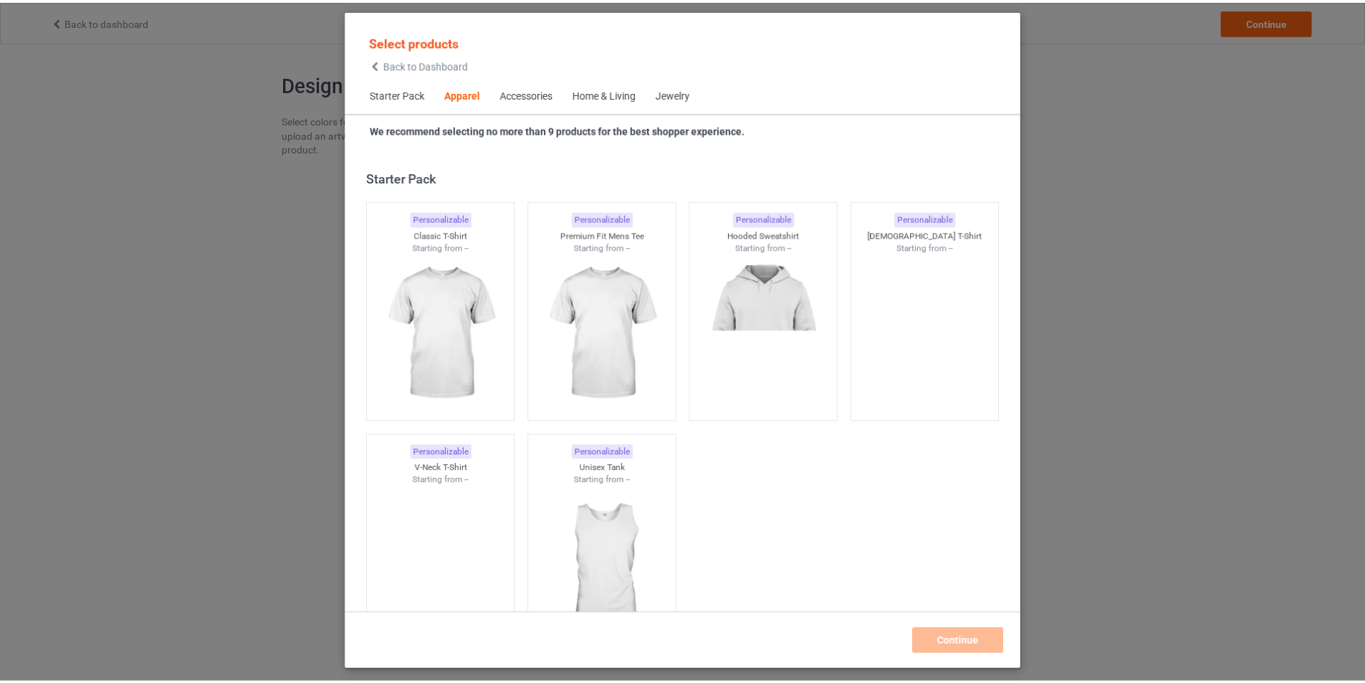
scroll to position [534, 0]
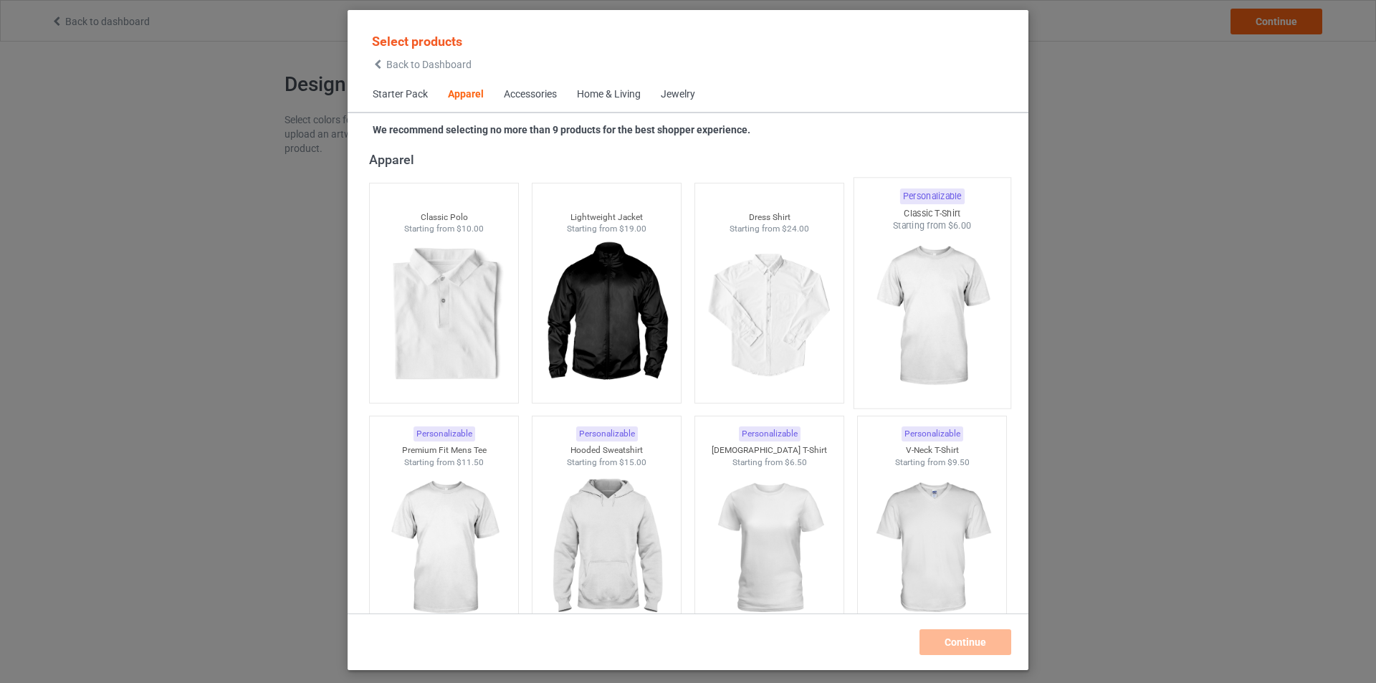
click at [947, 323] on img at bounding box center [931, 316] width 135 height 168
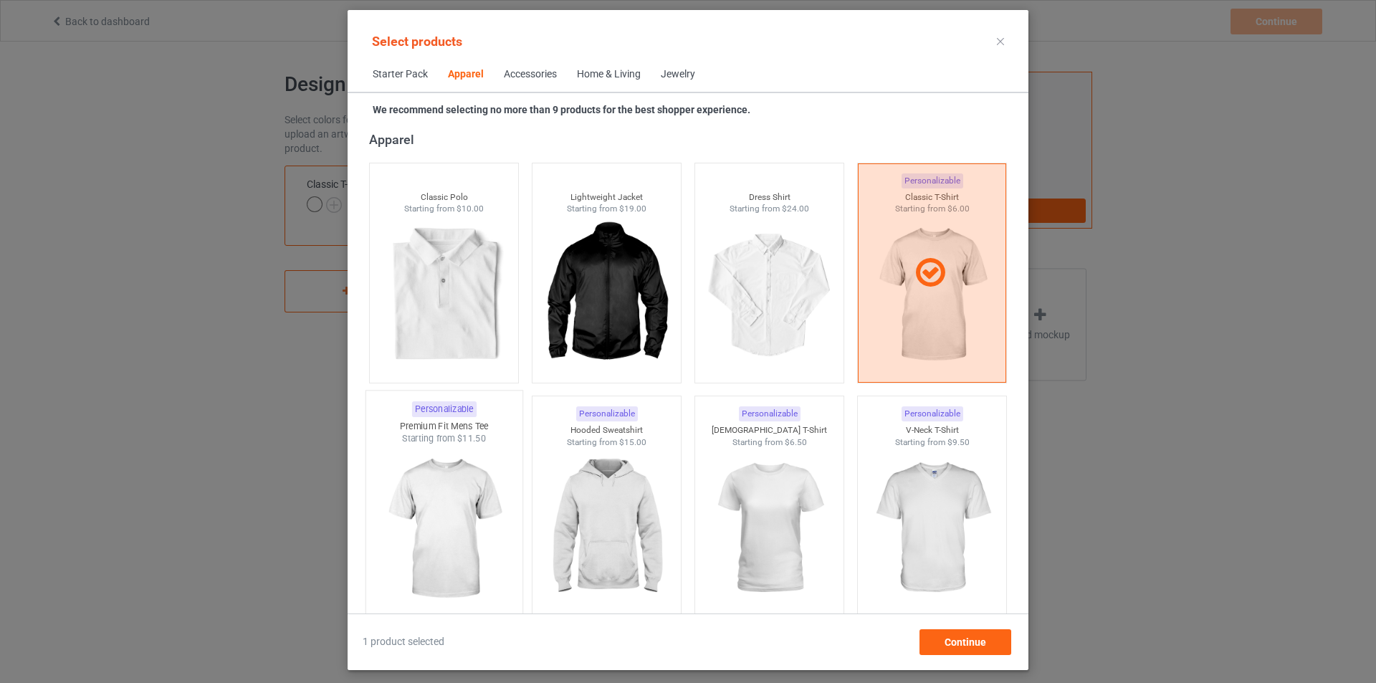
click at [457, 496] on img at bounding box center [443, 529] width 135 height 168
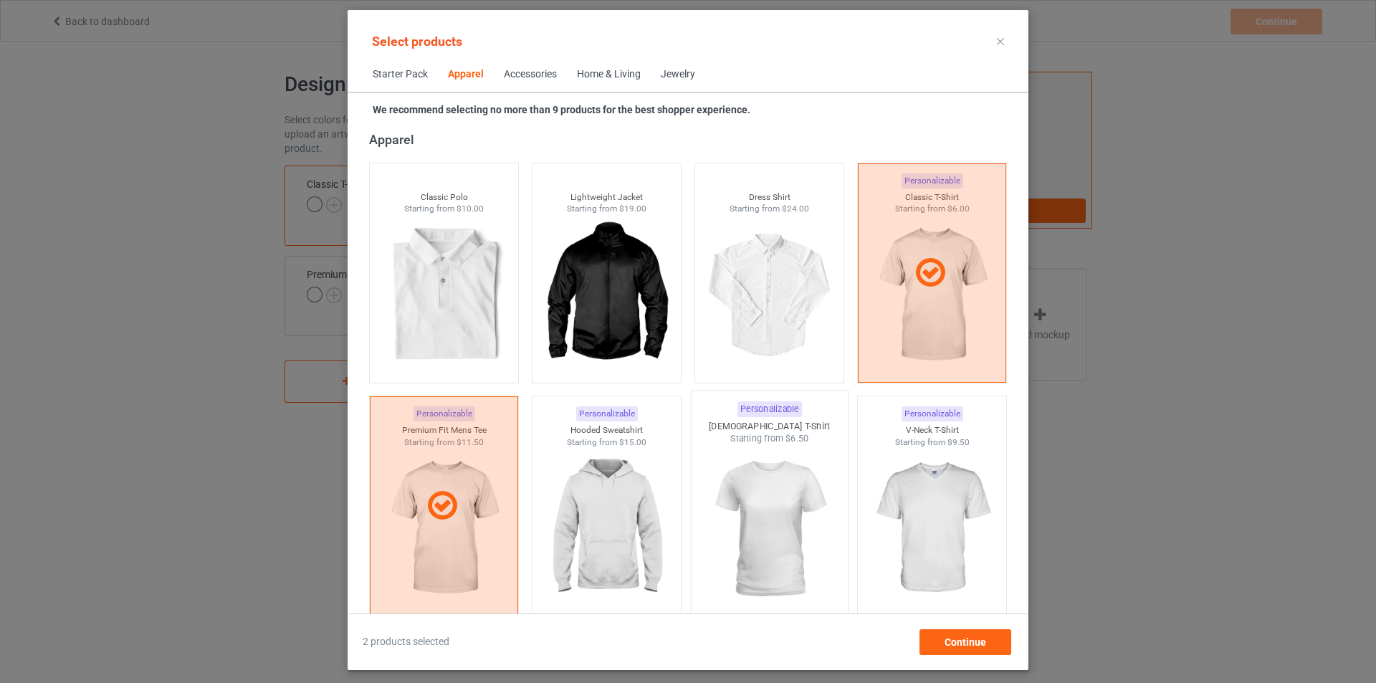
drag, startPoint x: 601, startPoint y: 485, endPoint x: 734, endPoint y: 507, distance: 134.3
click at [602, 485] on img at bounding box center [607, 528] width 128 height 161
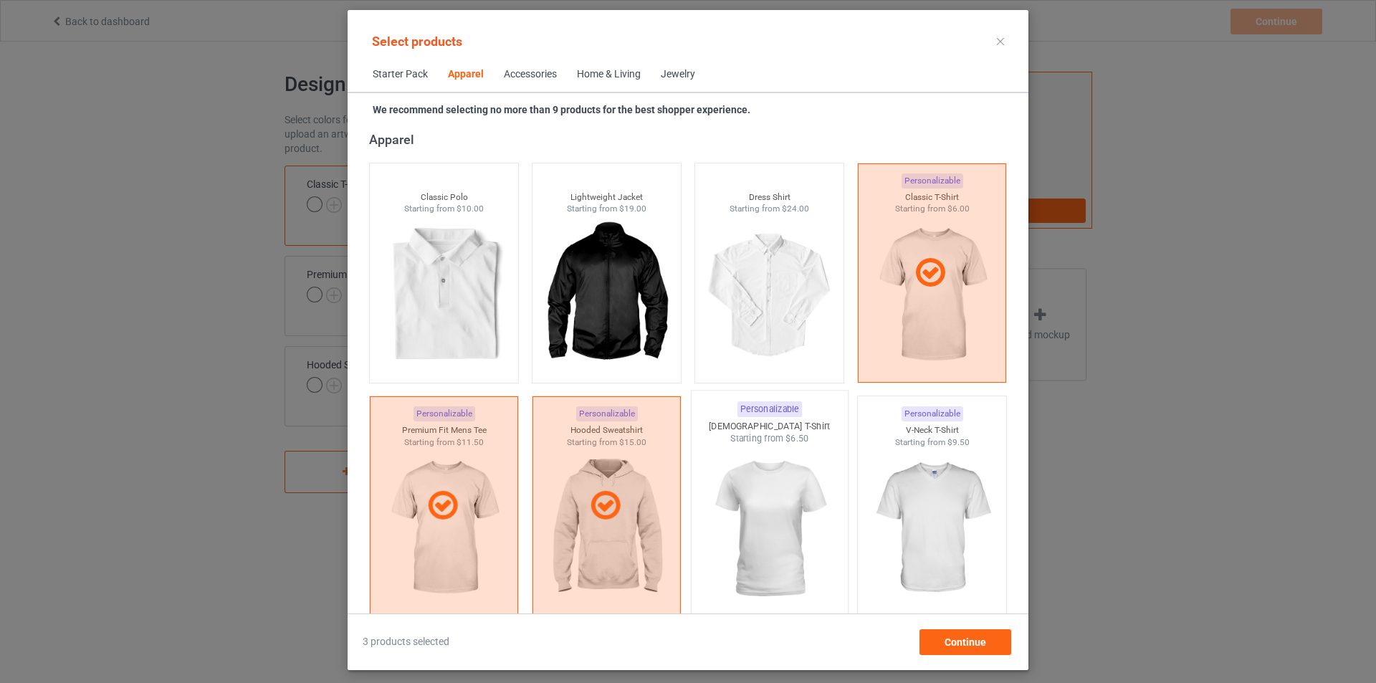
click at [755, 502] on img at bounding box center [769, 529] width 135 height 168
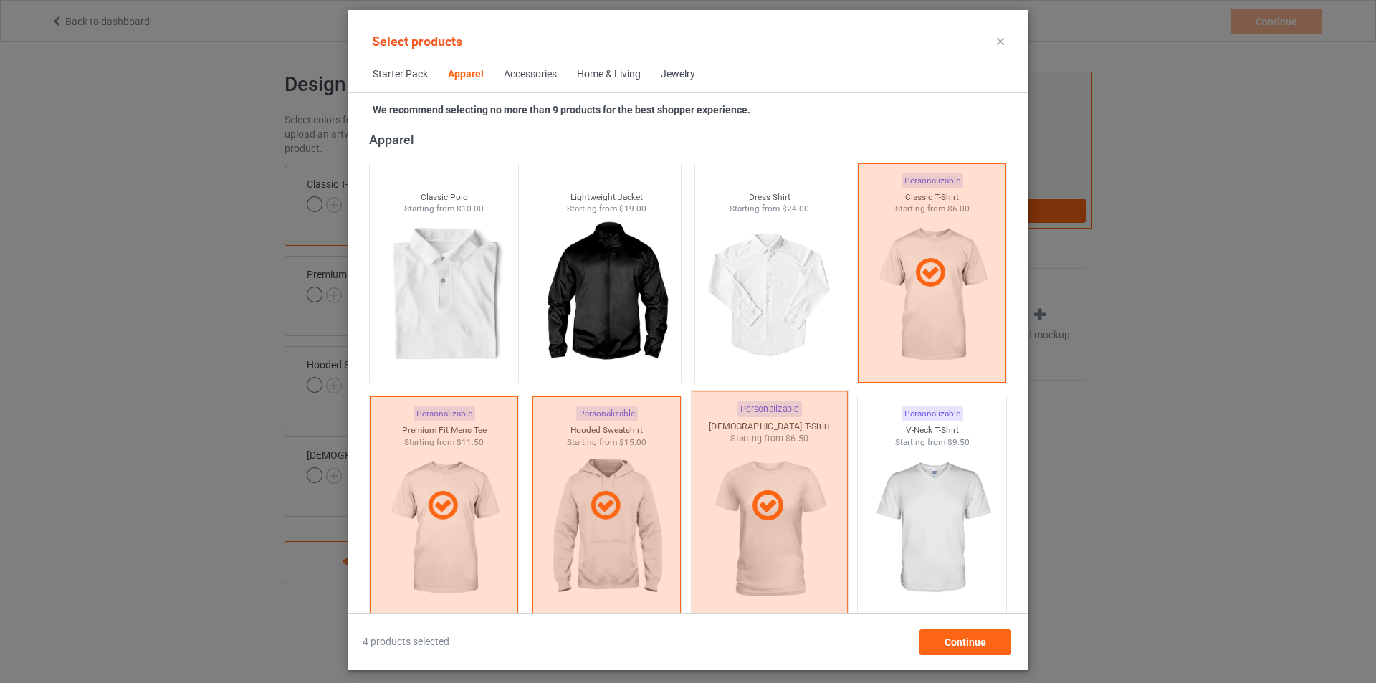
click at [900, 491] on img at bounding box center [932, 528] width 128 height 161
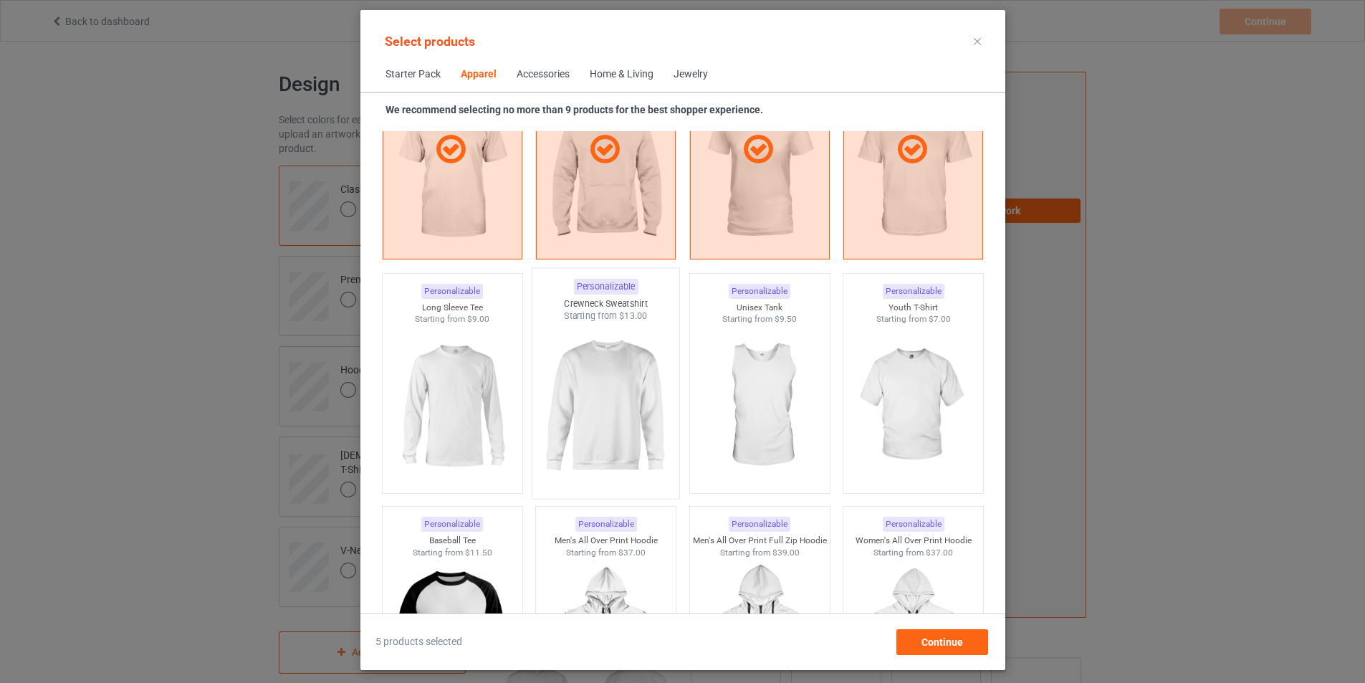
scroll to position [892, 0]
click at [439, 388] on img at bounding box center [452, 404] width 135 height 168
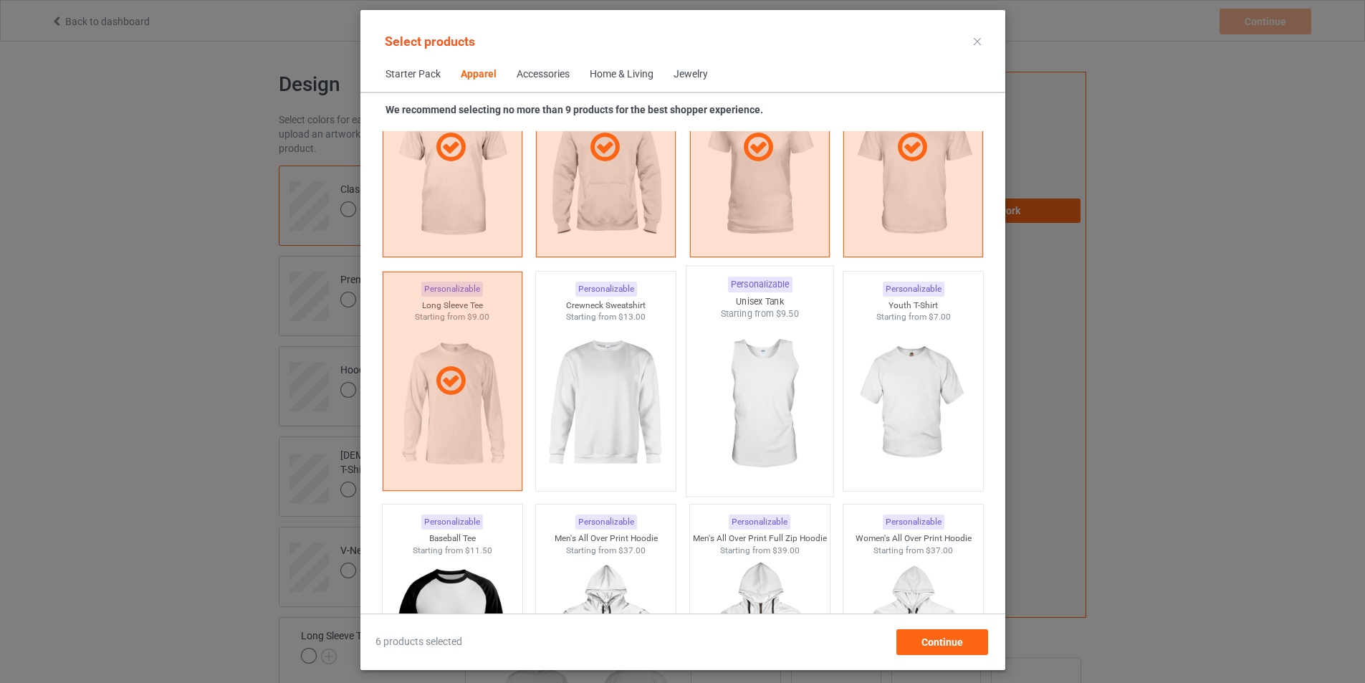
drag, startPoint x: 576, startPoint y: 383, endPoint x: 736, endPoint y: 393, distance: 160.2
click at [577, 383] on img at bounding box center [606, 403] width 128 height 161
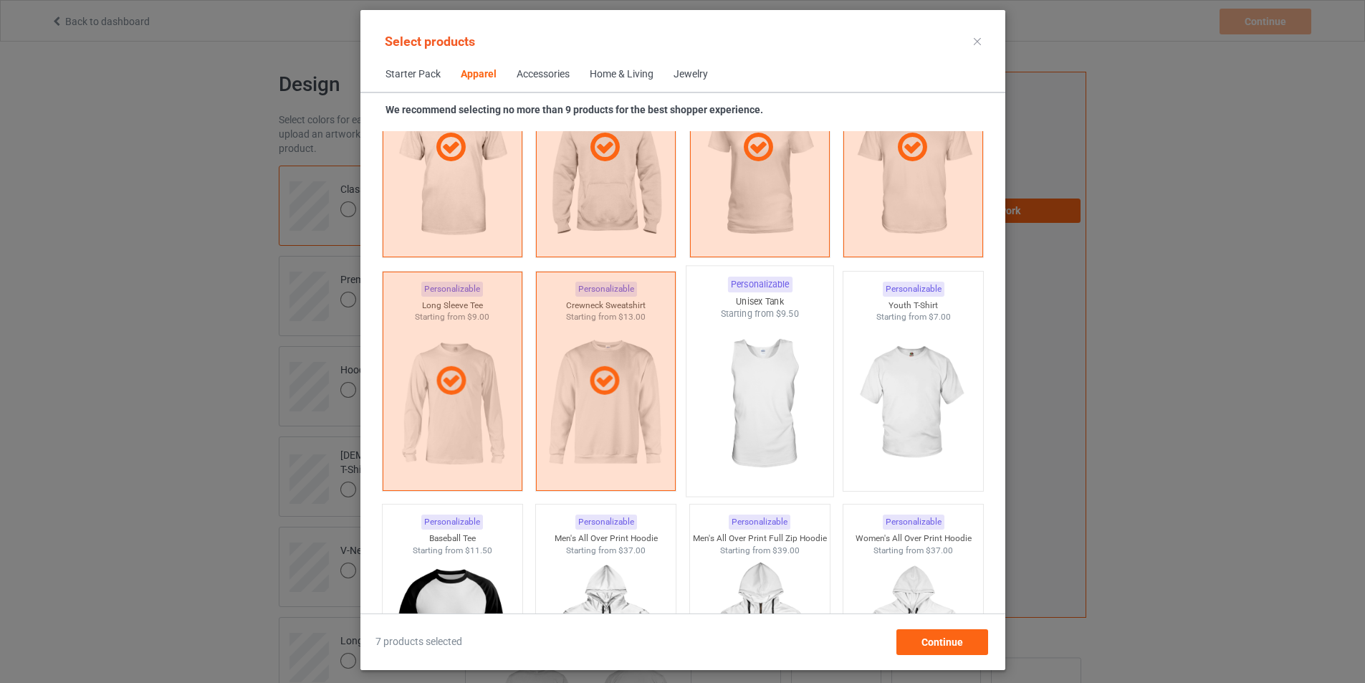
click at [745, 391] on img at bounding box center [759, 404] width 135 height 168
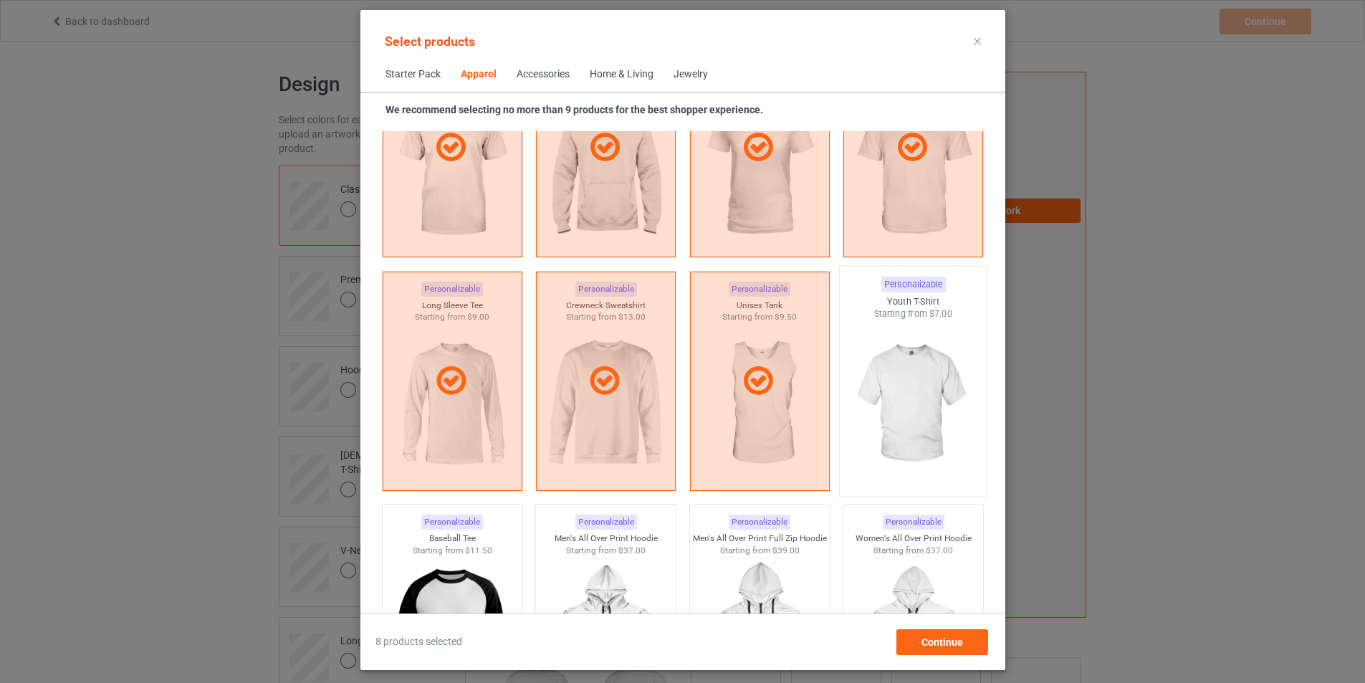
click at [924, 386] on img at bounding box center [913, 404] width 135 height 168
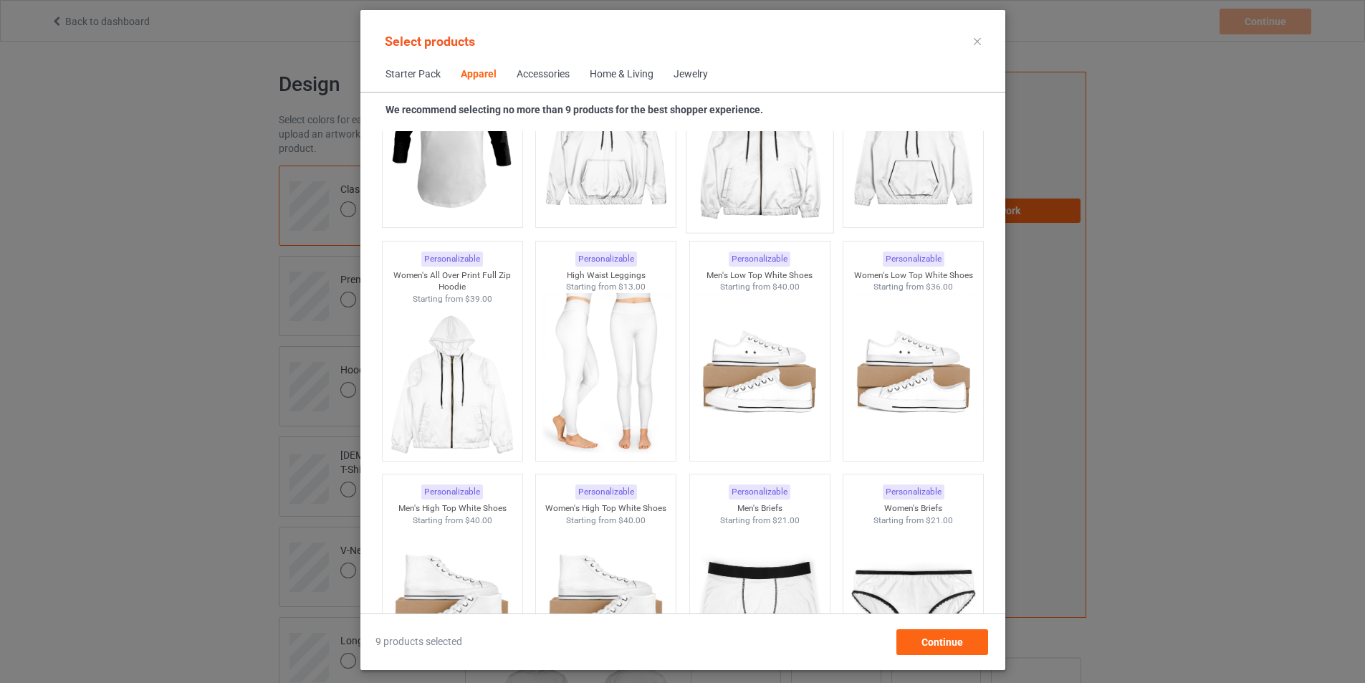
scroll to position [1394, 0]
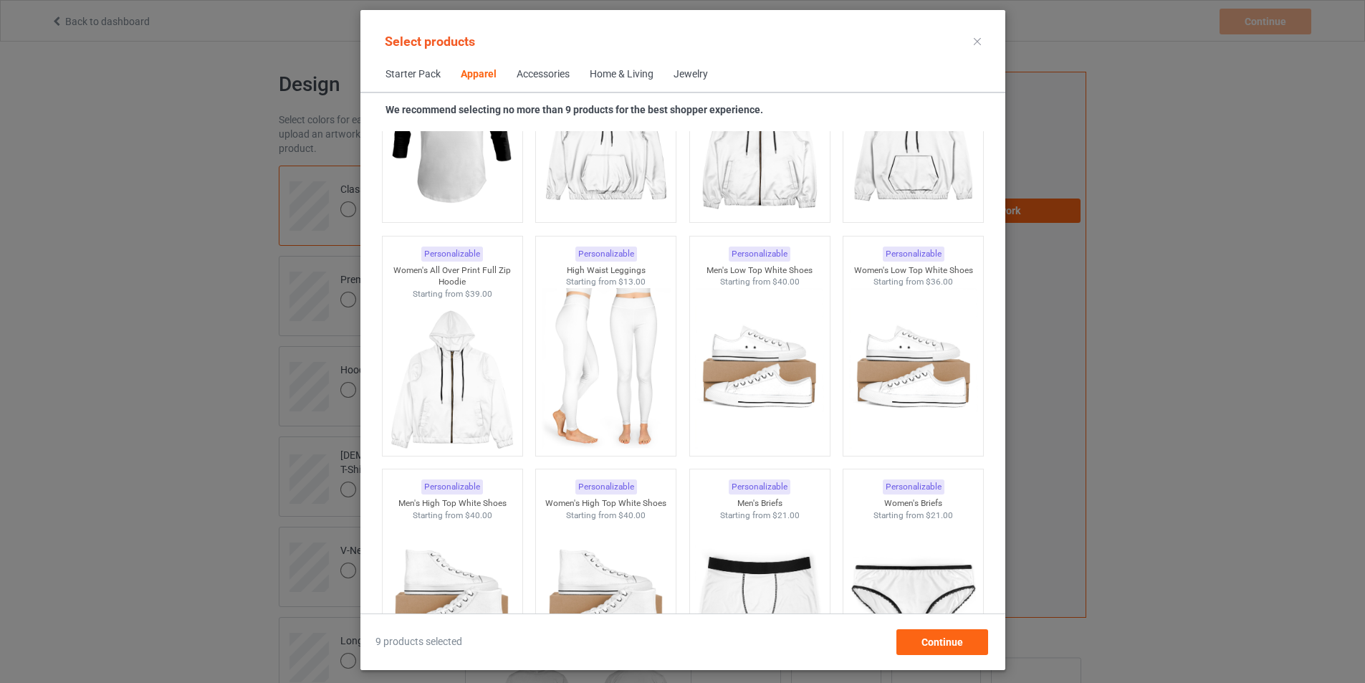
click at [520, 72] on div "Accessories" at bounding box center [543, 74] width 53 height 14
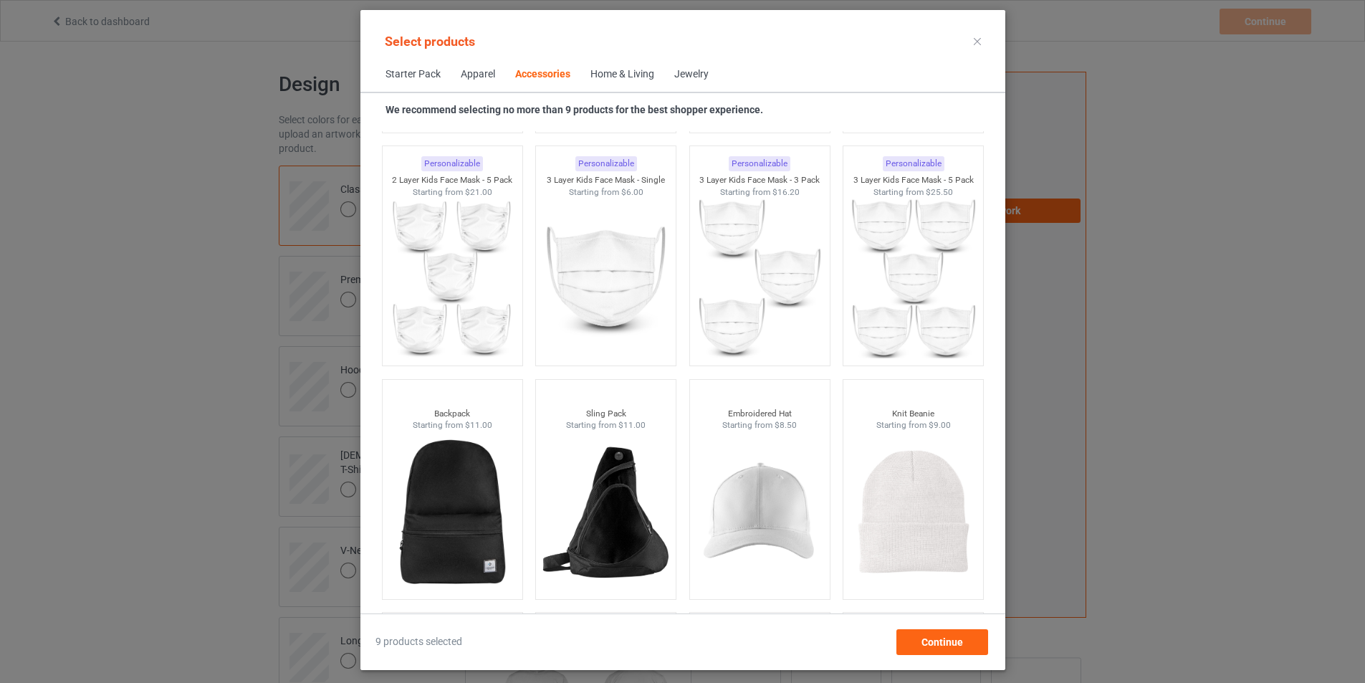
click at [603, 71] on div "Home & Living" at bounding box center [623, 74] width 64 height 14
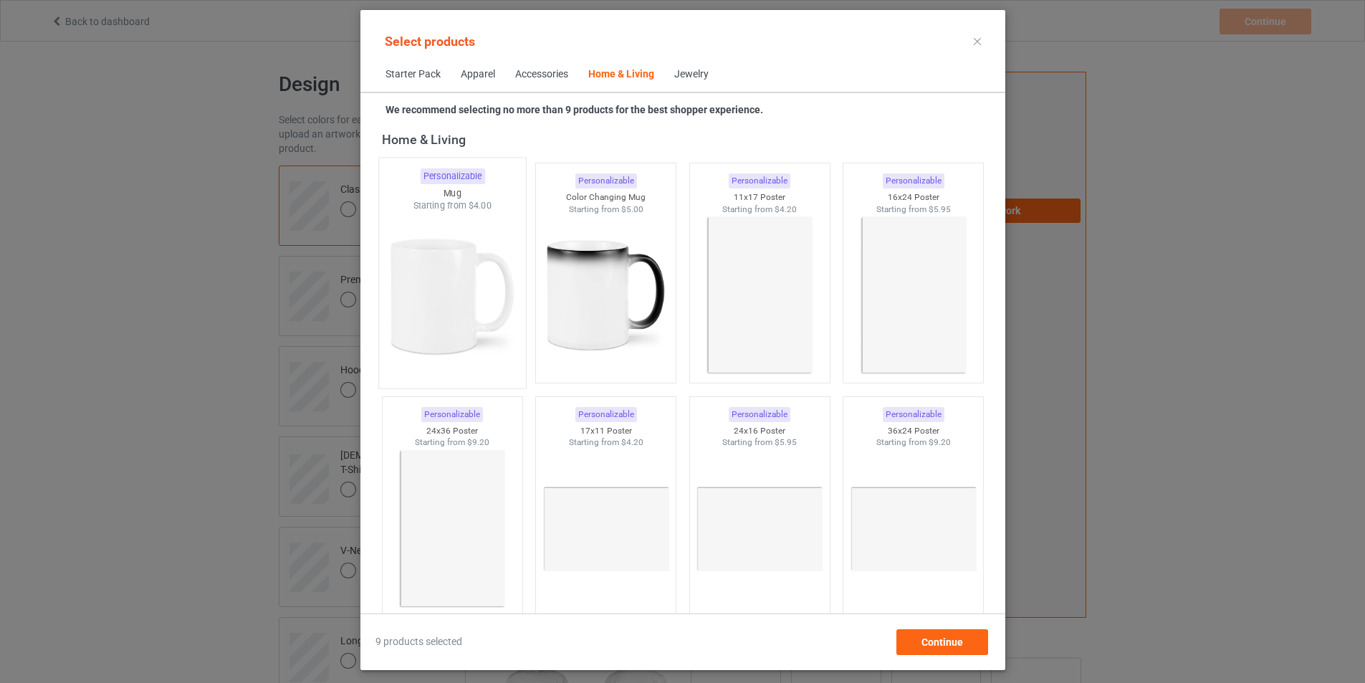
click at [461, 278] on img at bounding box center [452, 296] width 135 height 168
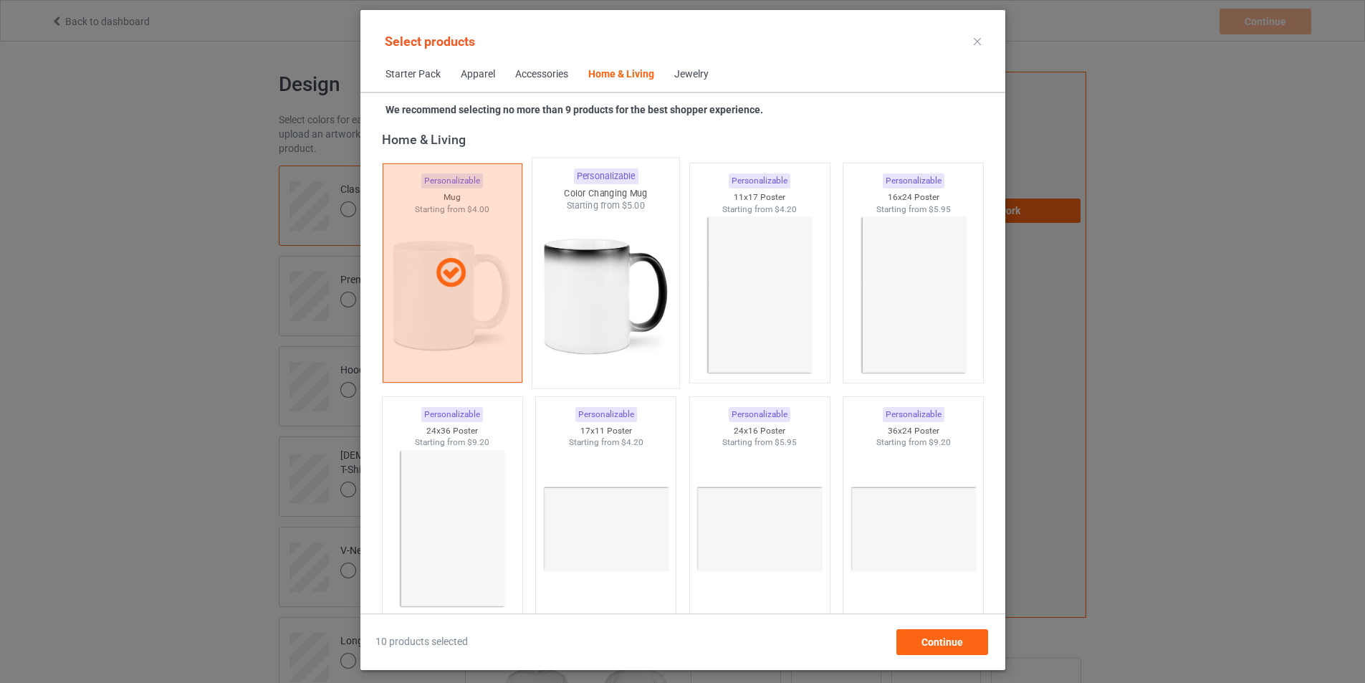
click at [614, 267] on img at bounding box center [605, 296] width 135 height 168
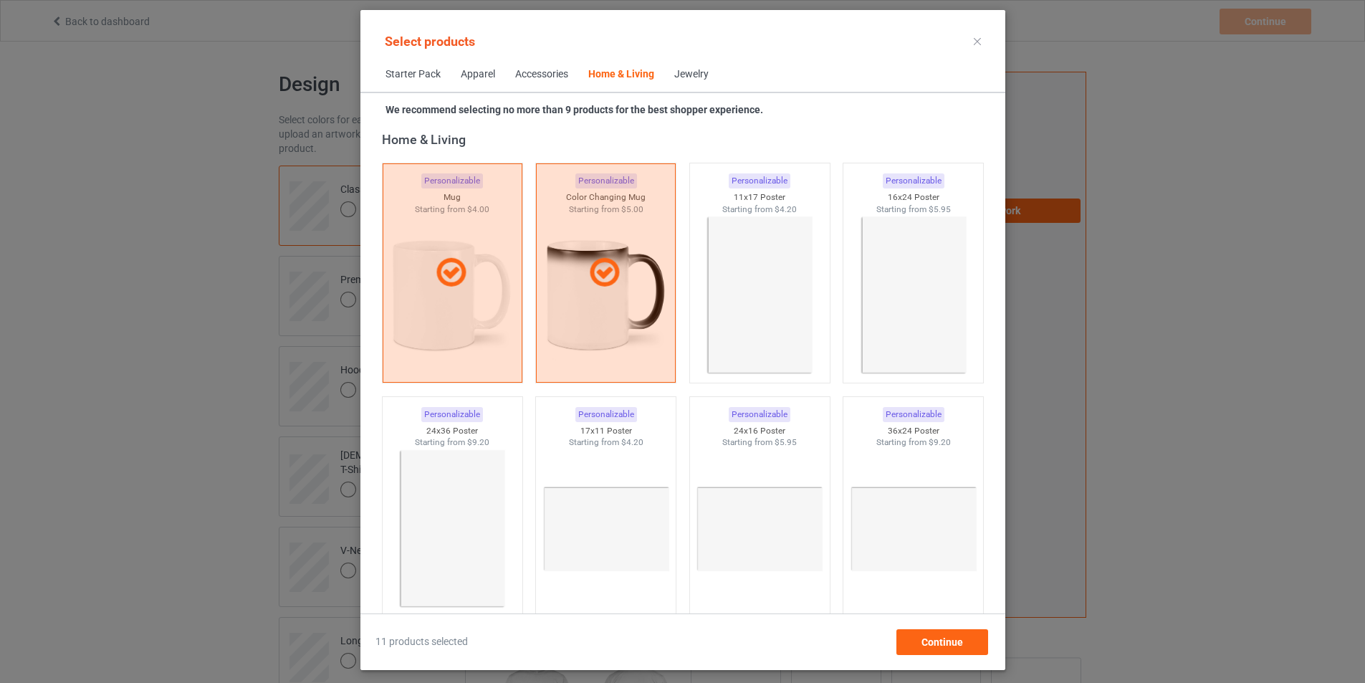
click at [461, 72] on div "Apparel" at bounding box center [478, 74] width 34 height 14
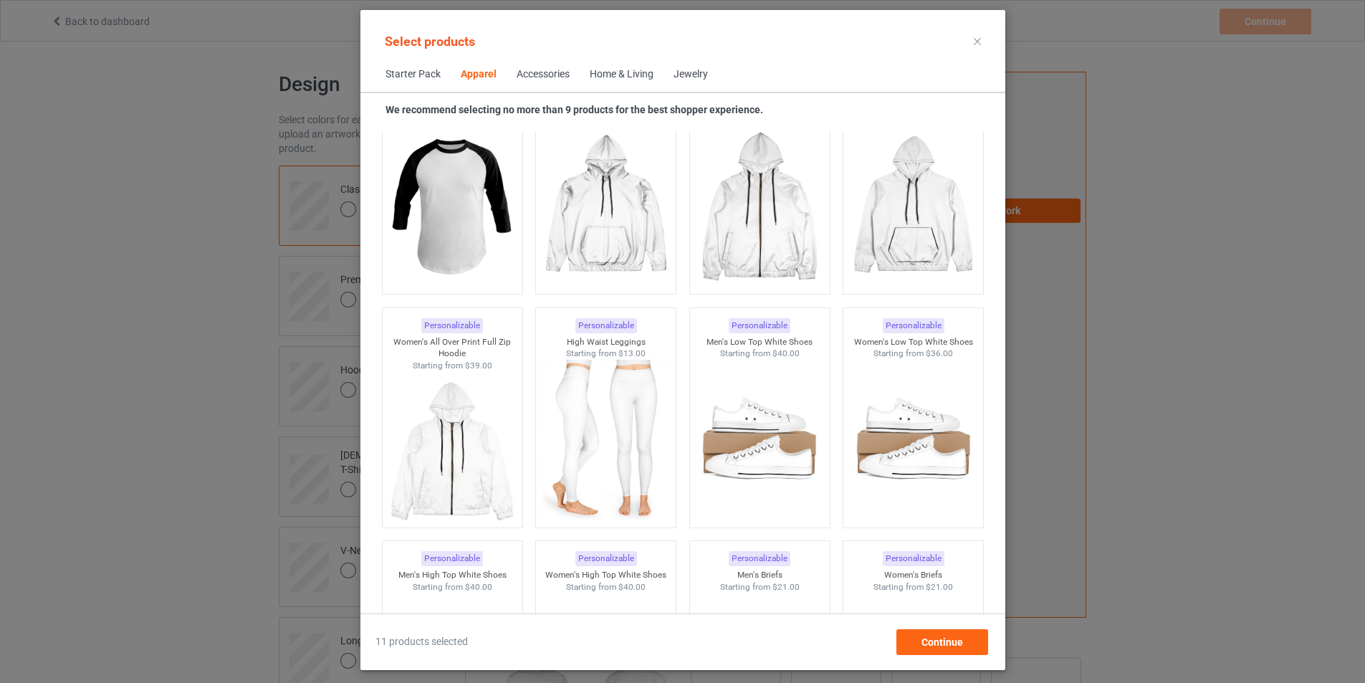
scroll to position [1537, 0]
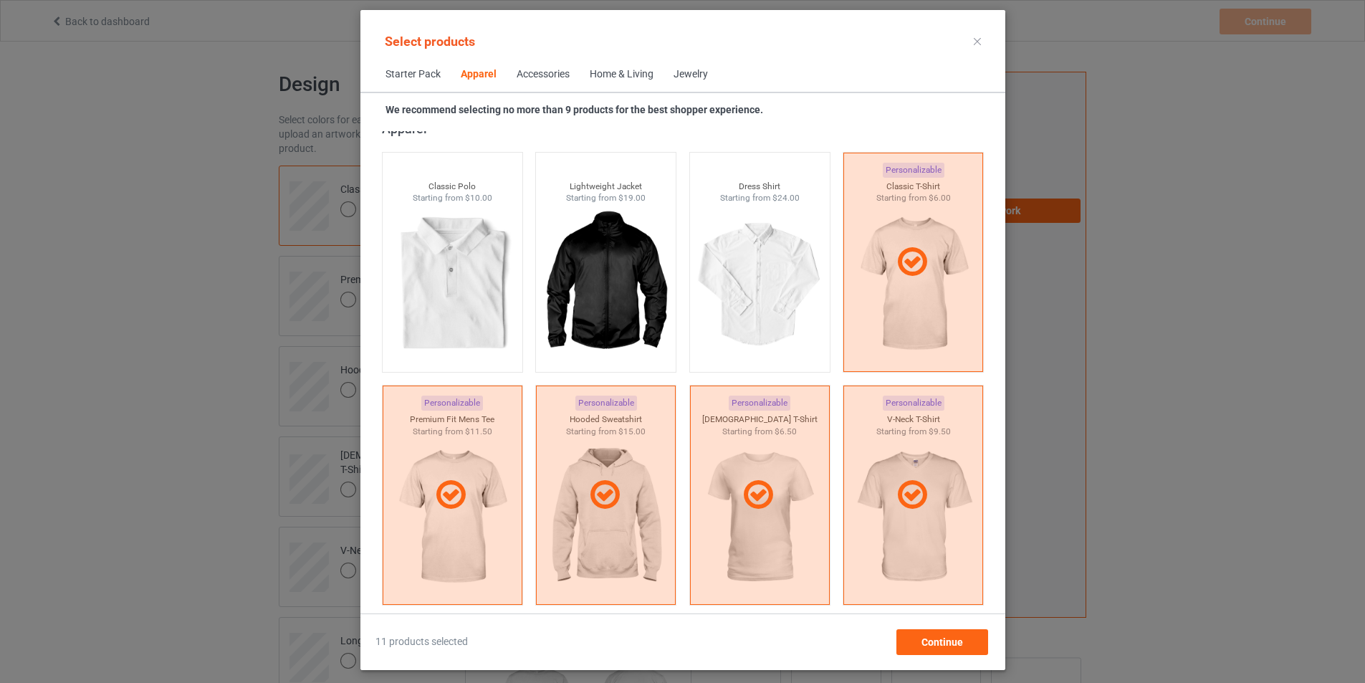
scroll to position [717, 0]
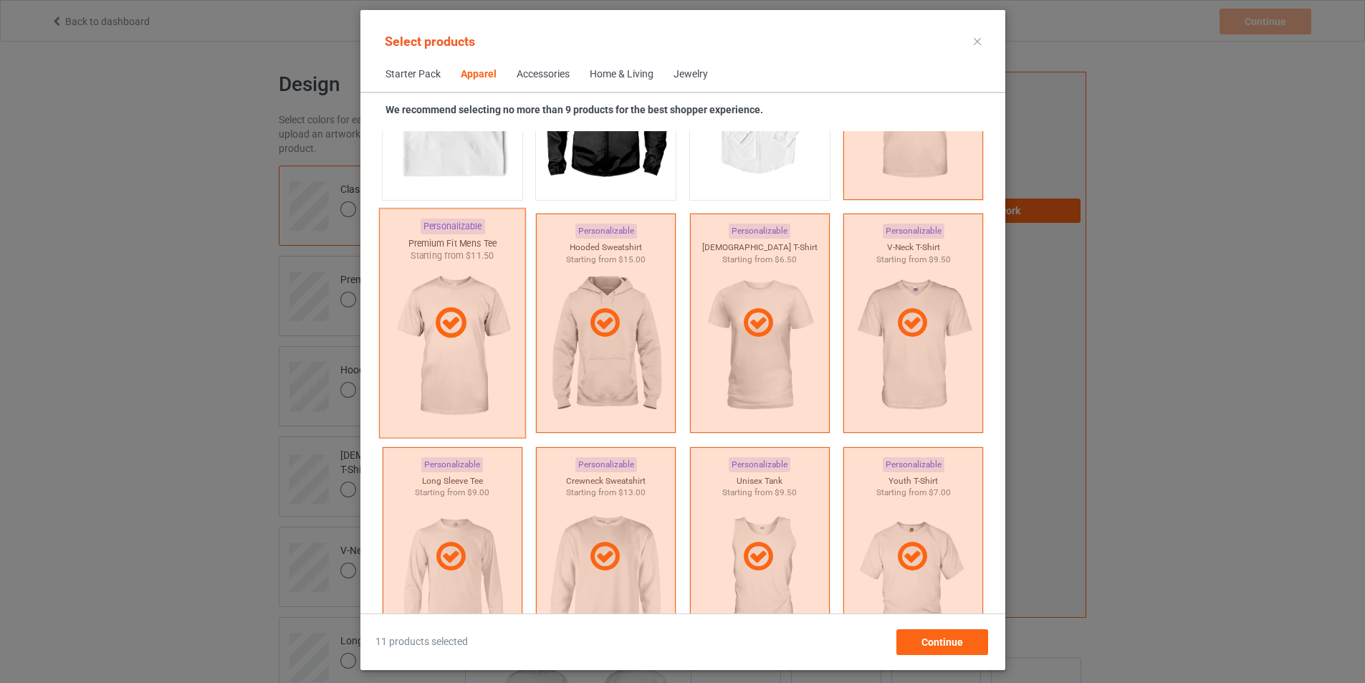
click at [456, 330] on icon at bounding box center [450, 323] width 42 height 36
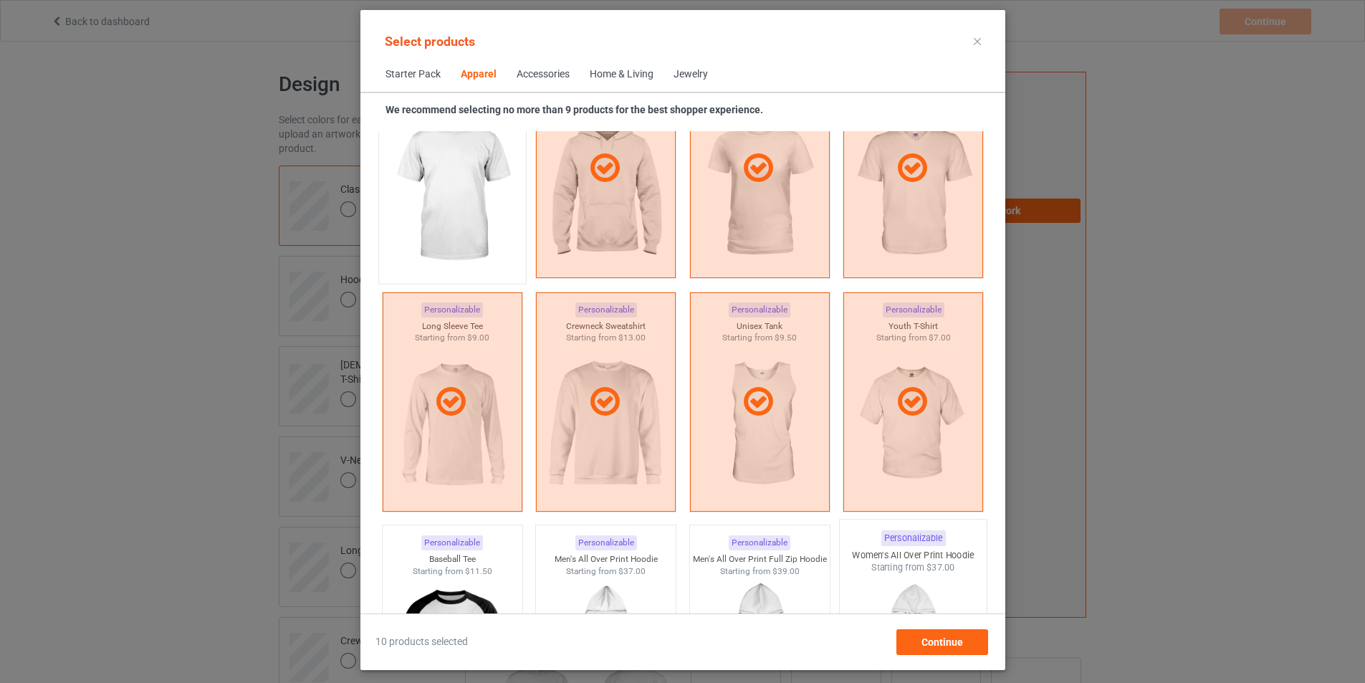
scroll to position [932, 0]
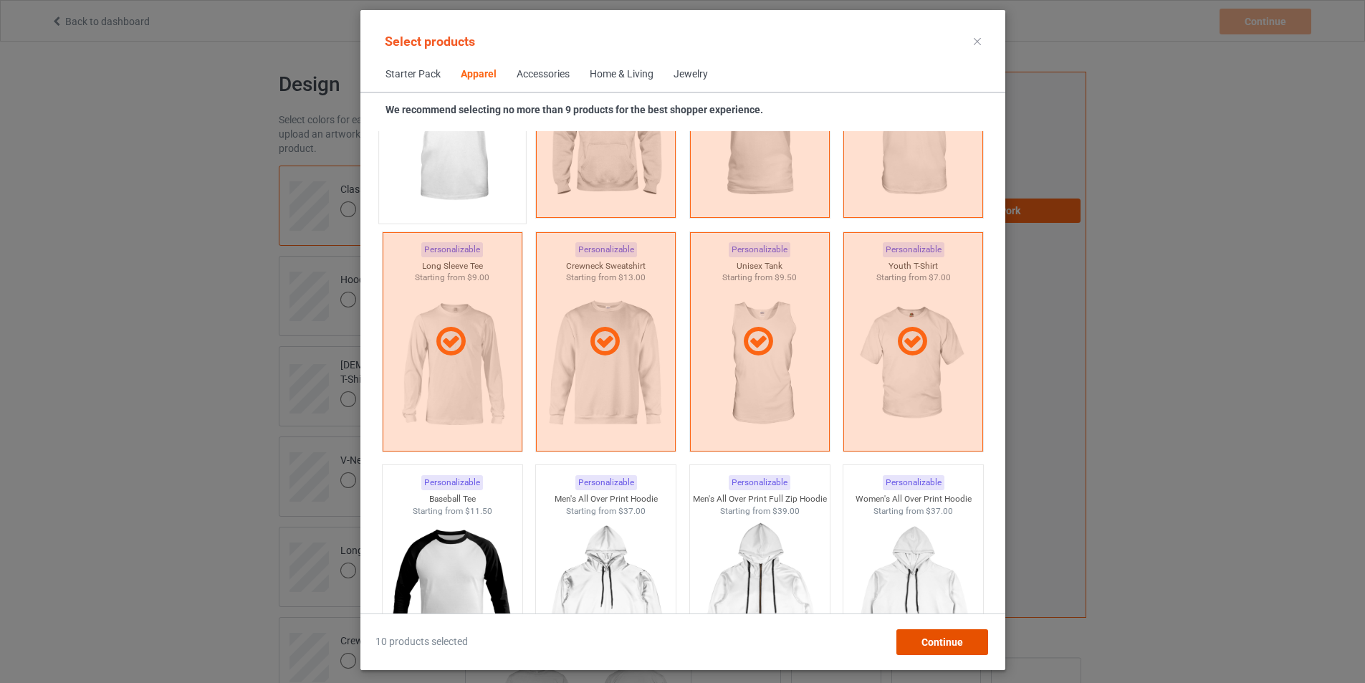
click at [953, 642] on span "Continue" at bounding box center [942, 642] width 42 height 11
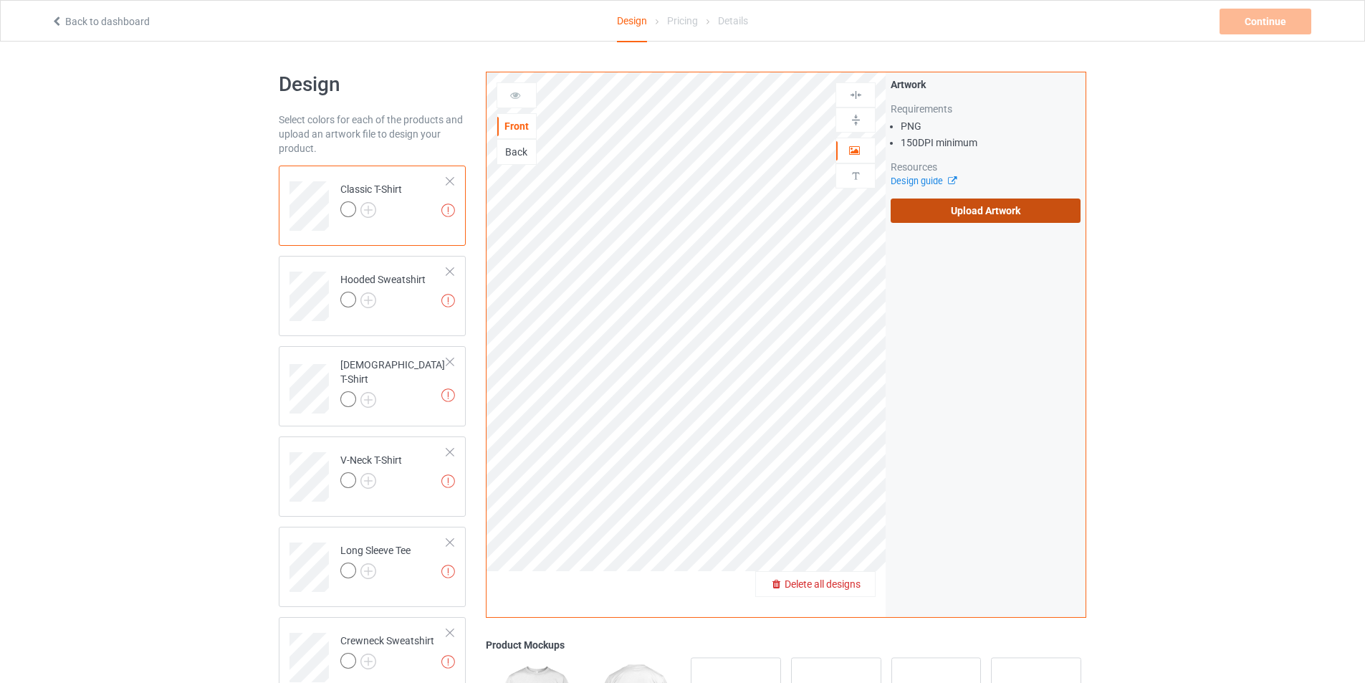
click at [1014, 214] on label "Upload Artwork" at bounding box center [986, 211] width 190 height 24
click at [0, 0] on input "Upload Artwork" at bounding box center [0, 0] width 0 height 0
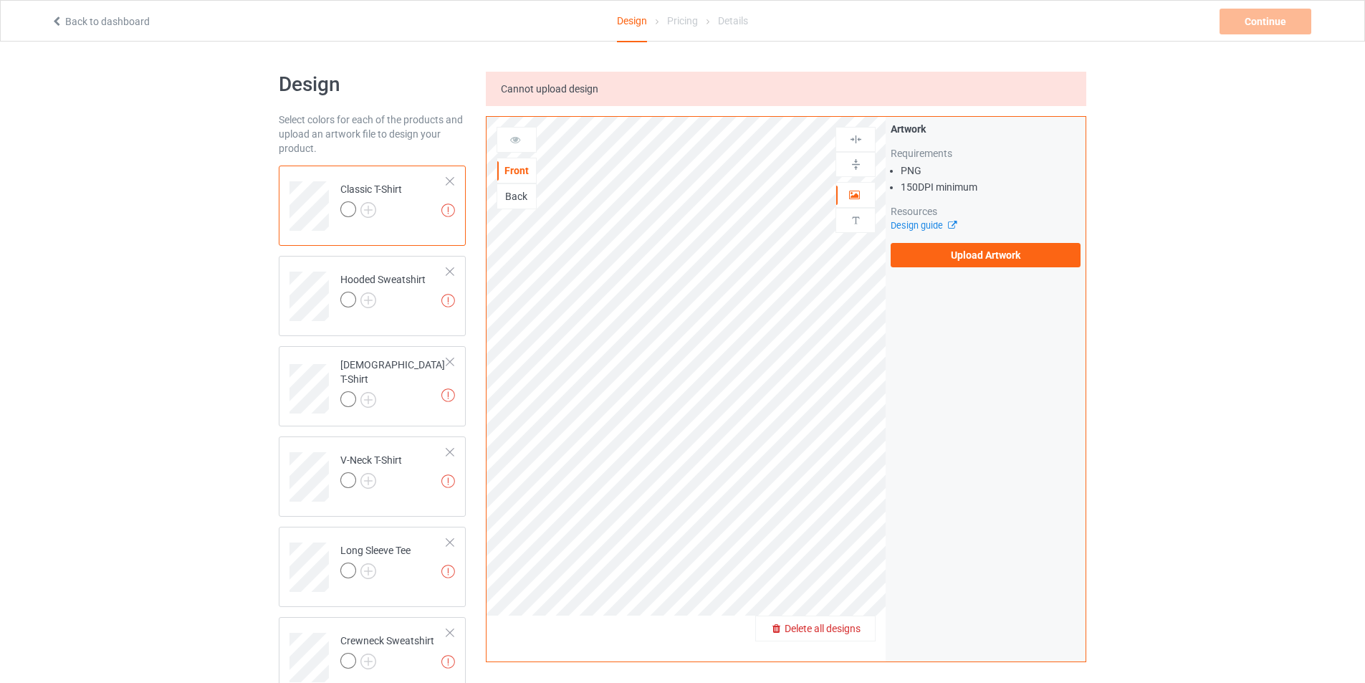
click at [61, 21] on icon at bounding box center [57, 19] width 12 height 10
